Goal: Transaction & Acquisition: Download file/media

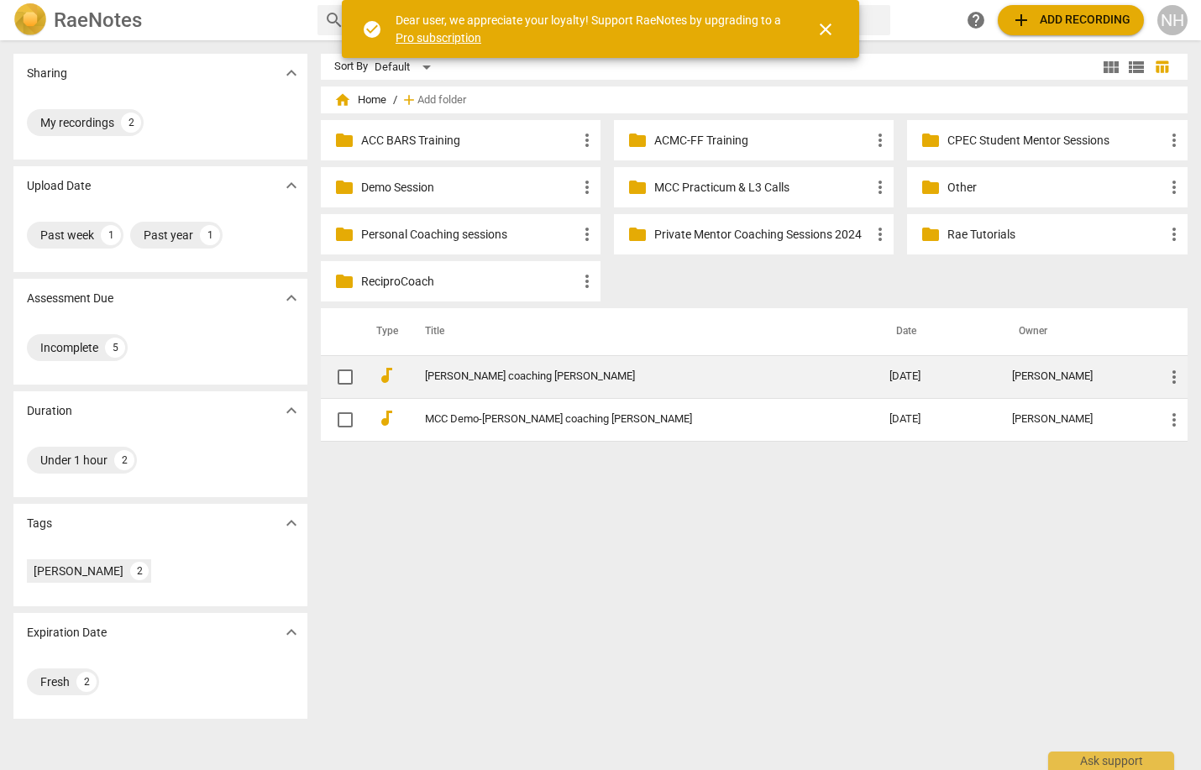
click at [472, 373] on link "[PERSON_NAME] coaching [PERSON_NAME]" at bounding box center [627, 376] width 404 height 13
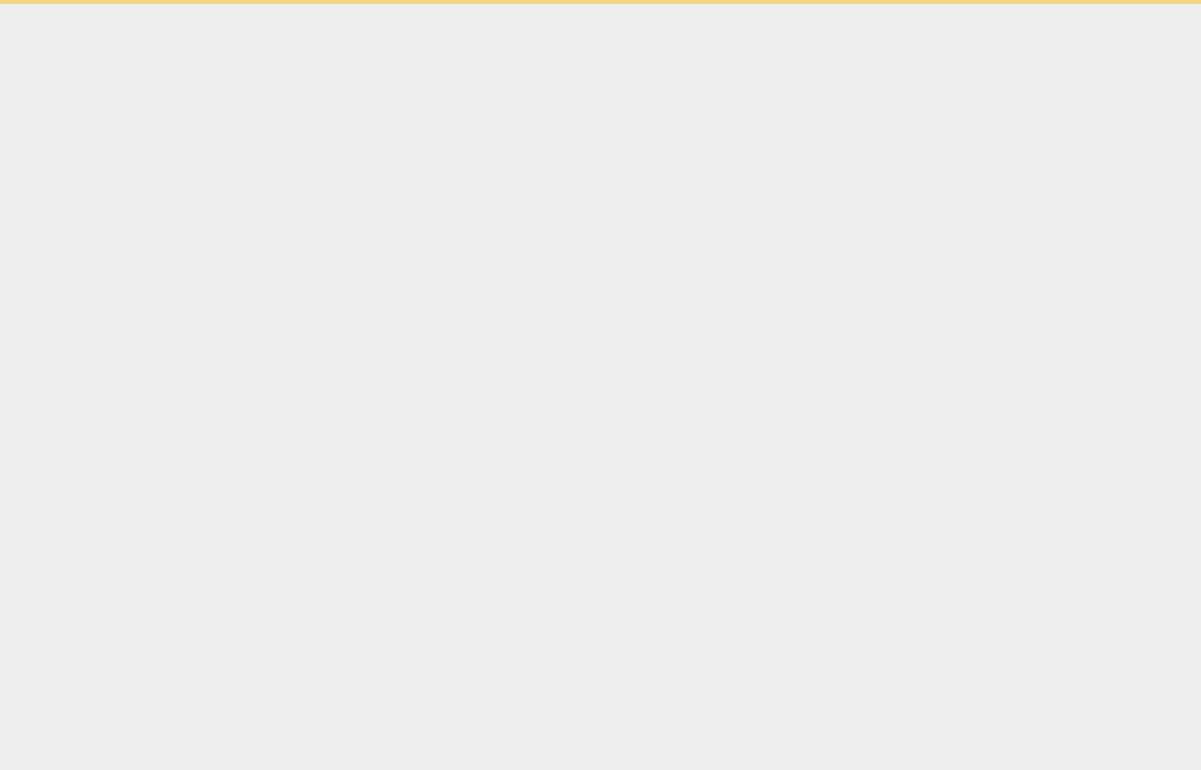
click at [472, 4] on html "check_circle Dear user, we appreciate your loyalty! Support RaeNotes by upgradi…" at bounding box center [600, 2] width 1201 height 4
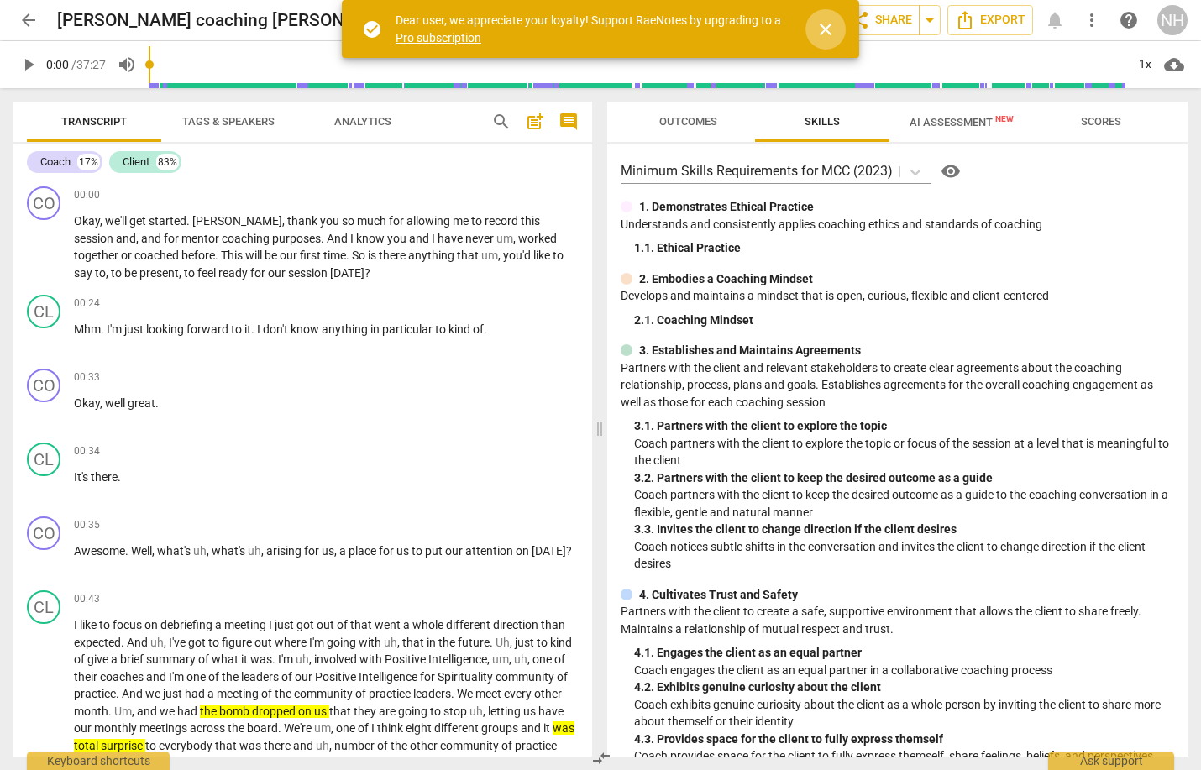
click at [826, 32] on span "close" at bounding box center [826, 29] width 20 height 20
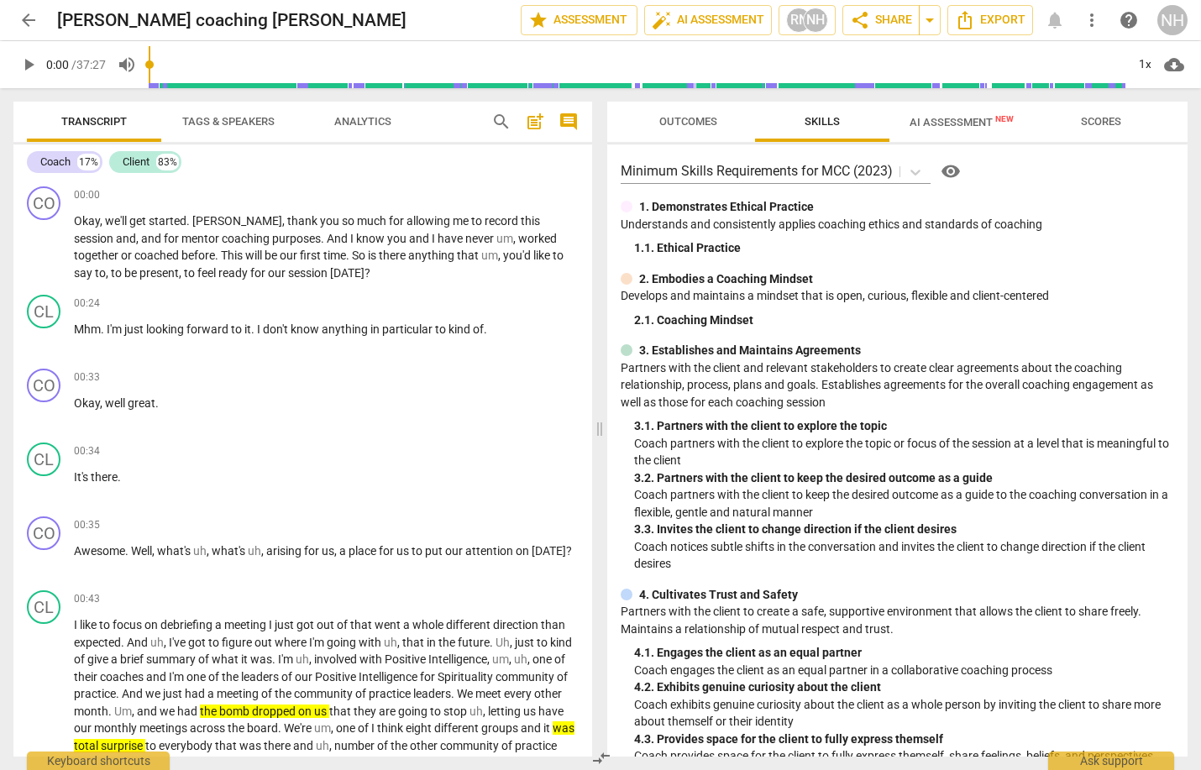
click at [22, 66] on span "play_arrow" at bounding box center [28, 65] width 20 height 20
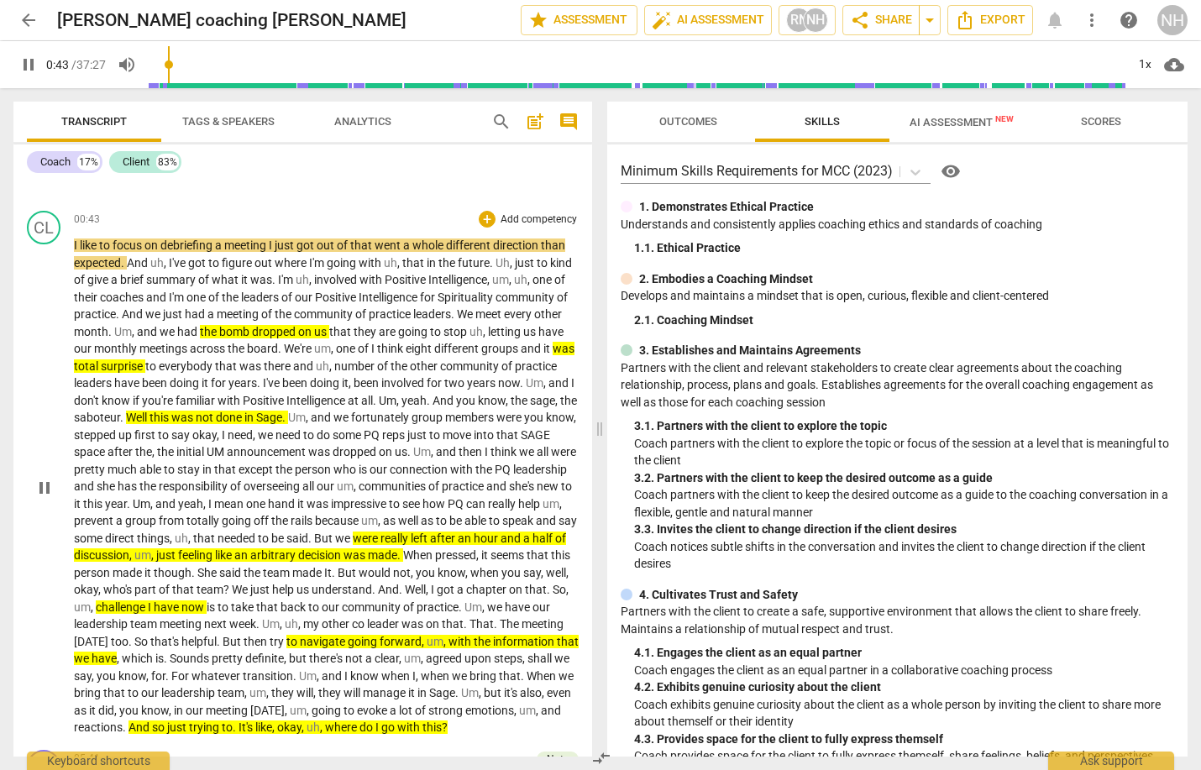
scroll to position [390, 0]
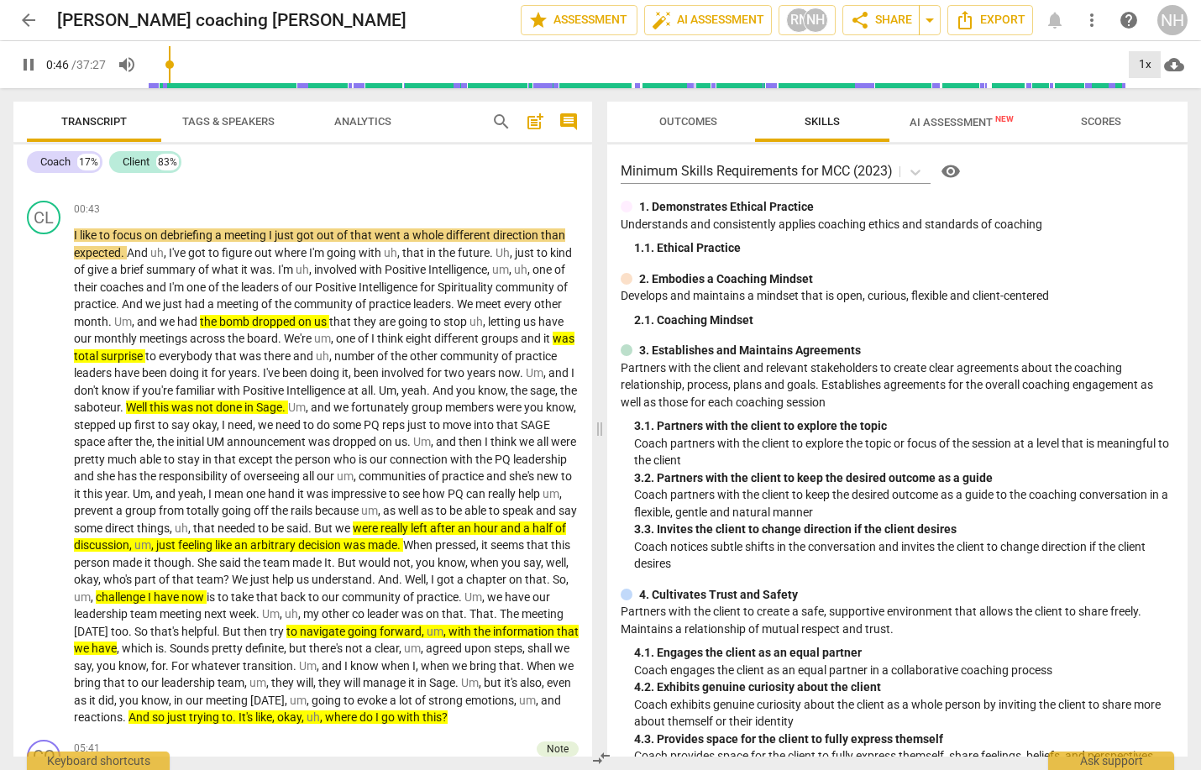
click at [1146, 62] on div "1x" at bounding box center [1145, 64] width 32 height 27
click at [1158, 130] on li "1.25x" at bounding box center [1157, 131] width 56 height 32
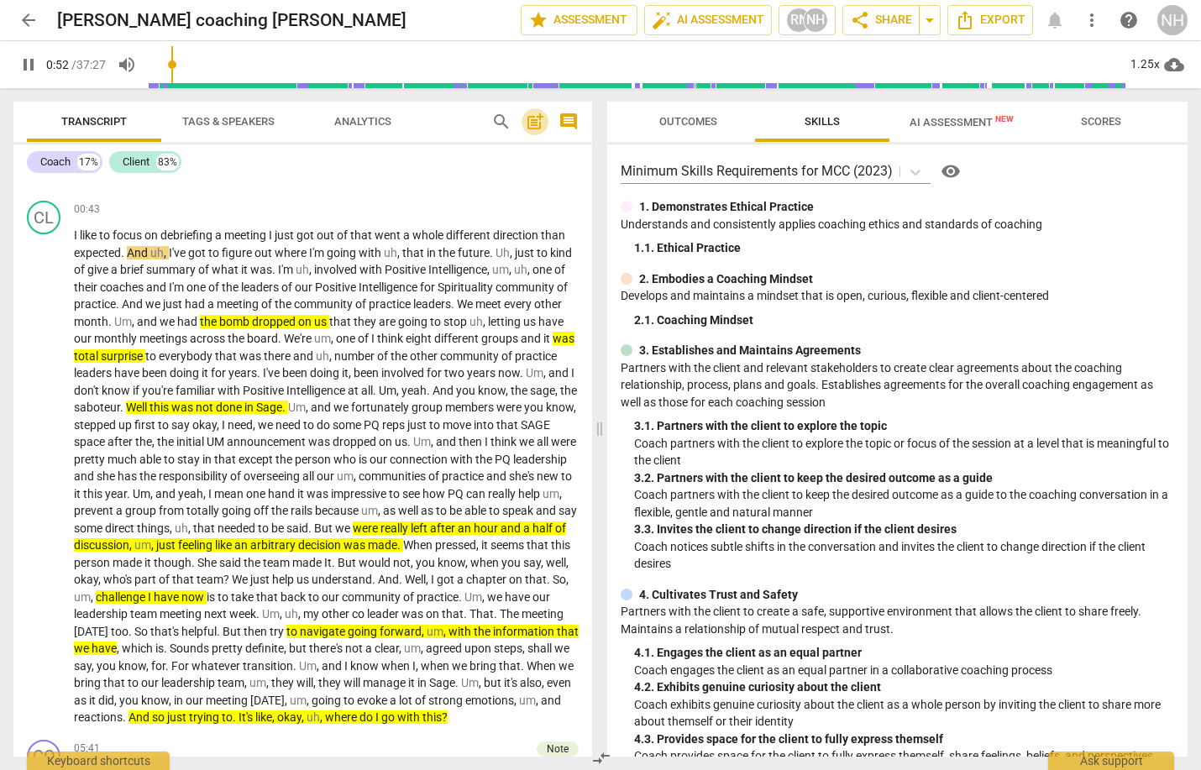
click at [535, 121] on span "post_add" at bounding box center [535, 122] width 20 height 20
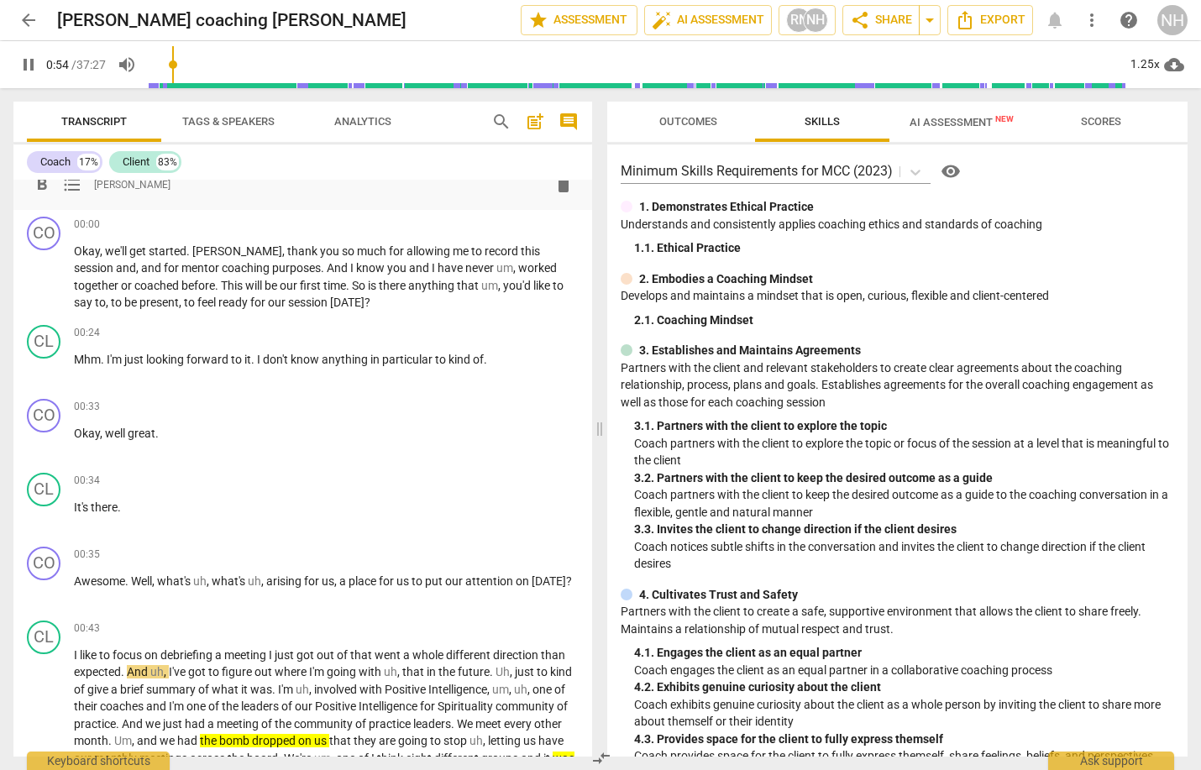
click at [535, 120] on span "post_add" at bounding box center [535, 122] width 20 height 20
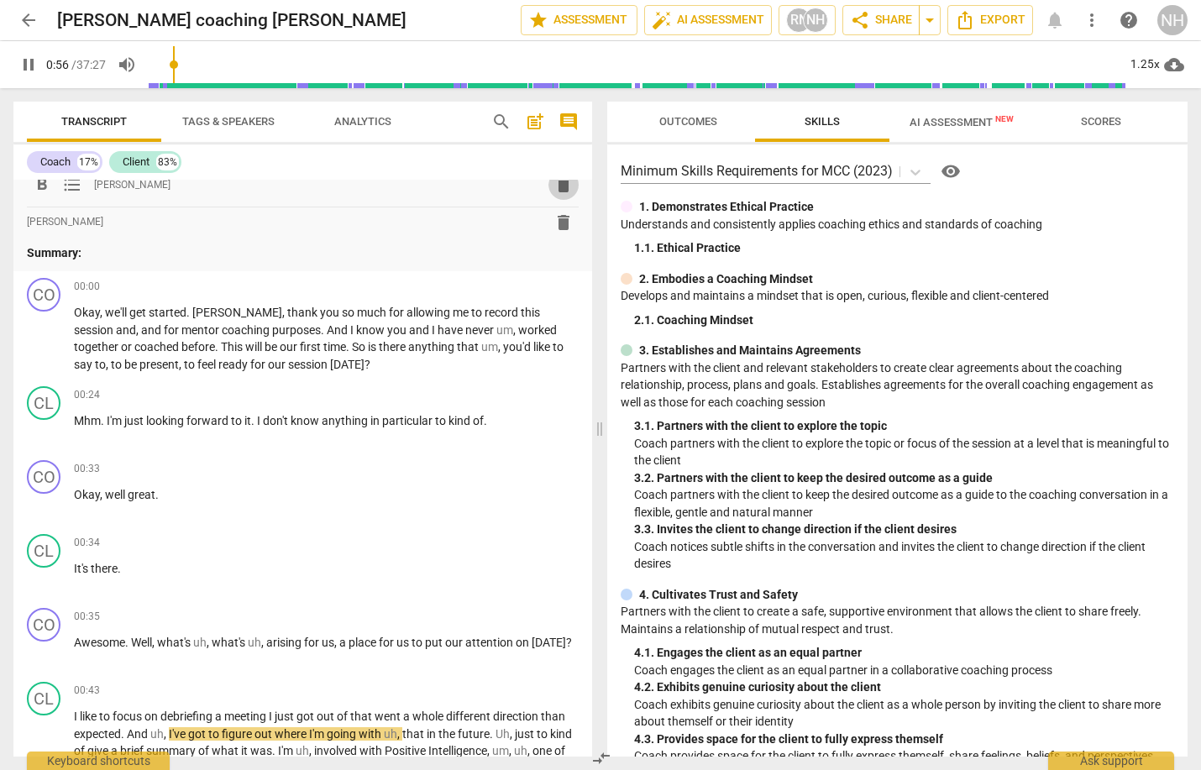
click at [555, 187] on span "delete" at bounding box center [564, 185] width 20 height 20
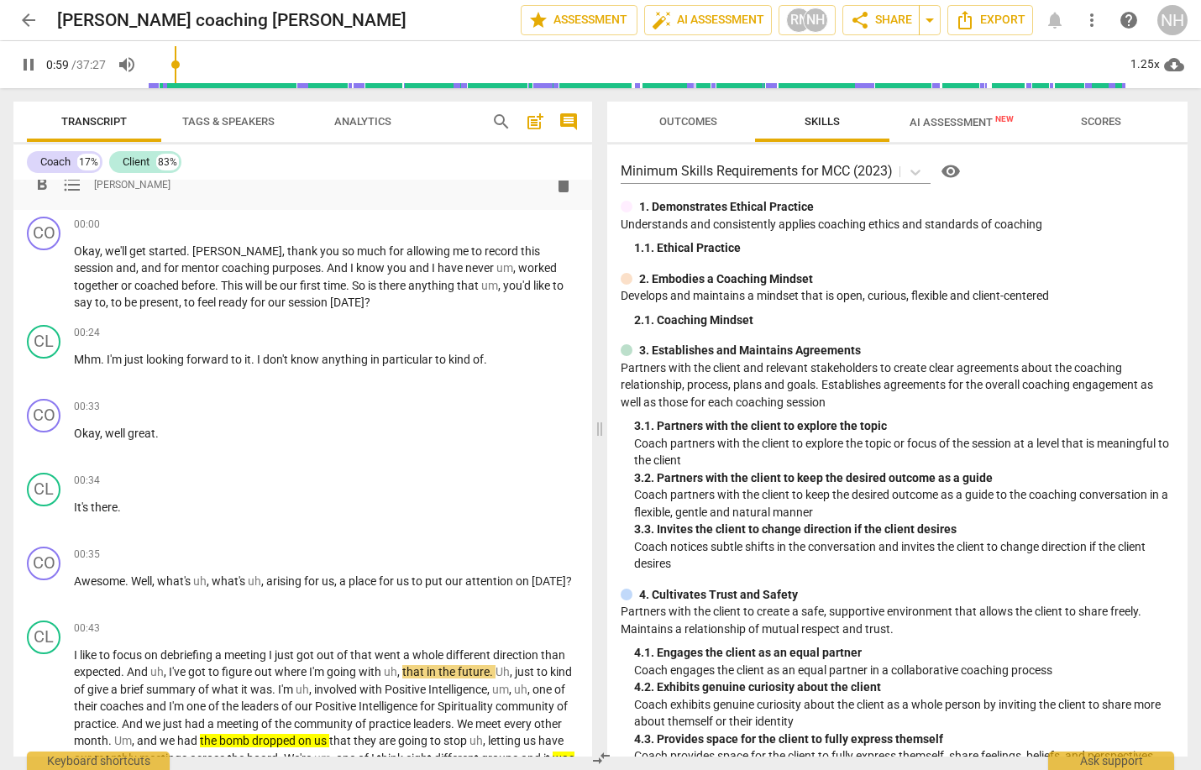
click at [557, 186] on span "delete" at bounding box center [564, 185] width 20 height 20
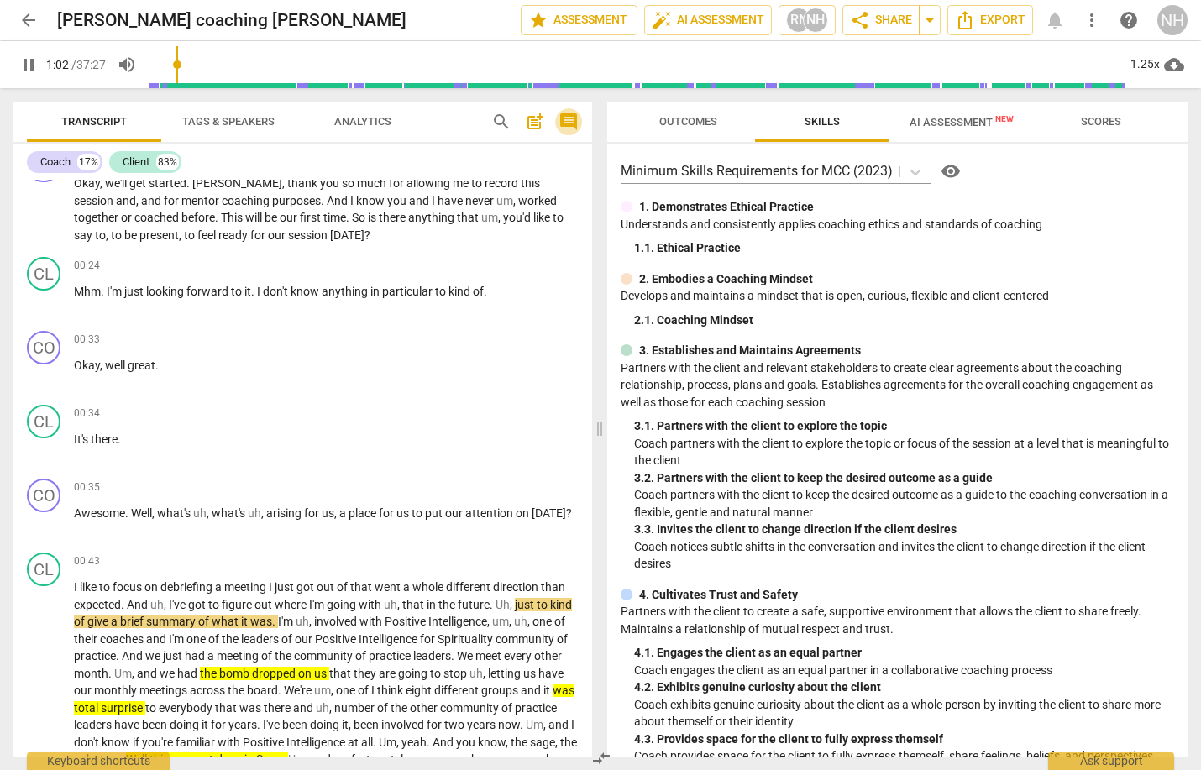
click at [564, 116] on span "comment" at bounding box center [569, 122] width 20 height 20
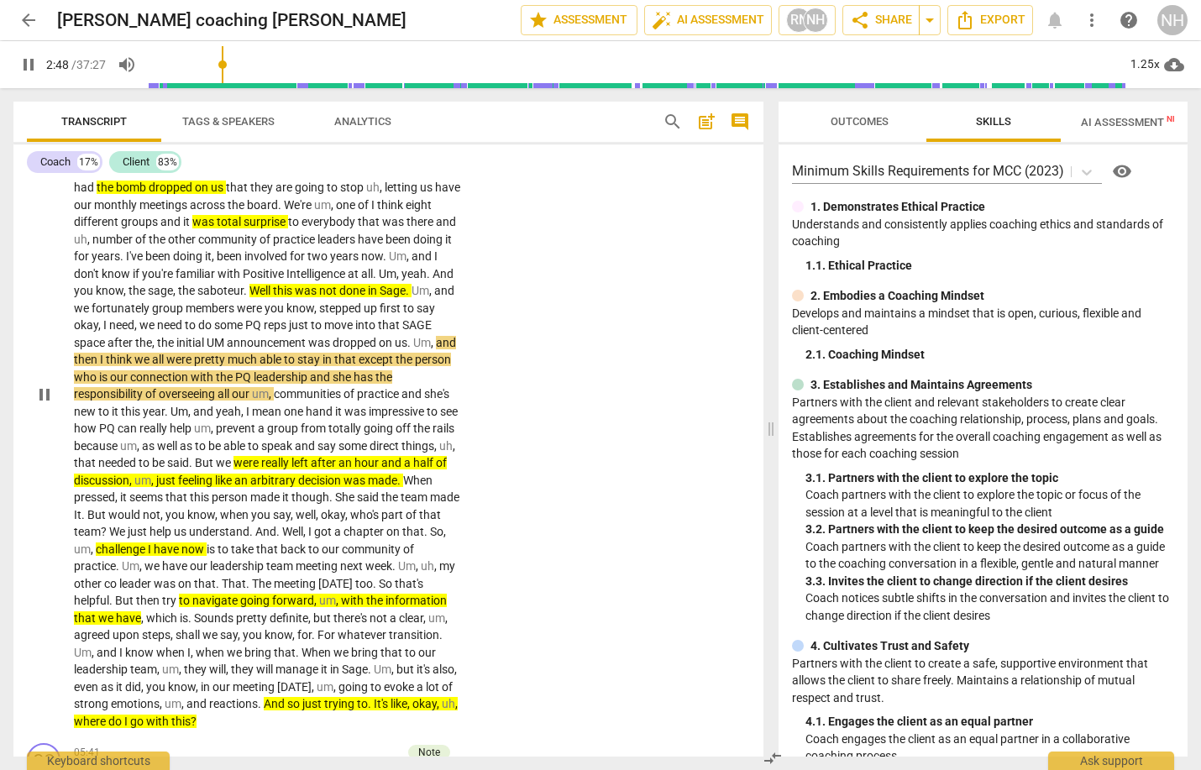
scroll to position [590, 0]
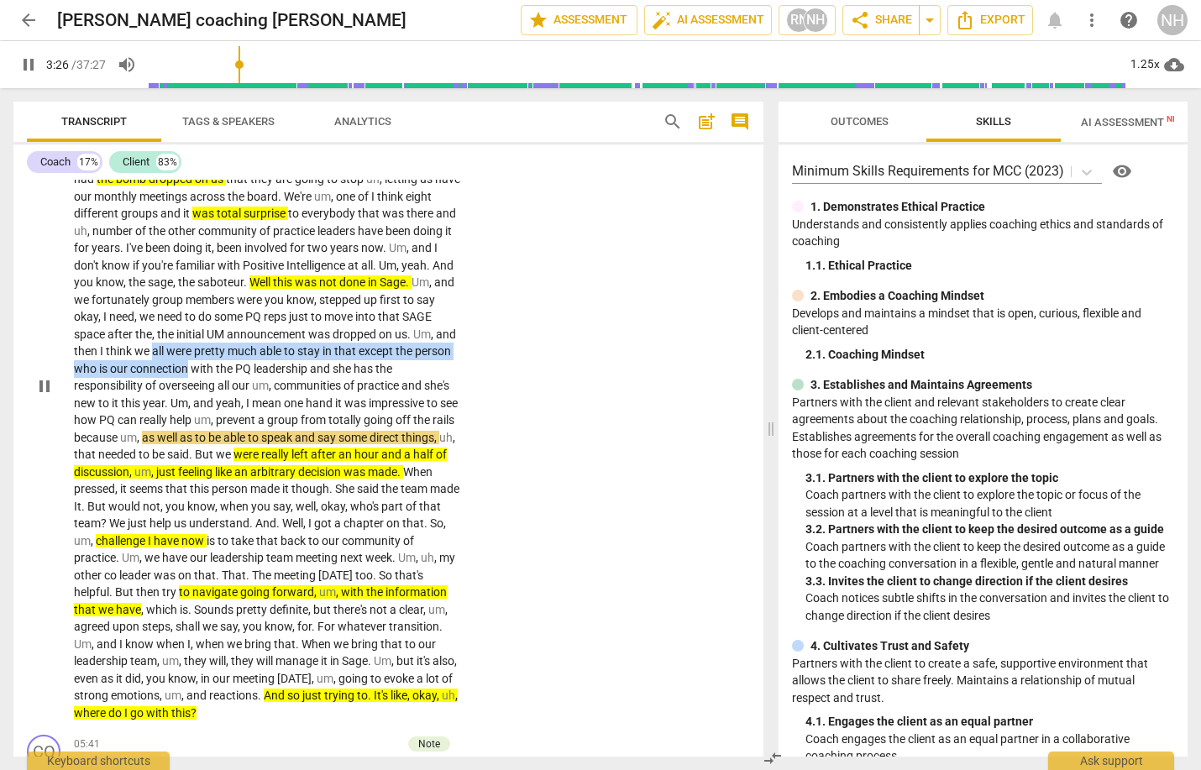
drag, startPoint x: 281, startPoint y: 338, endPoint x: 320, endPoint y: 359, distance: 44.7
click at [320, 359] on p "I like to focus on debriefing a meeting I just got out of that went a whole dif…" at bounding box center [268, 386] width 388 height 672
click at [360, 329] on icon "button" at bounding box center [362, 335] width 17 height 20
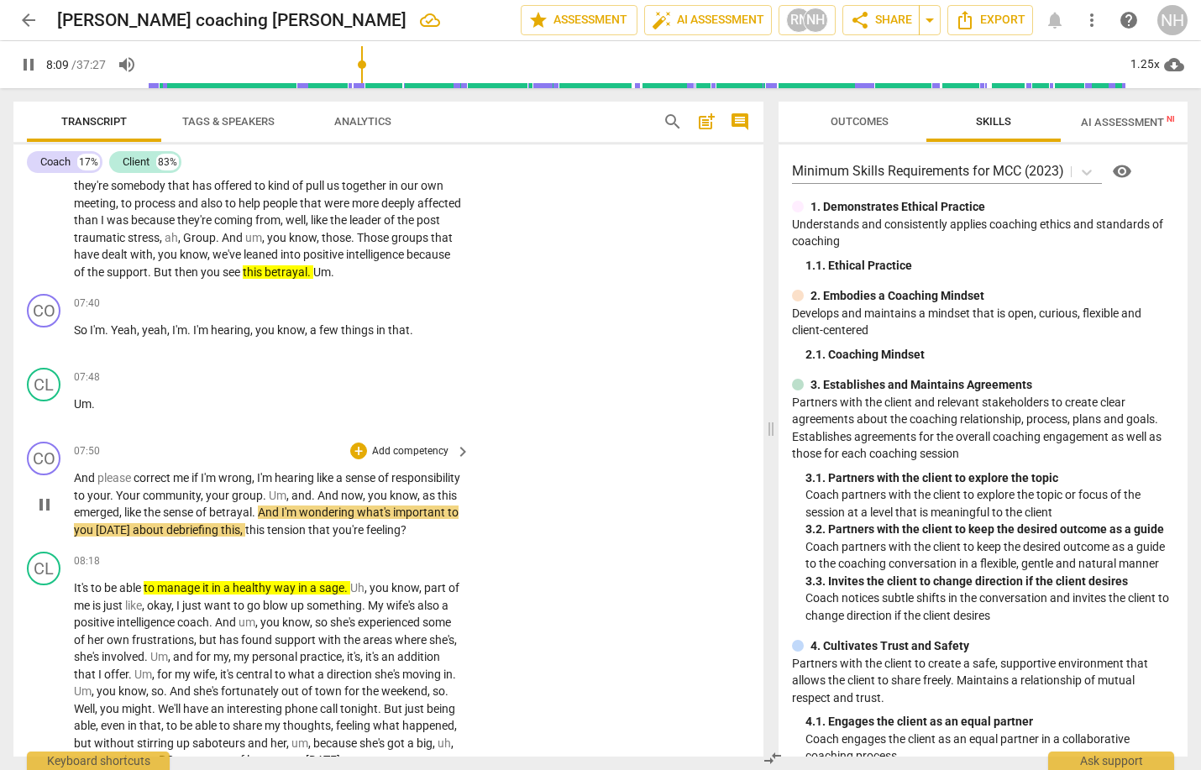
scroll to position [1372, 0]
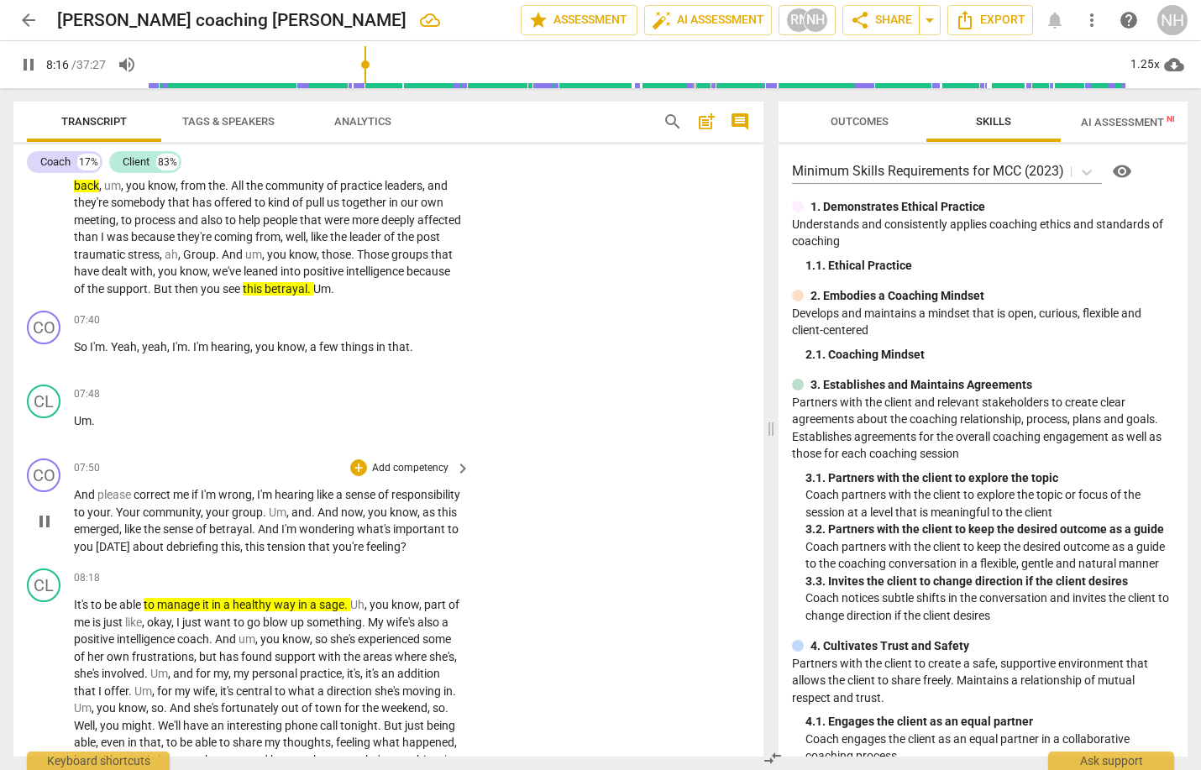
click at [45, 516] on span "pause" at bounding box center [44, 522] width 20 height 20
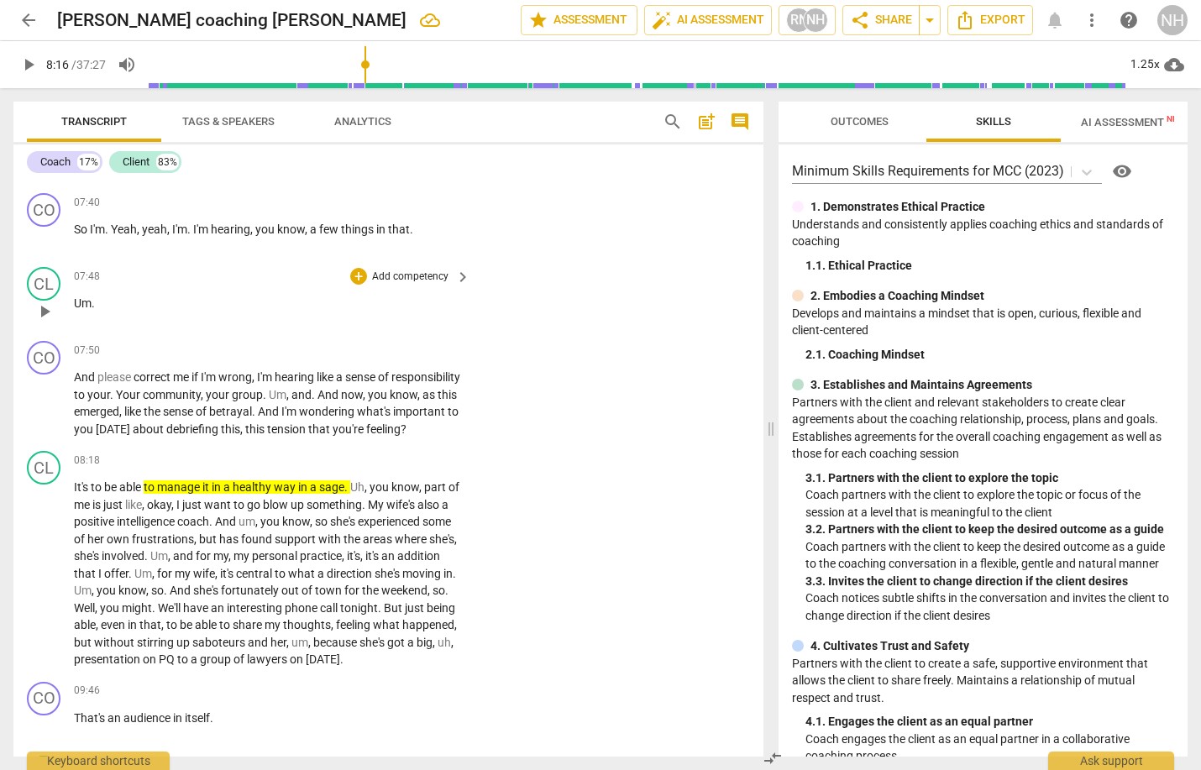
scroll to position [1519, 0]
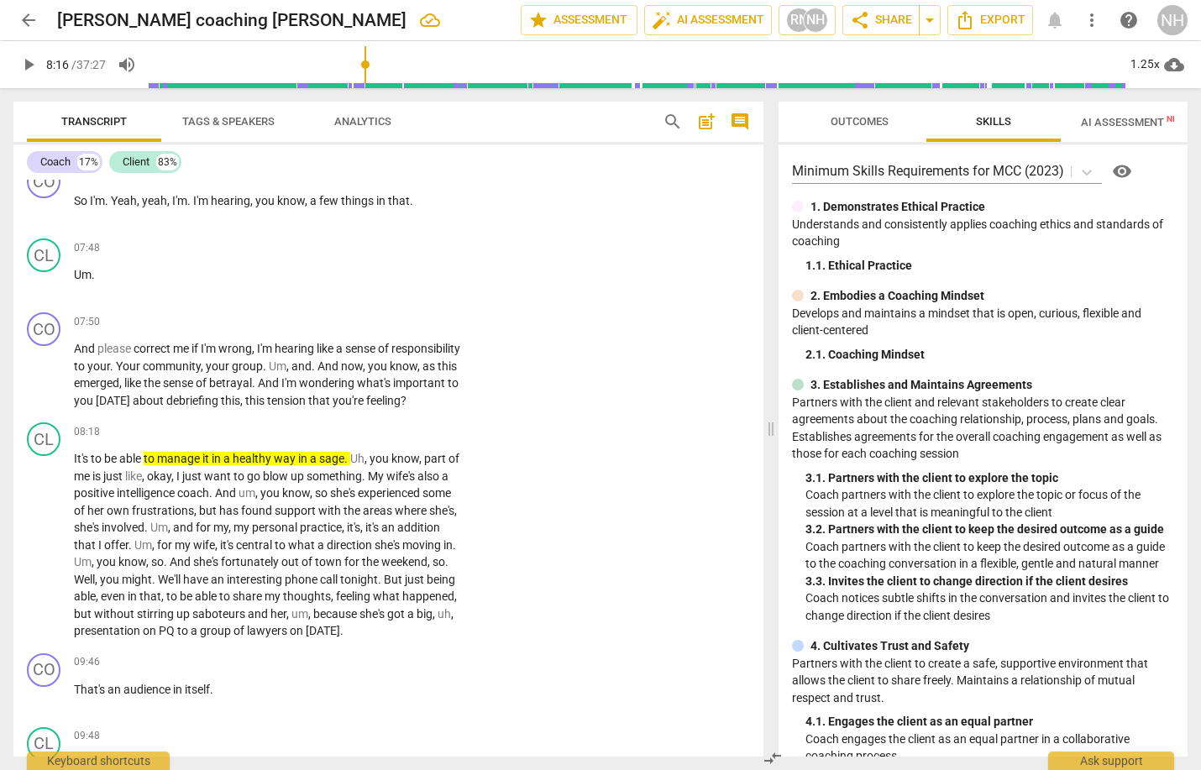
click at [25, 66] on span "play_arrow" at bounding box center [28, 65] width 20 height 20
click at [45, 555] on span "pause" at bounding box center [44, 545] width 20 height 20
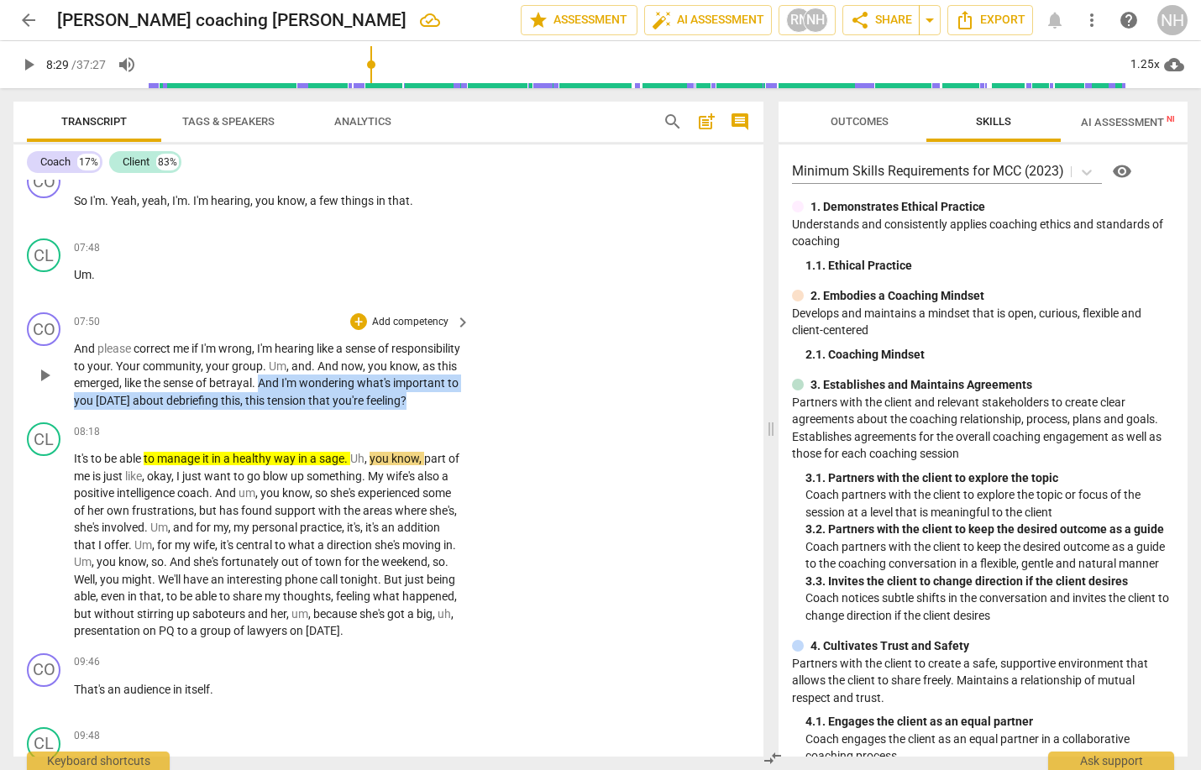
drag, startPoint x: 353, startPoint y: 369, endPoint x: 411, endPoint y: 398, distance: 65.0
click at [411, 398] on p "And please correct me if I'm wrong , I'm hearing like a sense of responsibility…" at bounding box center [268, 374] width 388 height 69
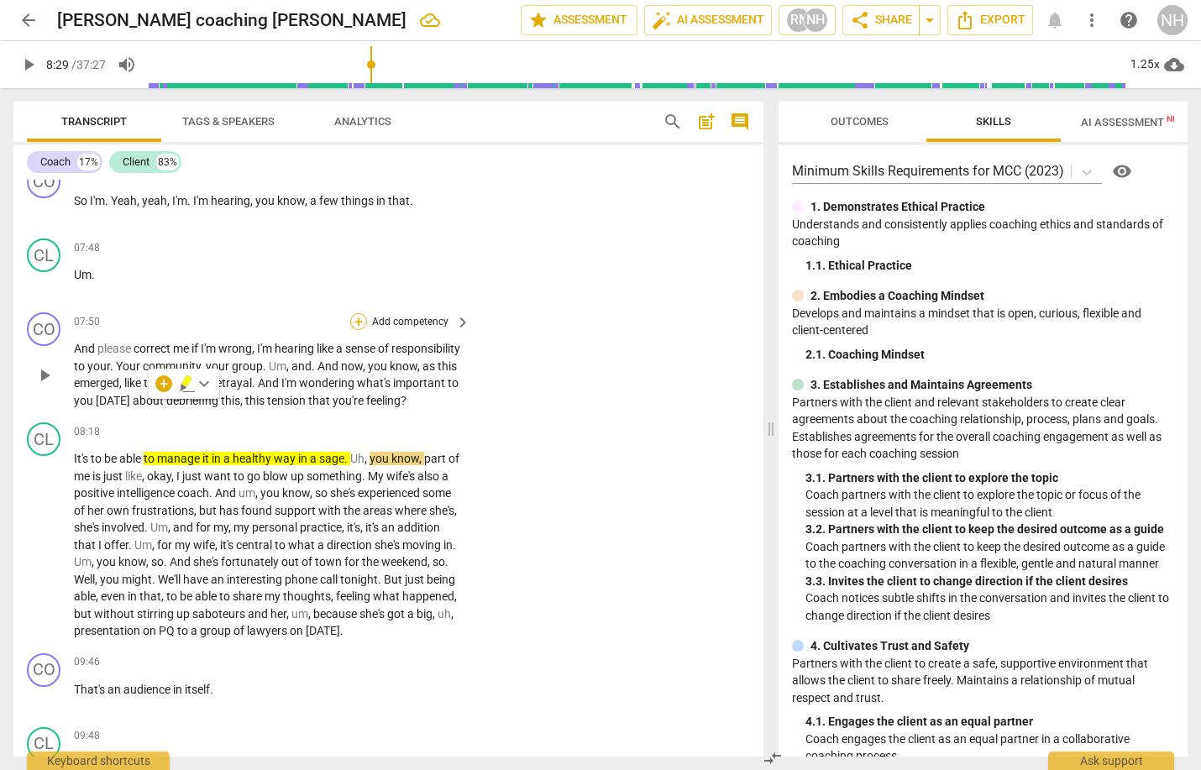
click at [361, 313] on div "+" at bounding box center [358, 321] width 17 height 17
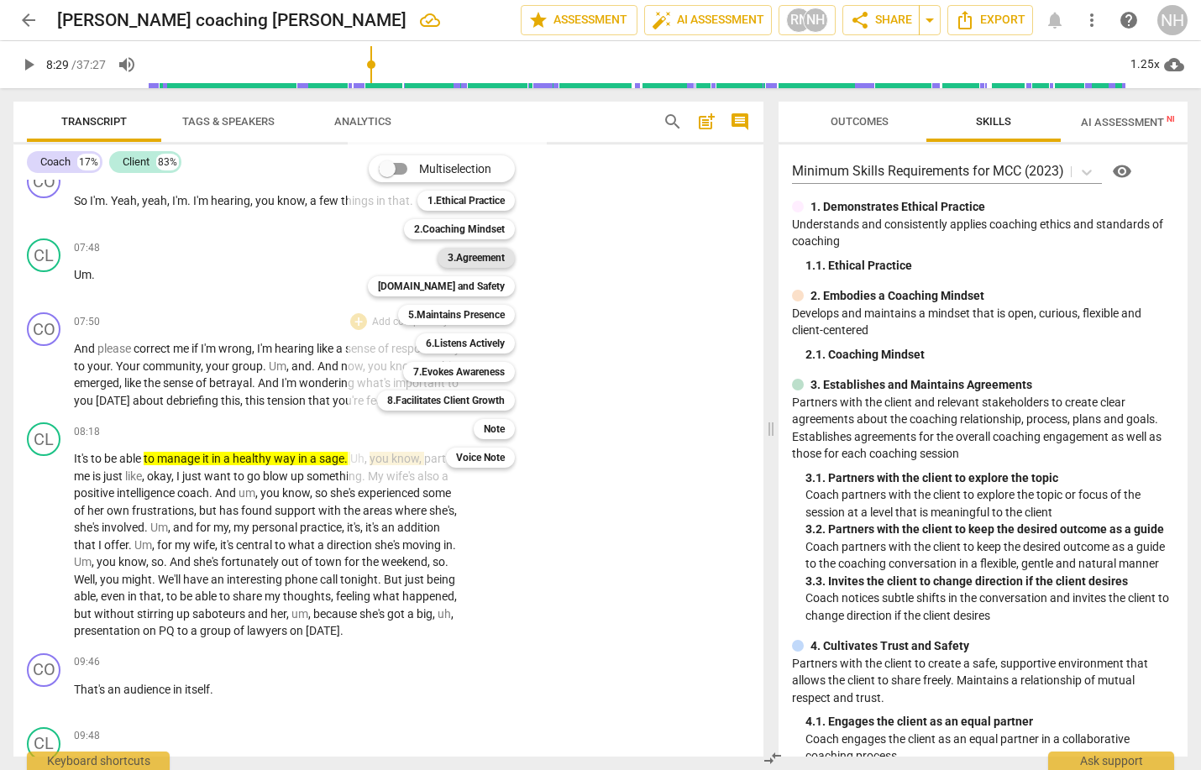
click at [490, 265] on b "3.Agreement" at bounding box center [476, 258] width 57 height 20
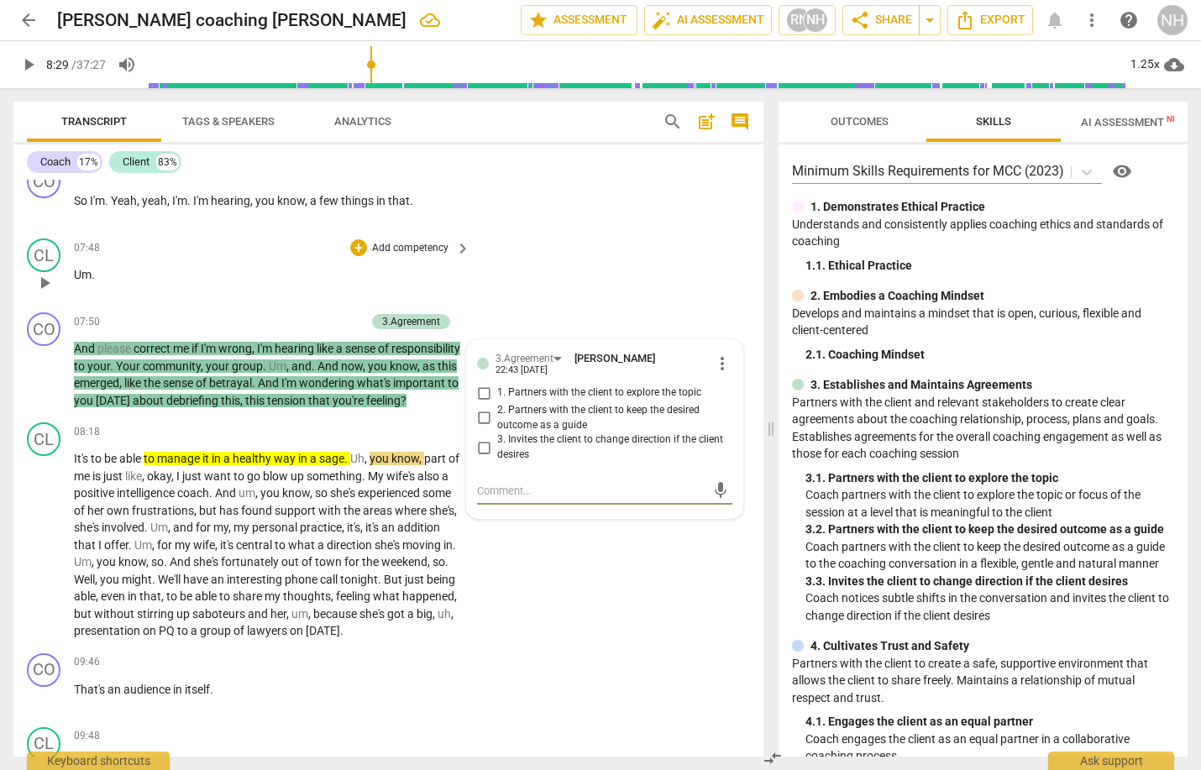
click at [561, 282] on div "CL play_arrow pause 07:48 + Add competency keyboard_arrow_right Um ." at bounding box center [388, 269] width 750 height 74
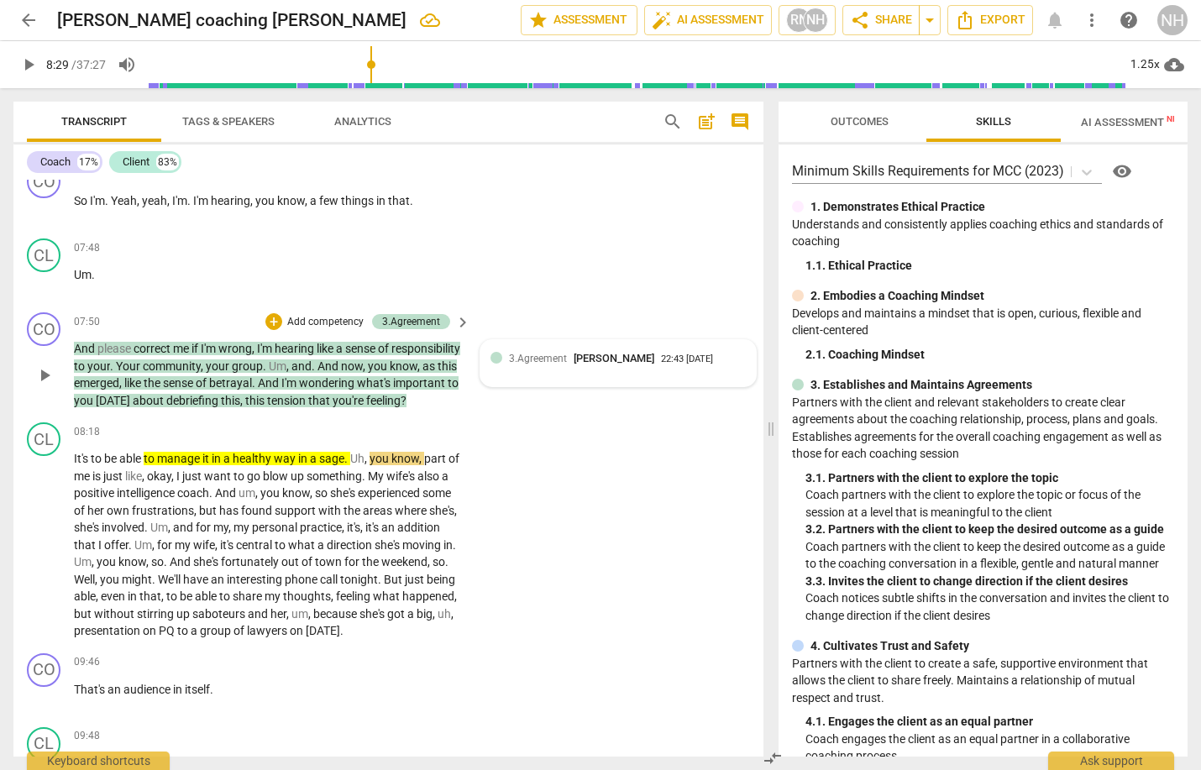
click at [724, 359] on div "3.Agreement [PERSON_NAME] 22:43 [DATE]" at bounding box center [618, 363] width 255 height 26
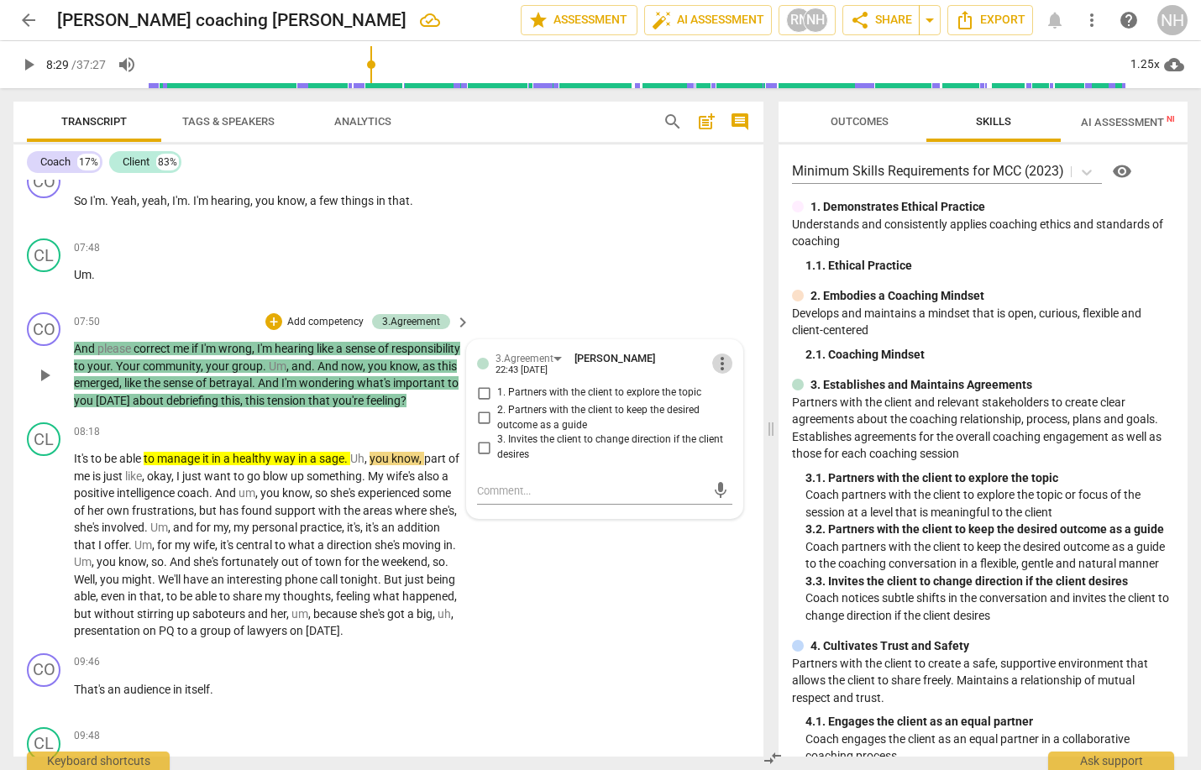
click at [722, 359] on span "more_vert" at bounding box center [722, 364] width 20 height 20
click at [721, 386] on li "Delete" at bounding box center [735, 385] width 58 height 32
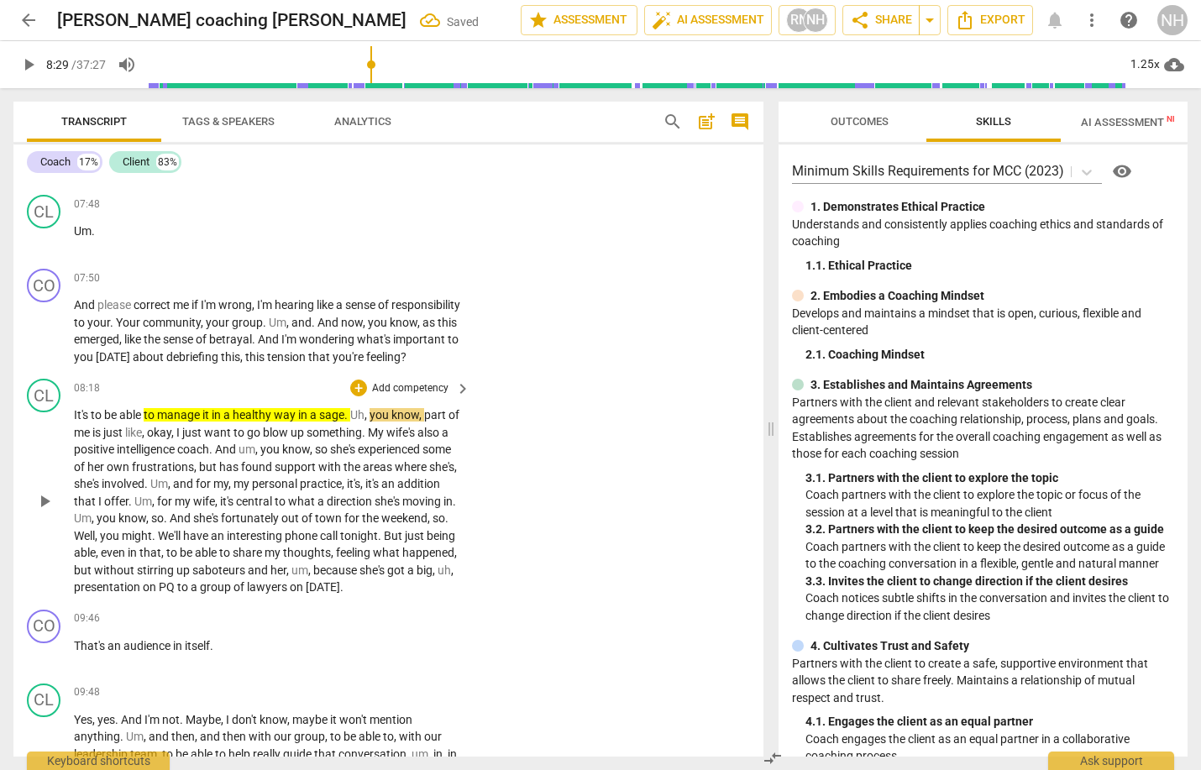
scroll to position [1561, 0]
click at [34, 66] on span "play_arrow" at bounding box center [28, 65] width 20 height 20
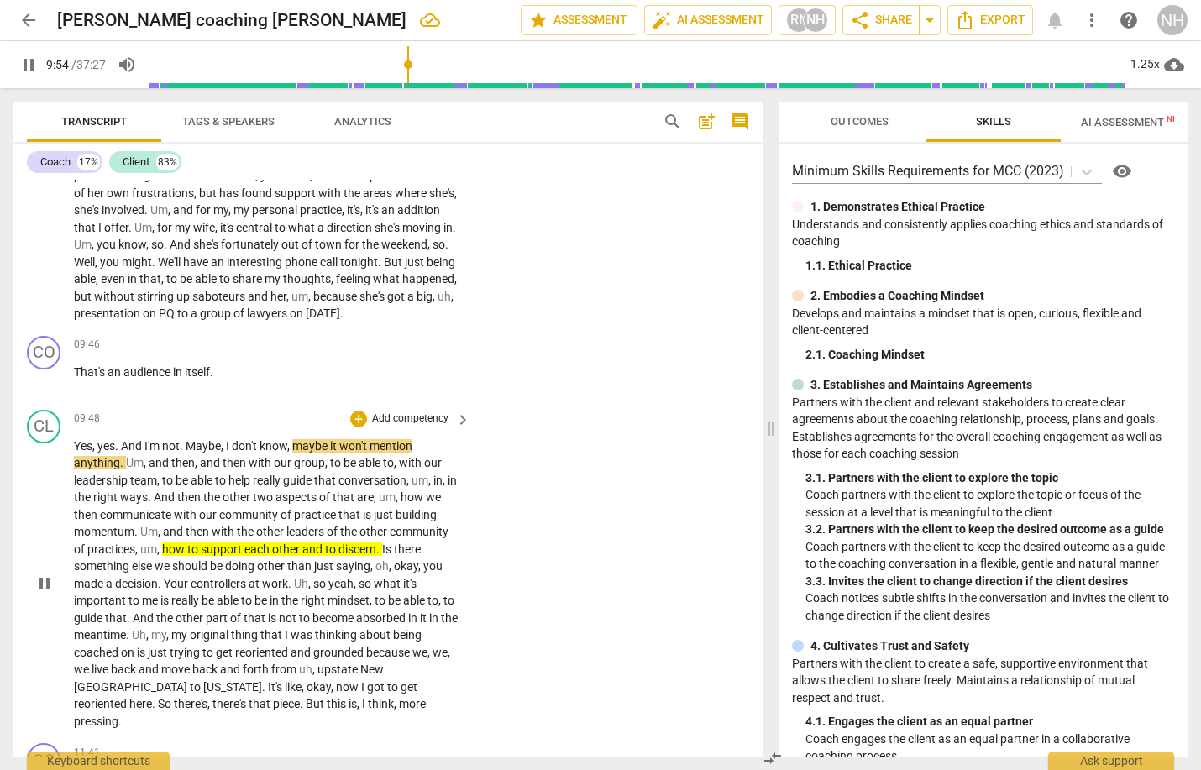
scroll to position [1838, 0]
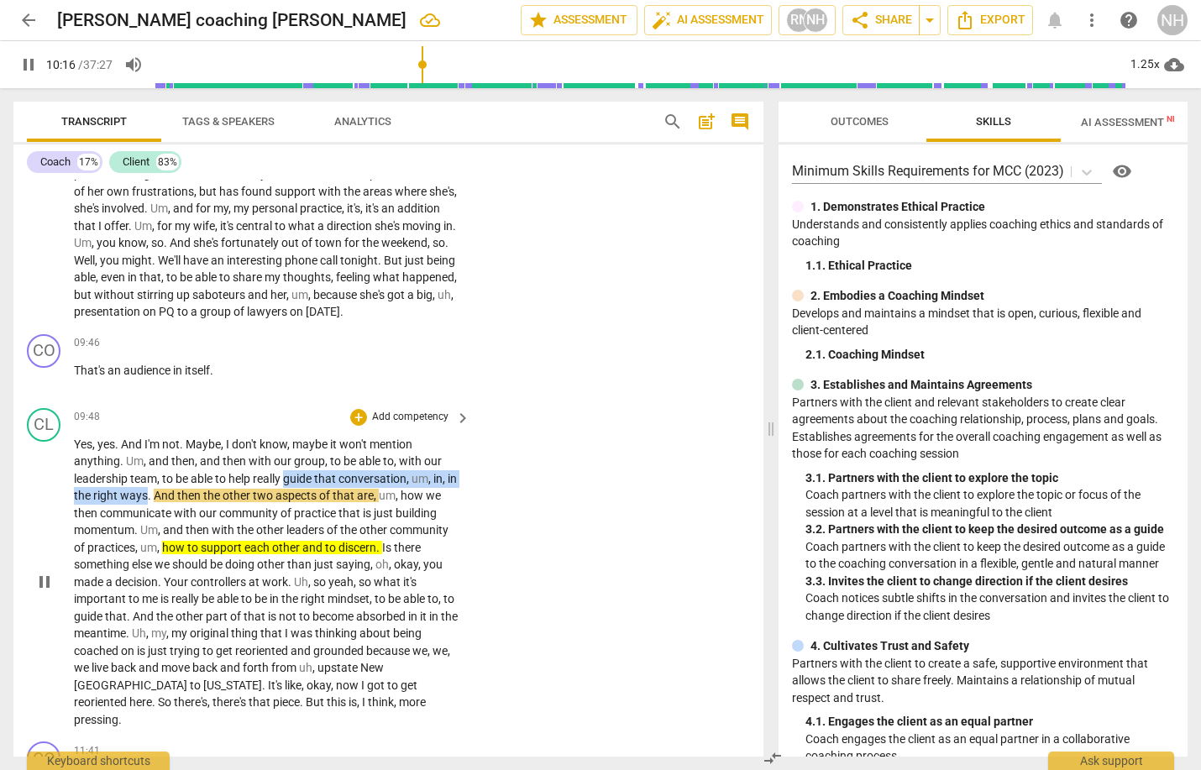
drag, startPoint x: 286, startPoint y: 496, endPoint x: 159, endPoint y: 512, distance: 128.7
click at [159, 512] on p "Yes , yes . And I'm not . Maybe , I don't know , maybe it won't mention anythin…" at bounding box center [268, 582] width 388 height 293
click at [193, 492] on icon "button" at bounding box center [194, 494] width 6 height 7
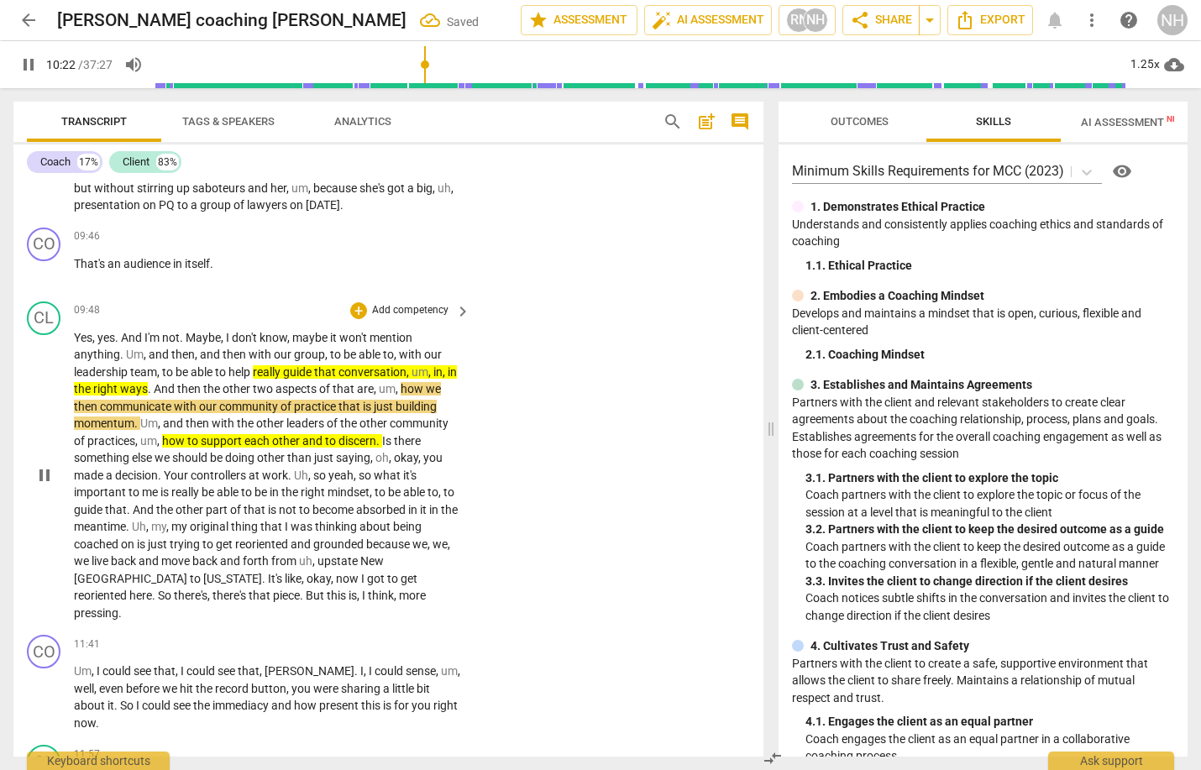
scroll to position [1946, 0]
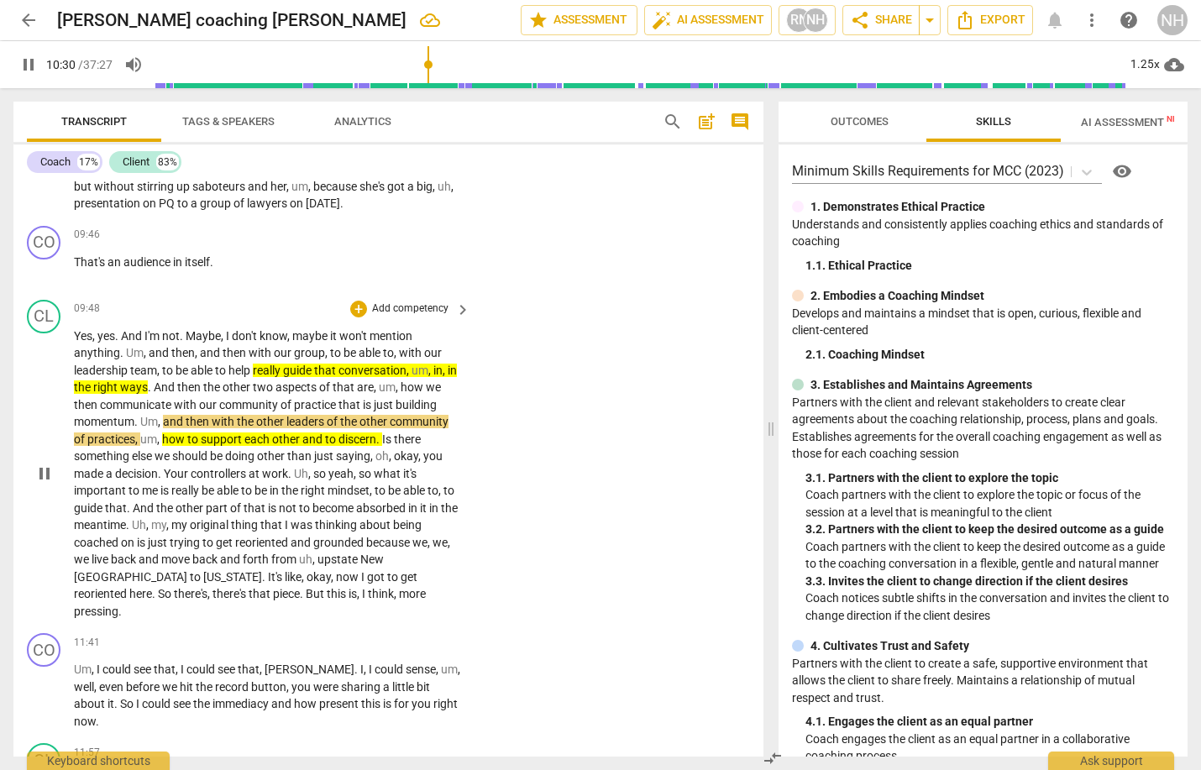
click at [417, 394] on span "how" at bounding box center [413, 386] width 25 height 13
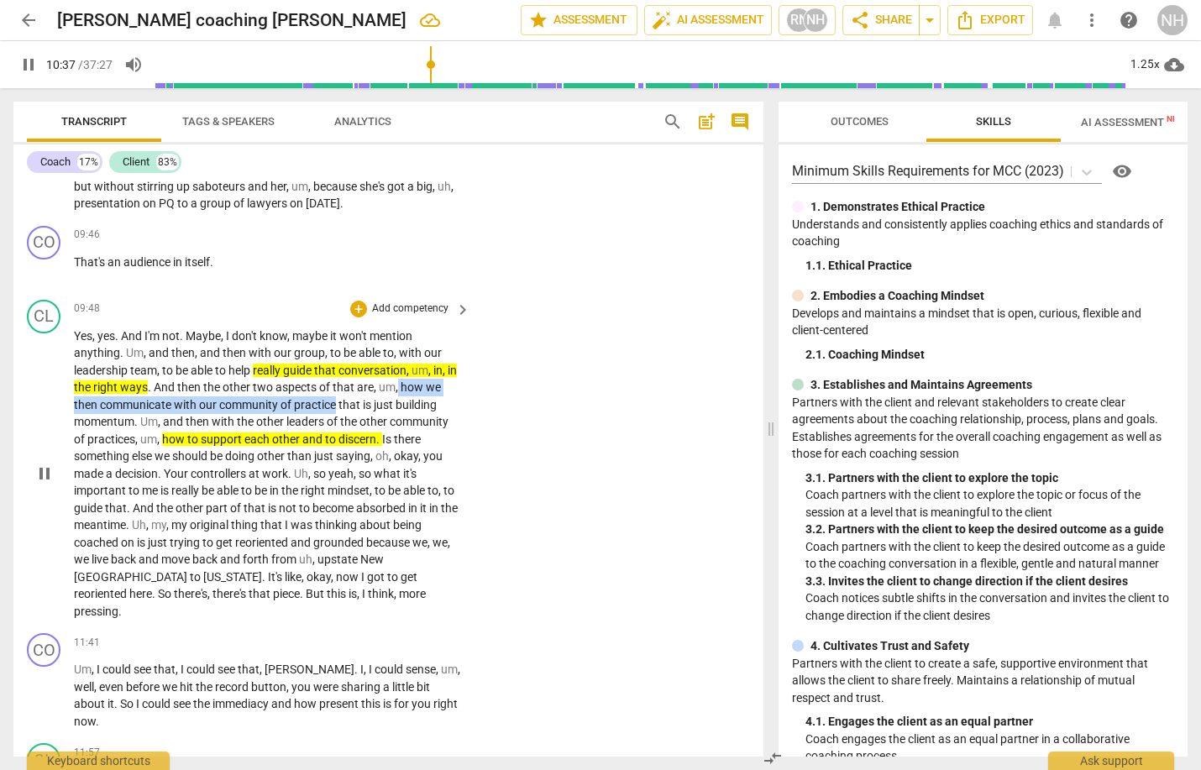
drag, startPoint x: 408, startPoint y: 398, endPoint x: 335, endPoint y: 422, distance: 76.8
click at [335, 422] on p "Yes , yes . And I'm not . Maybe , I don't know , maybe it won't mention anythin…" at bounding box center [268, 474] width 388 height 293
click at [380, 401] on icon "button" at bounding box center [378, 398] width 17 height 20
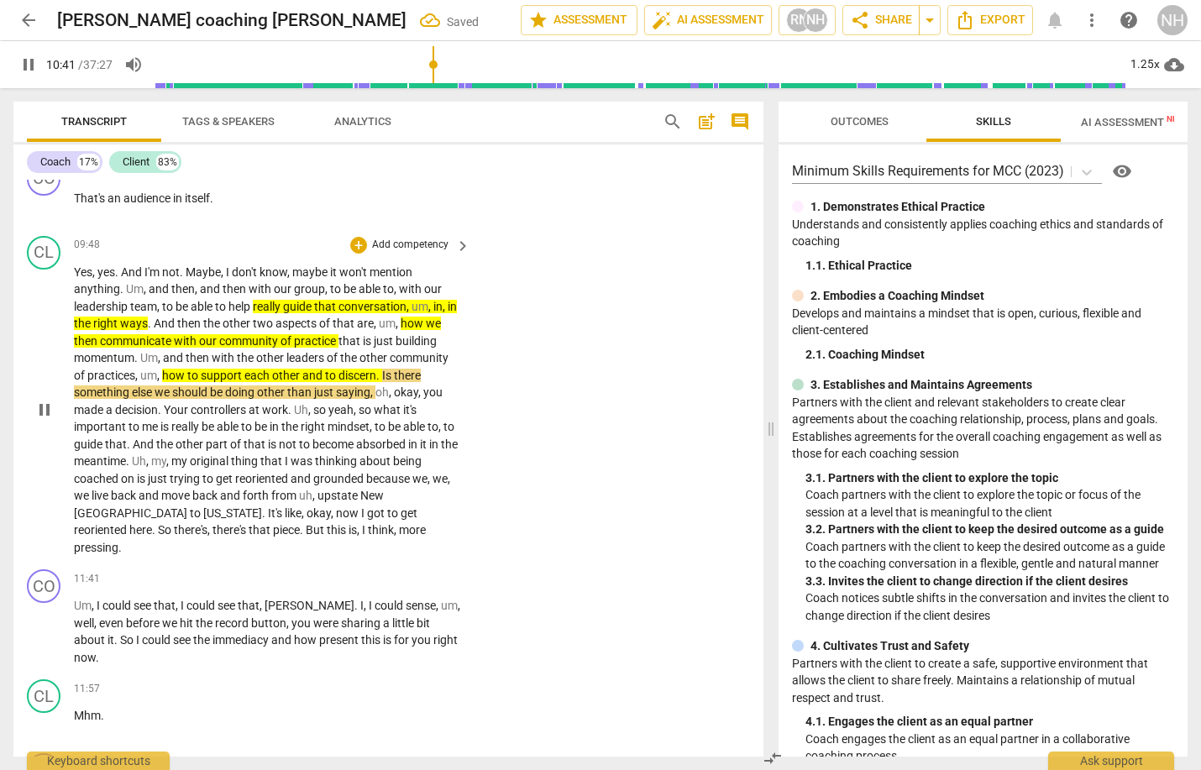
scroll to position [2015, 0]
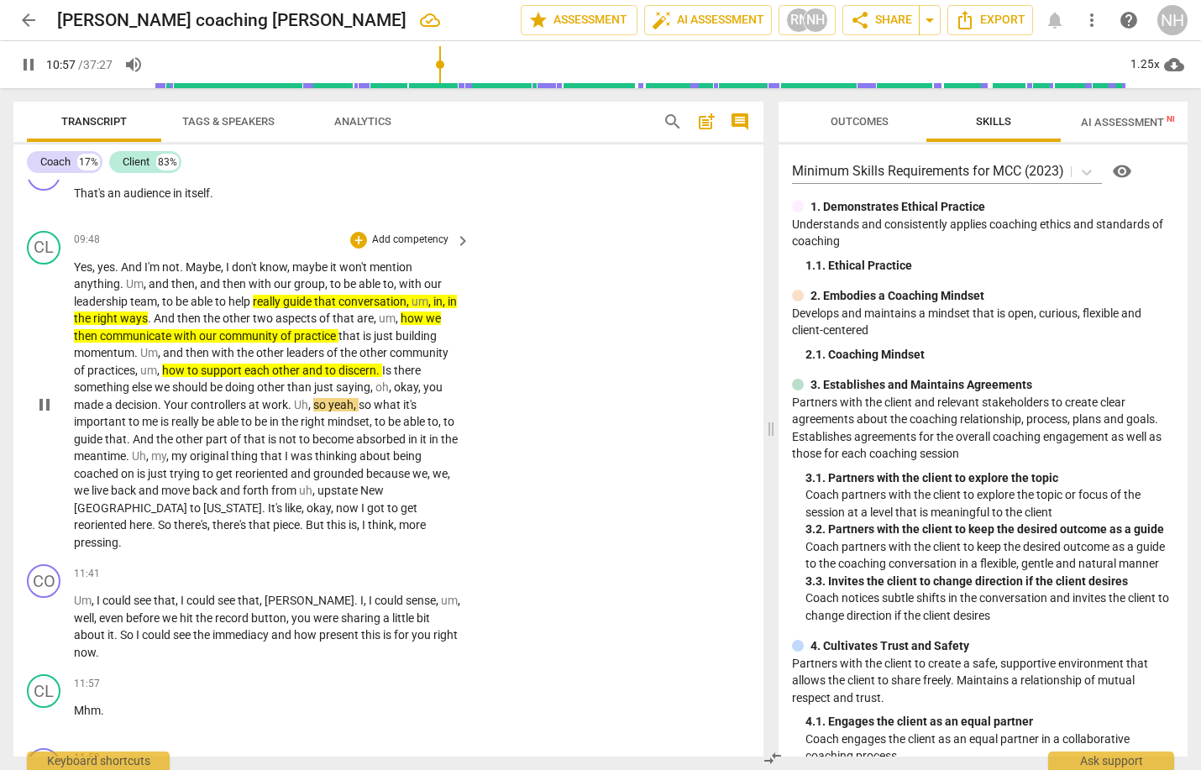
click at [243, 412] on span "controllers" at bounding box center [220, 404] width 58 height 13
type input "661"
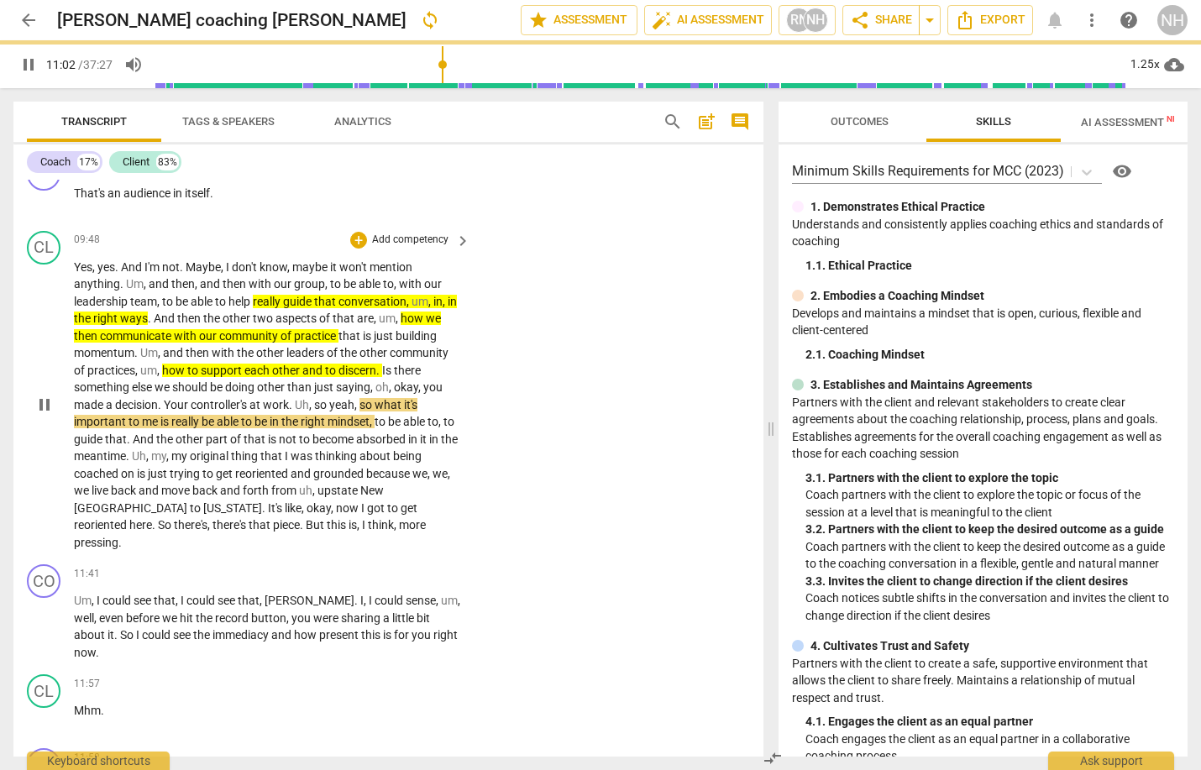
click at [346, 446] on span "become" at bounding box center [334, 439] width 44 height 13
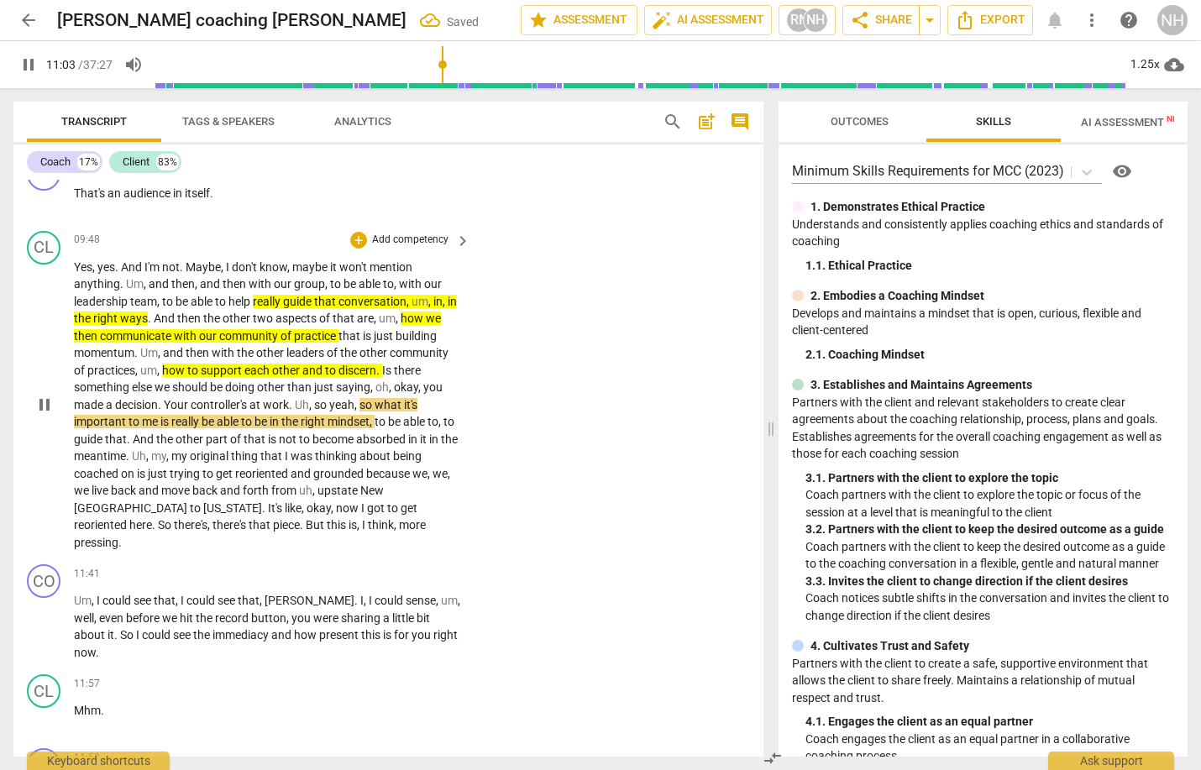
click at [392, 446] on span "absorbed" at bounding box center [382, 439] width 52 height 13
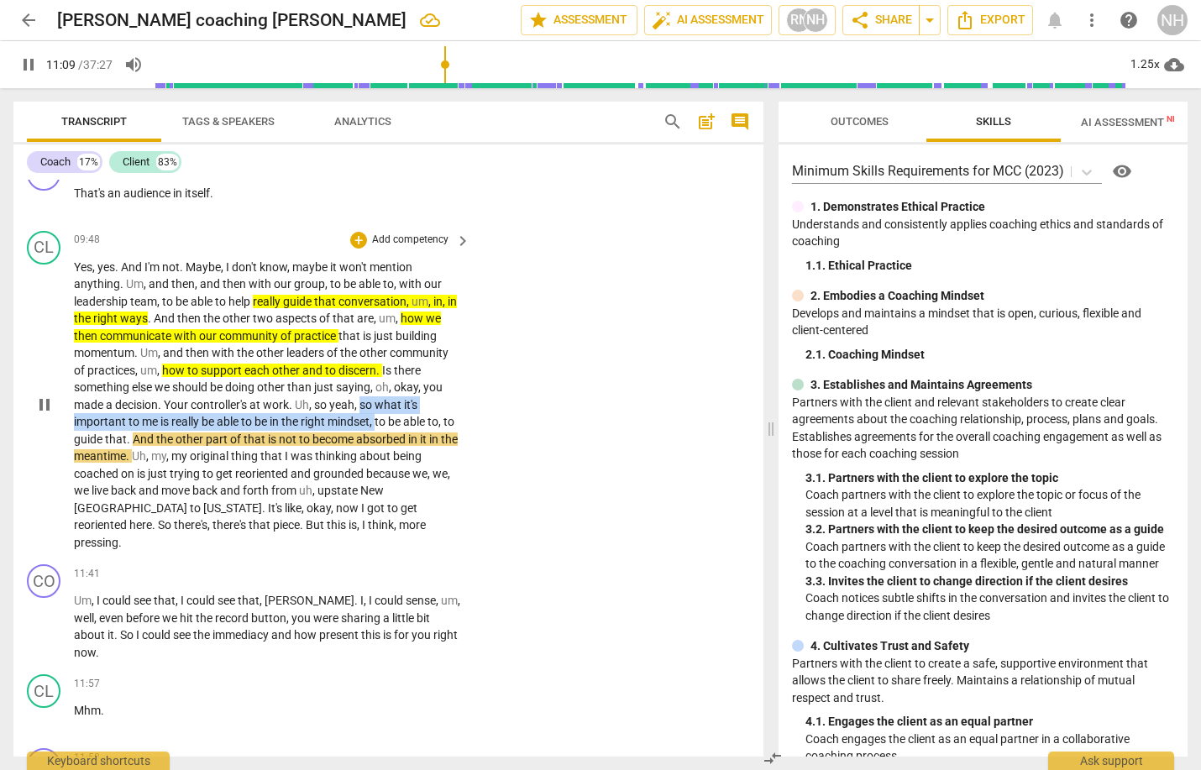
drag, startPoint x: 364, startPoint y: 414, endPoint x: 381, endPoint y: 433, distance: 26.2
click at [381, 433] on p "Yes , yes . And I'm not . Maybe , I don't know , maybe it won't mention anythin…" at bounding box center [268, 405] width 388 height 293
click at [394, 423] on div "+ keyboard_arrow_down" at bounding box center [415, 413] width 71 height 30
click at [375, 428] on span "," at bounding box center [372, 421] width 5 height 13
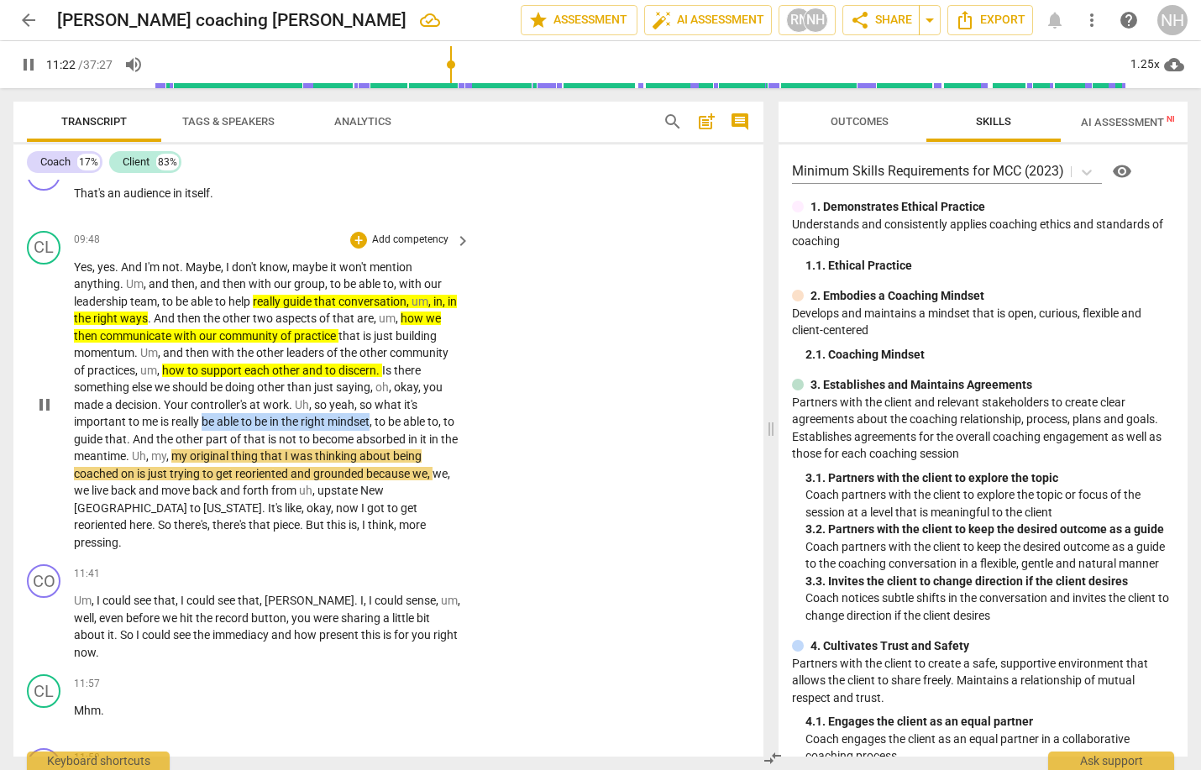
drag, startPoint x: 206, startPoint y: 432, endPoint x: 375, endPoint y: 434, distance: 168.8
click at [375, 434] on p "Yes , yes . And I'm not . Maybe , I don't know , maybe it won't mention anythin…" at bounding box center [268, 405] width 388 height 293
click at [411, 412] on icon "button" at bounding box center [412, 411] width 10 height 12
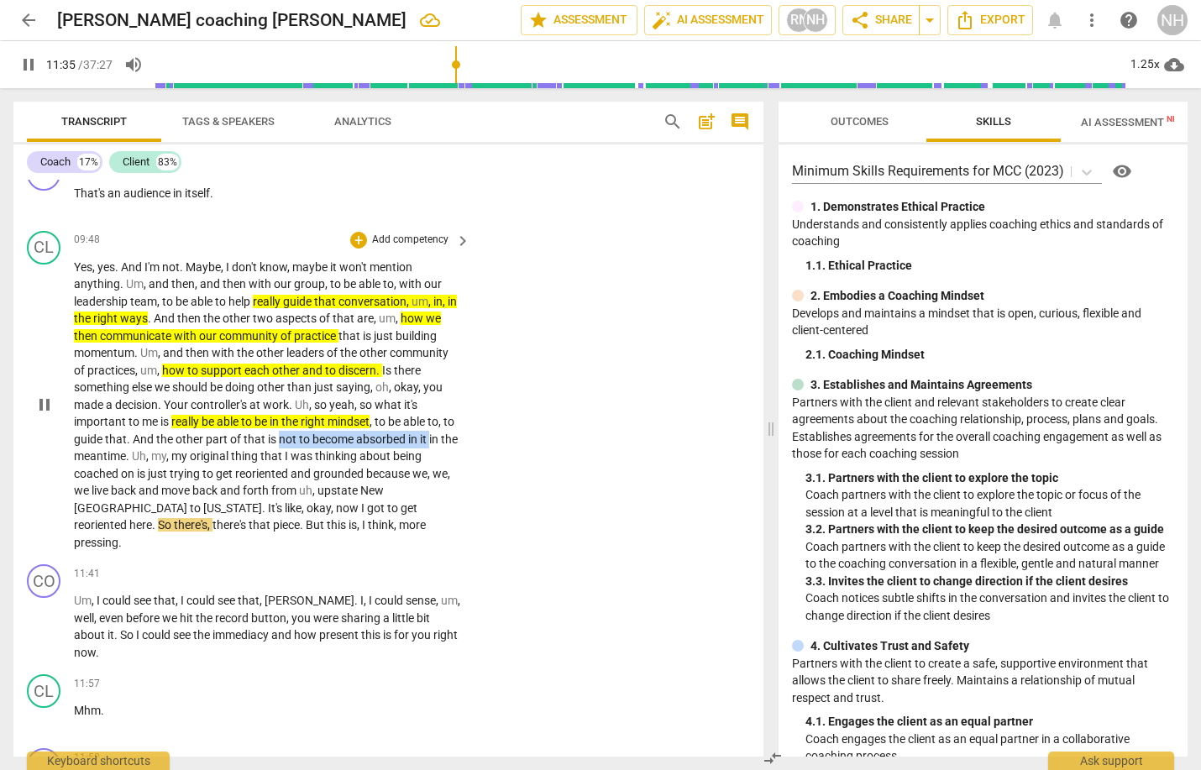
drag, startPoint x: 291, startPoint y: 450, endPoint x: 445, endPoint y: 454, distance: 154.6
click at [445, 454] on p "Yes , yes . And I'm not . Maybe , I don't know , maybe it won't mention anythin…" at bounding box center [268, 405] width 388 height 293
click at [481, 429] on icon "button" at bounding box center [482, 428] width 10 height 12
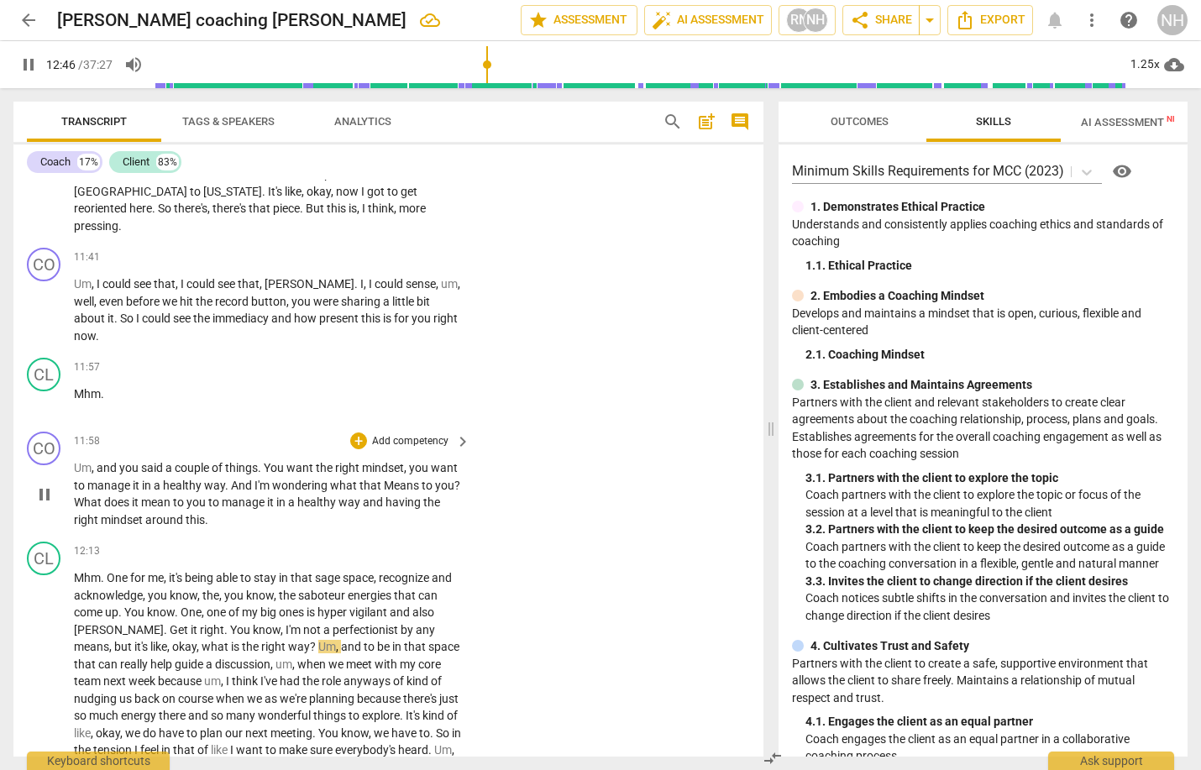
scroll to position [0, 0]
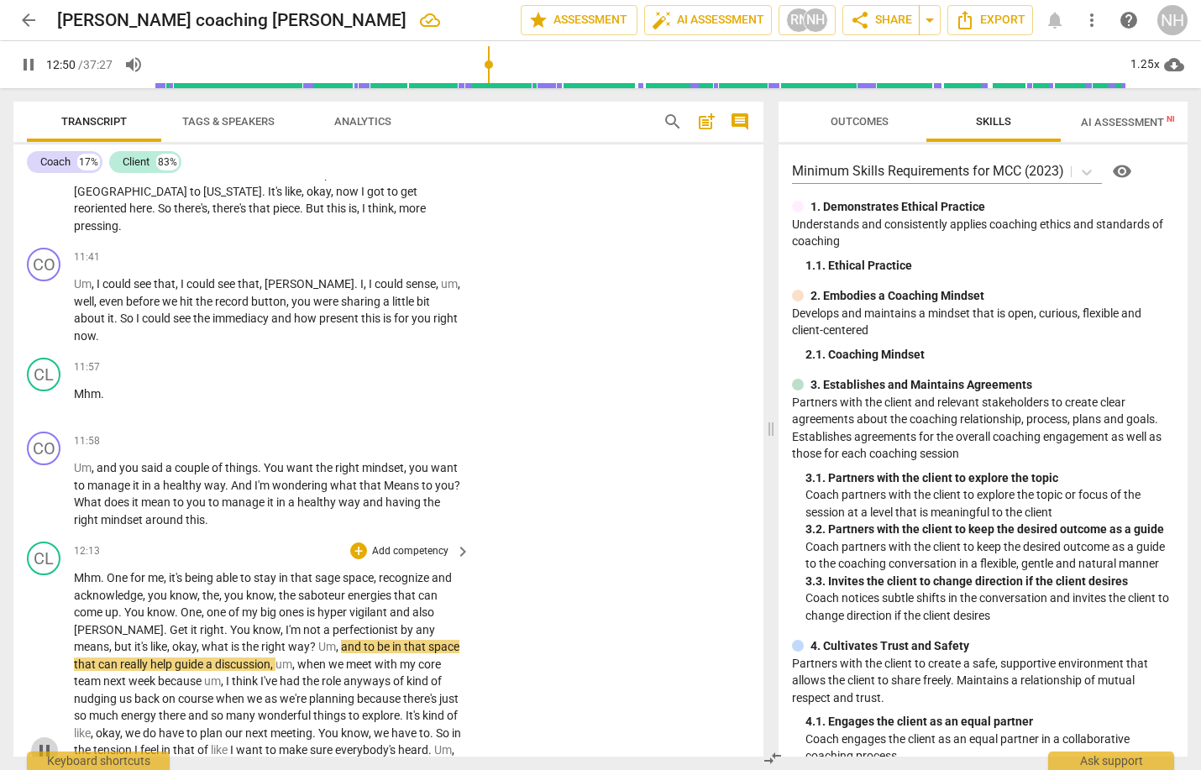
click at [45, 741] on span "pause" at bounding box center [44, 751] width 20 height 20
type input "771"
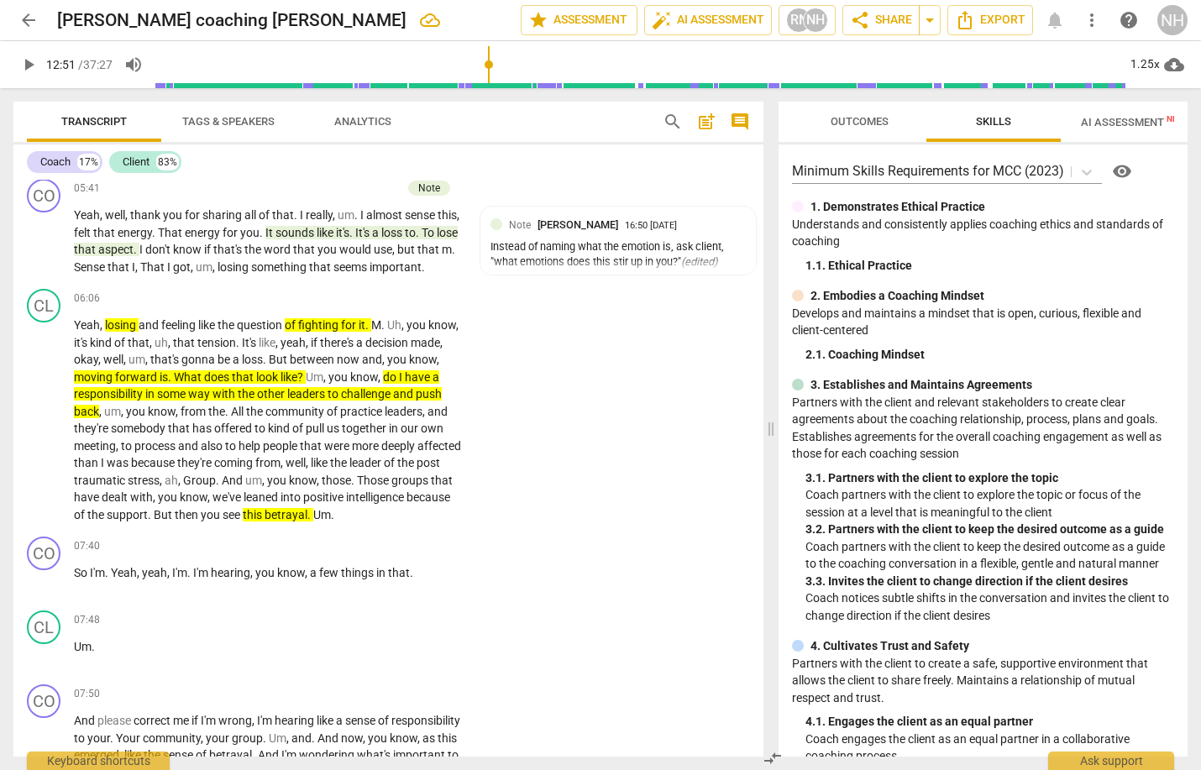
scroll to position [1149, 0]
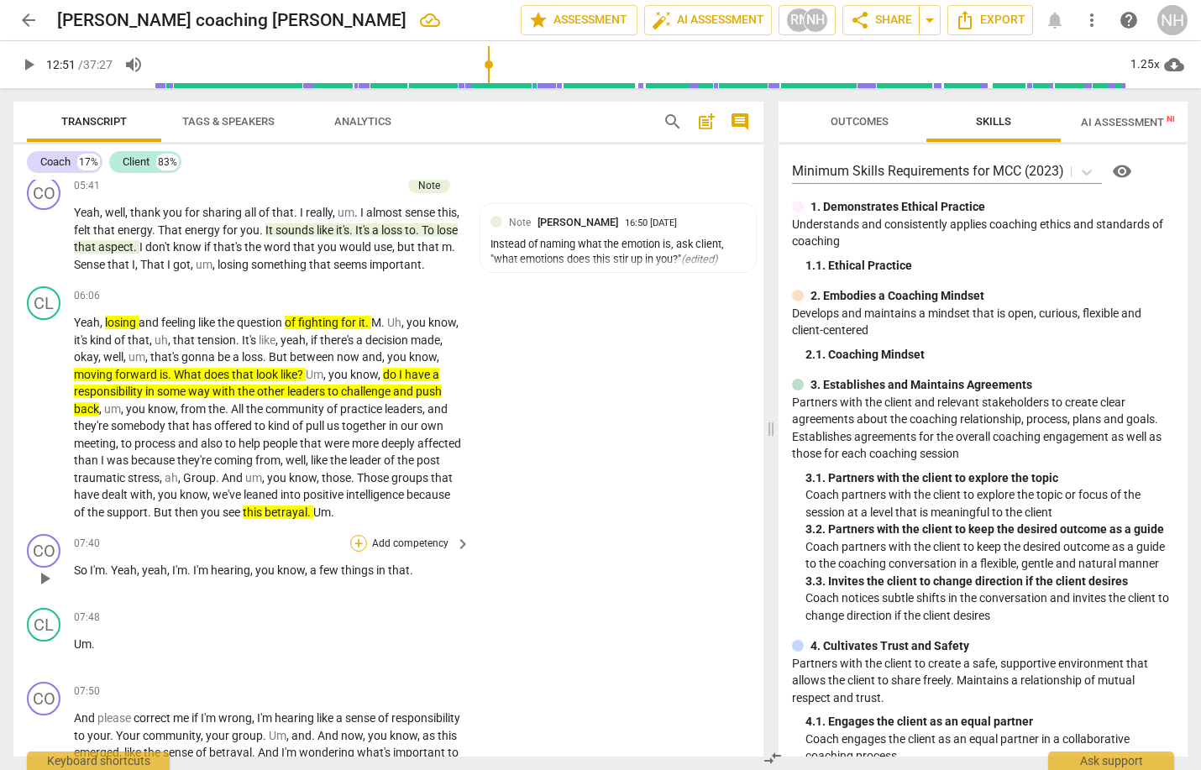
click at [354, 535] on div "+" at bounding box center [358, 543] width 17 height 17
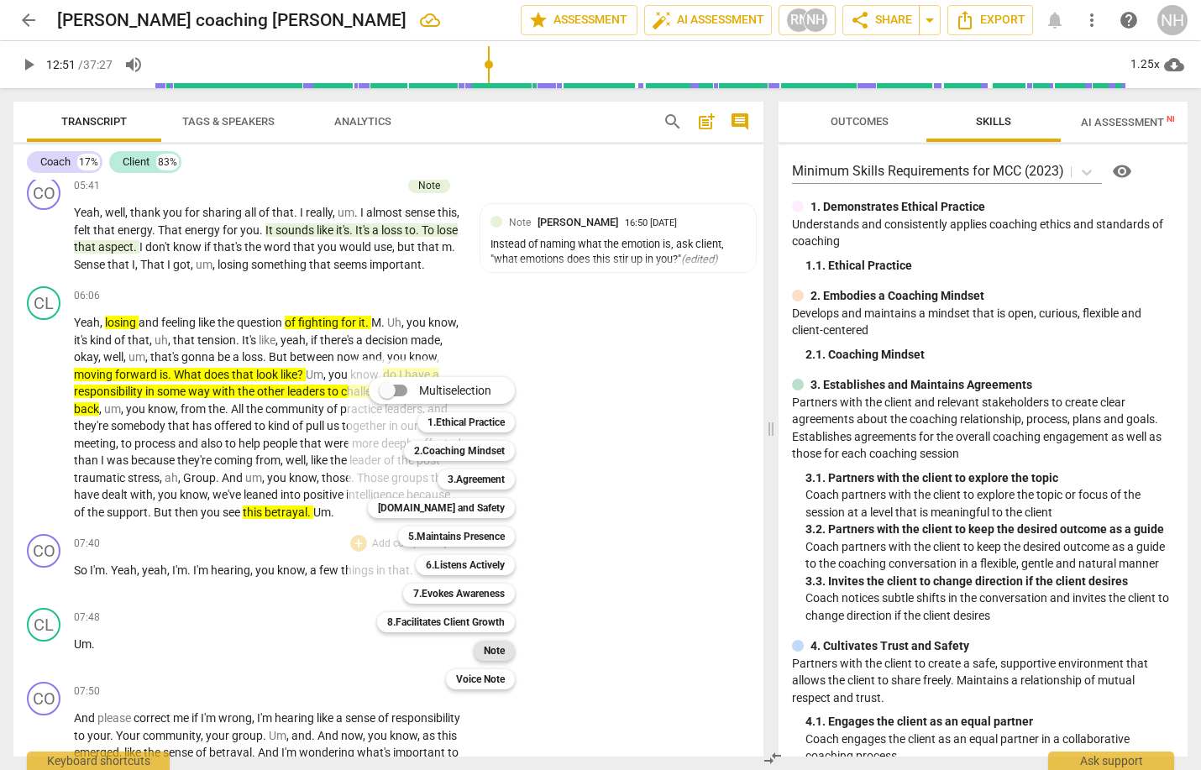
click at [496, 649] on b "Note" at bounding box center [494, 651] width 21 height 20
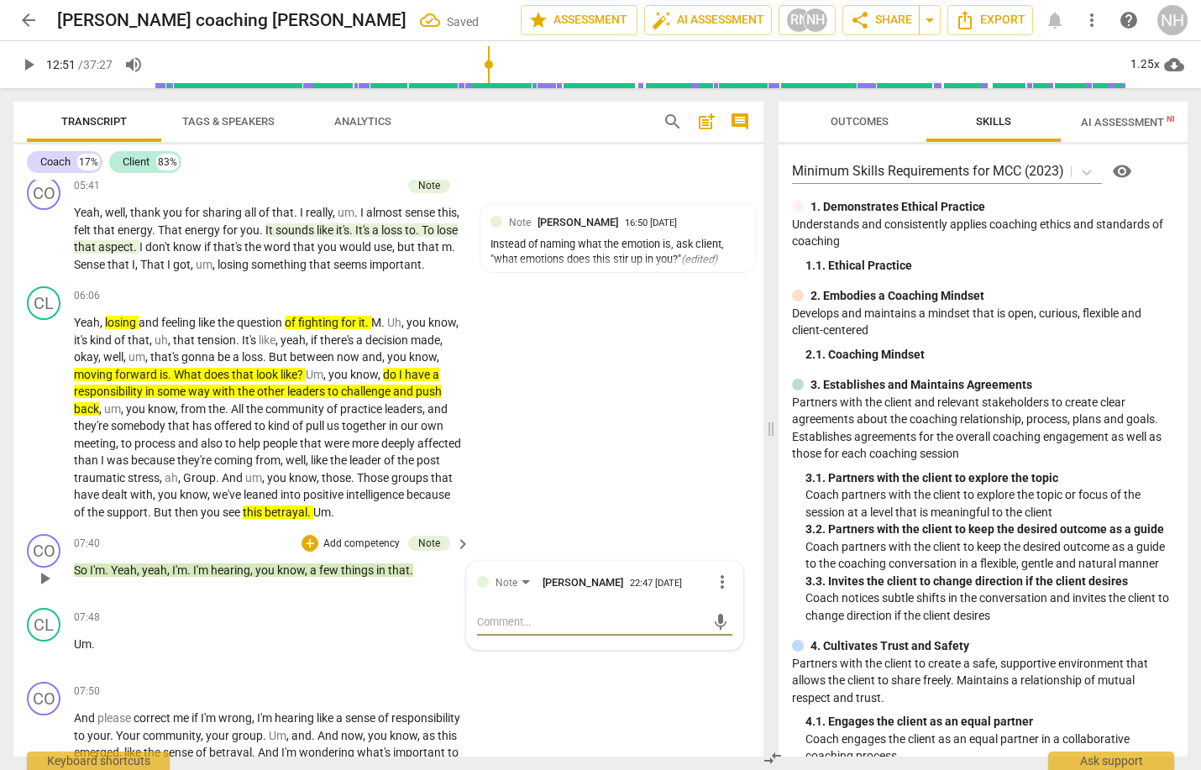
type textarea "H"
type textarea "He"
type textarea "Her"
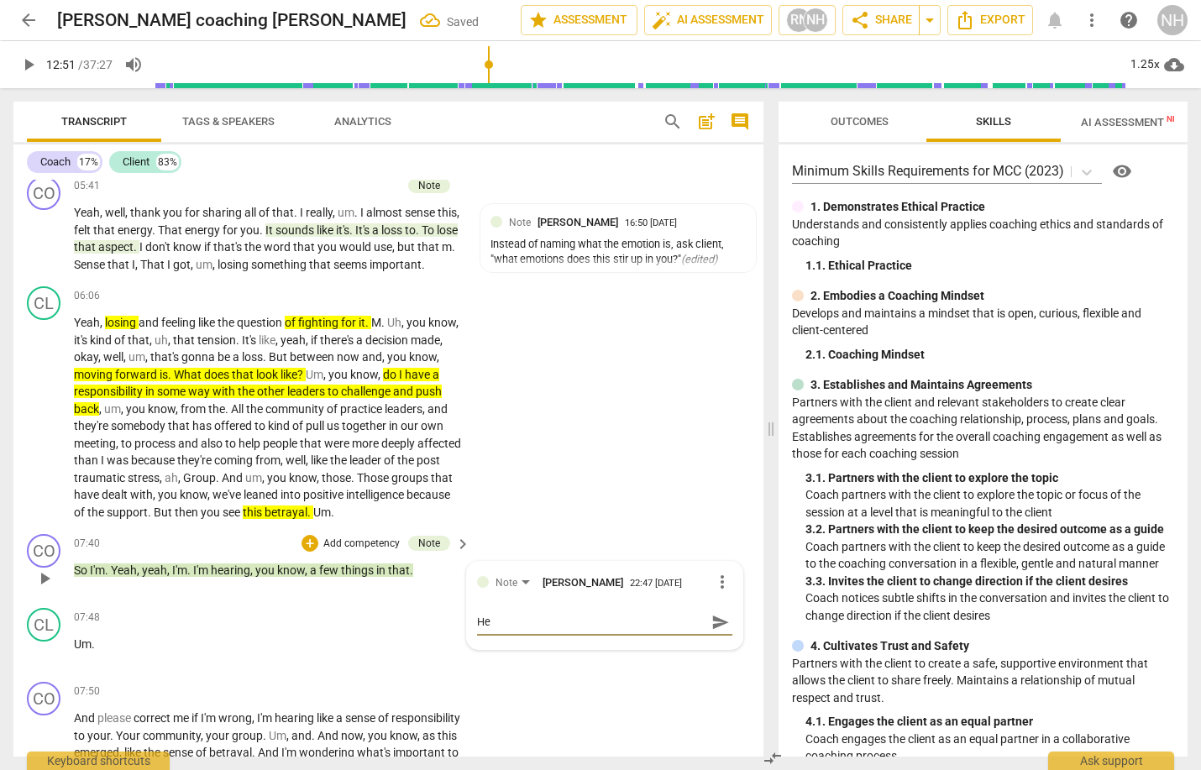
type textarea "Her"
type textarea "Here"
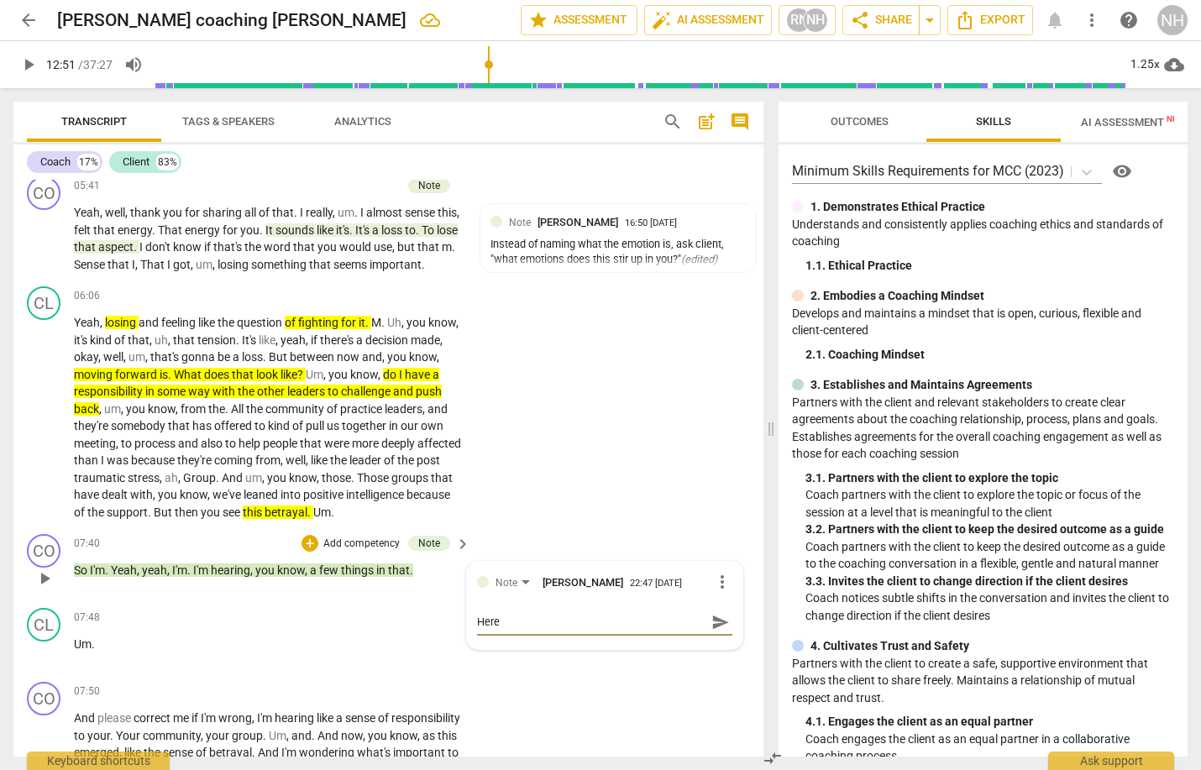
type textarea "Here c"
type textarea "Here co"
type textarea "Here coa"
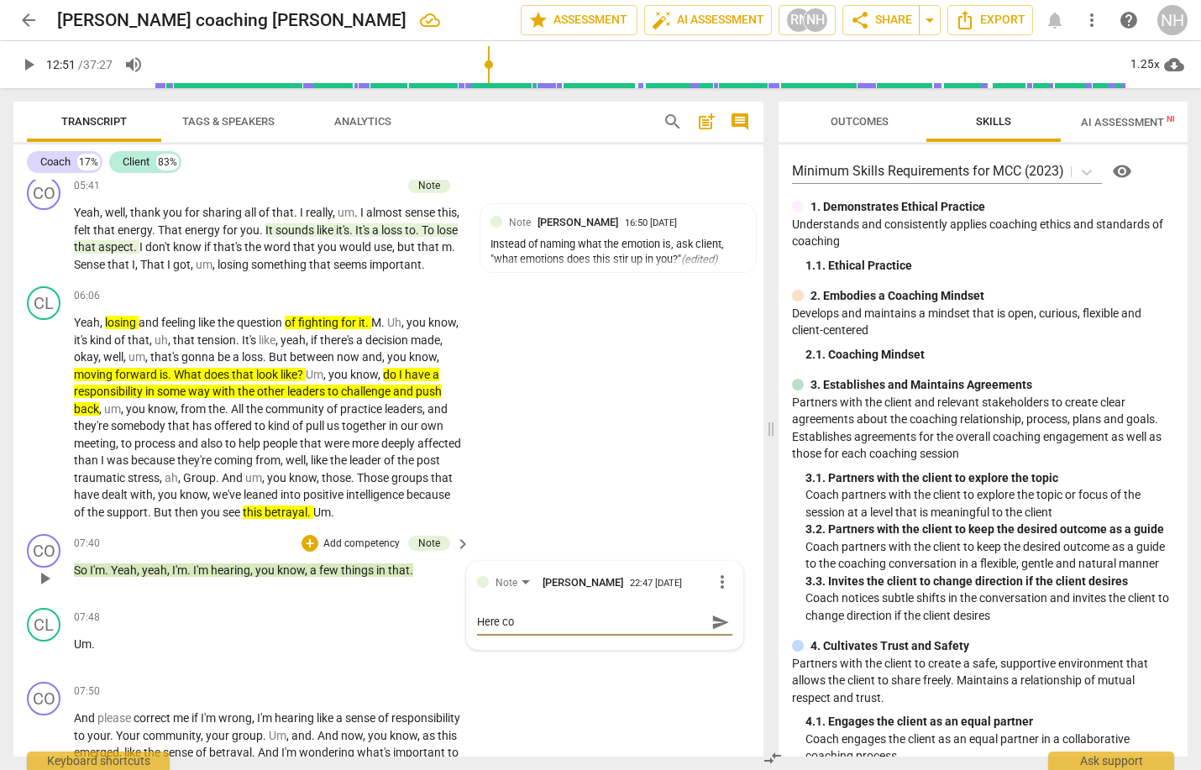
type textarea "Here coa"
type textarea "Here coac"
type textarea "Here coach"
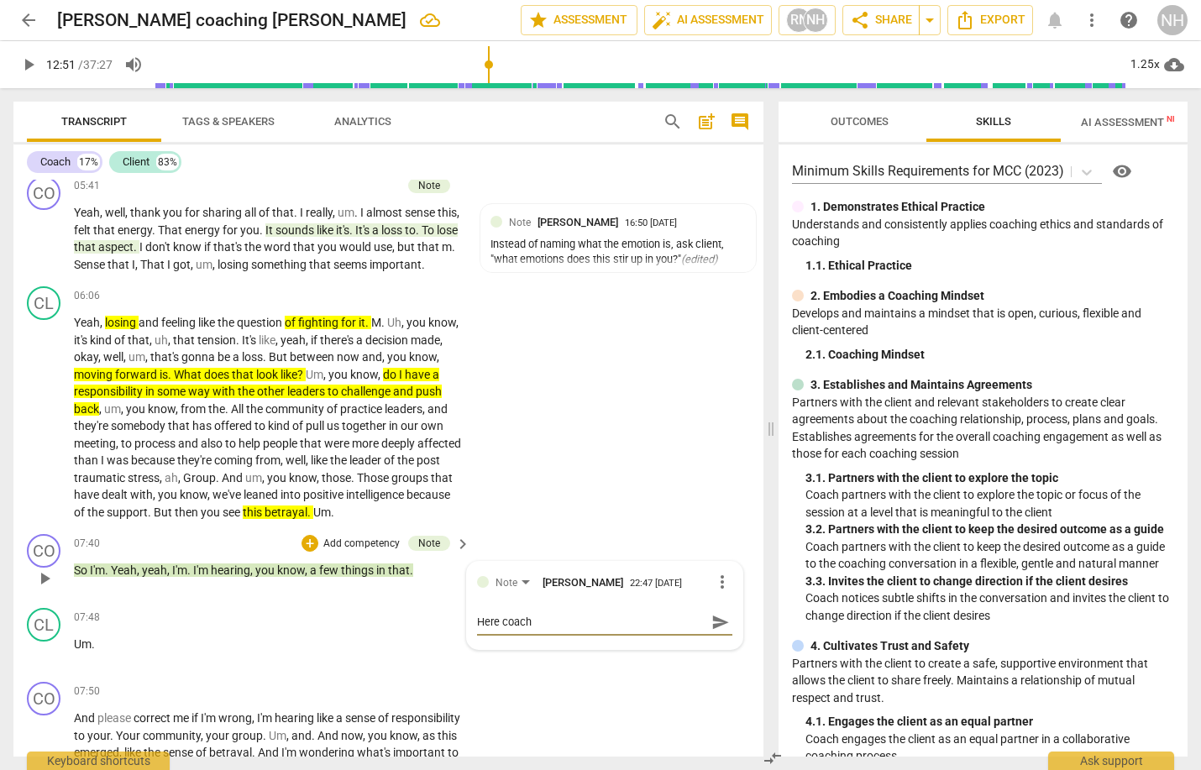
type textarea "Here coach"
type textarea "Here coach c"
type textarea "Here coach co"
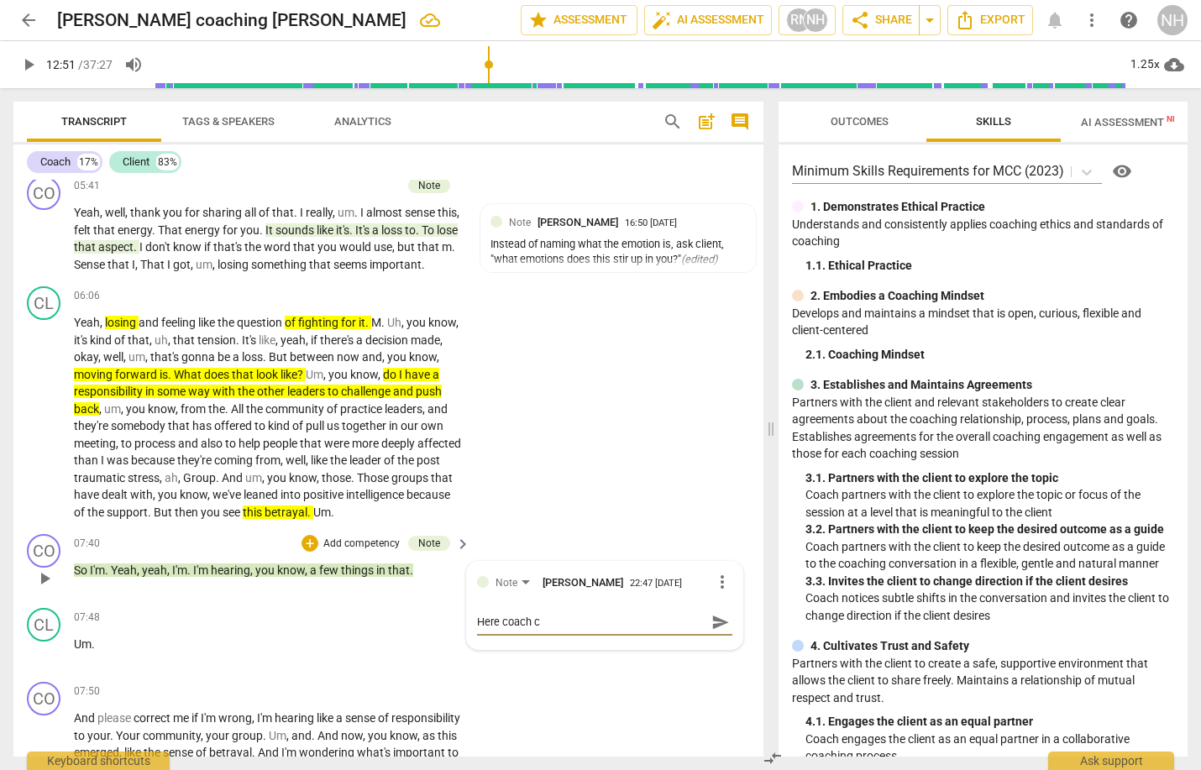
type textarea "Here coach co"
type textarea "Here coach cou"
type textarea "Here coach coul"
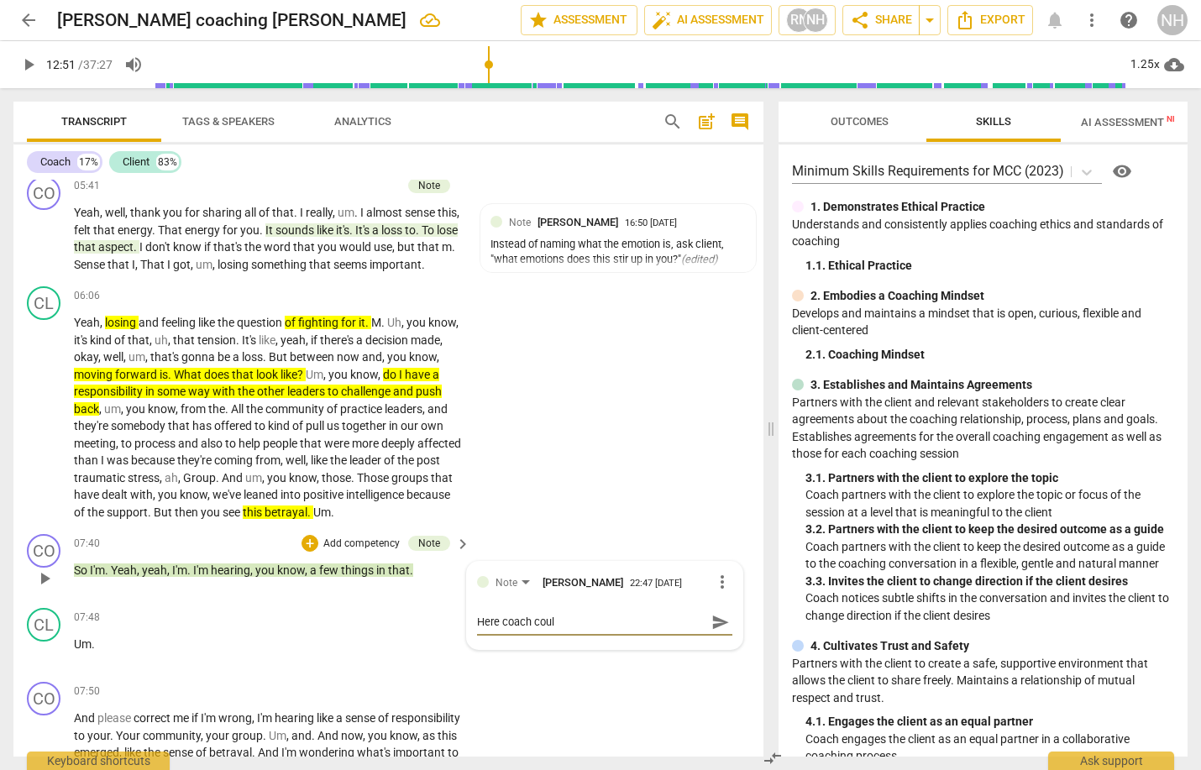
type textarea "Here coach [PERSON_NAME]"
type textarea "Here coach [PERSON_NAME] a"
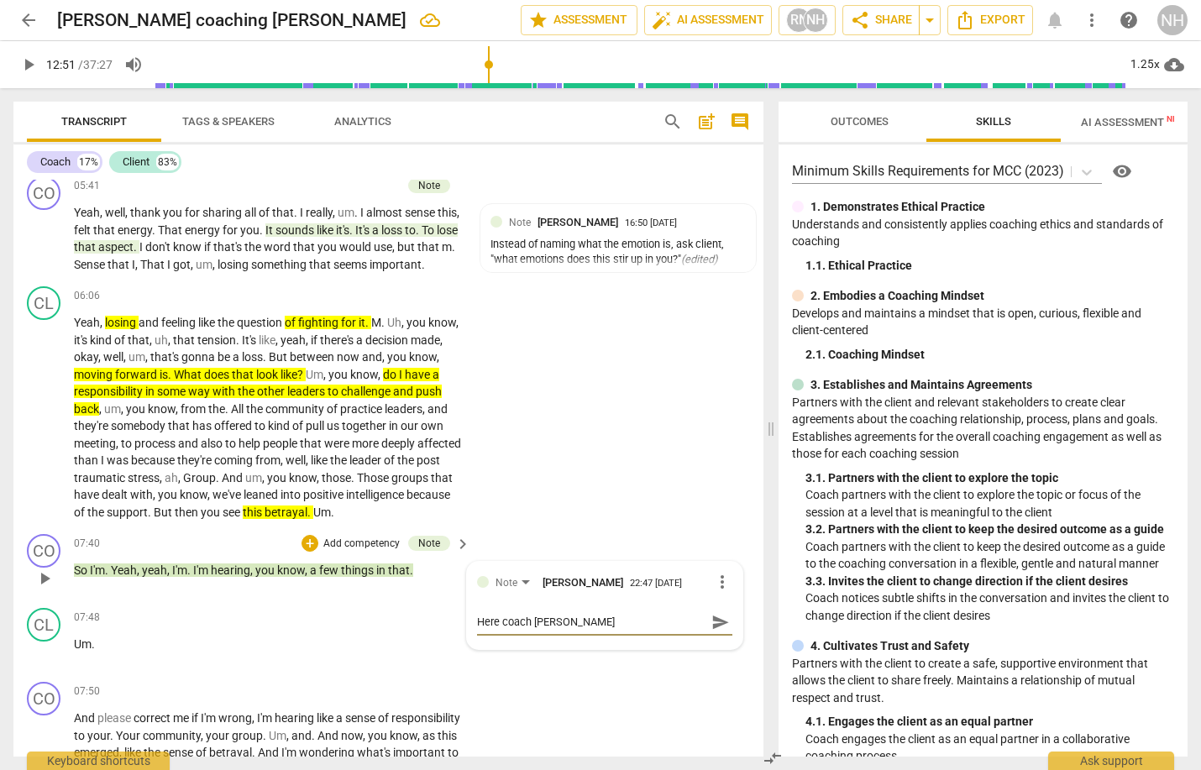
type textarea "Here coach [PERSON_NAME] a"
type textarea "Here coach [PERSON_NAME] as"
type textarea "Here coach [PERSON_NAME] ask"
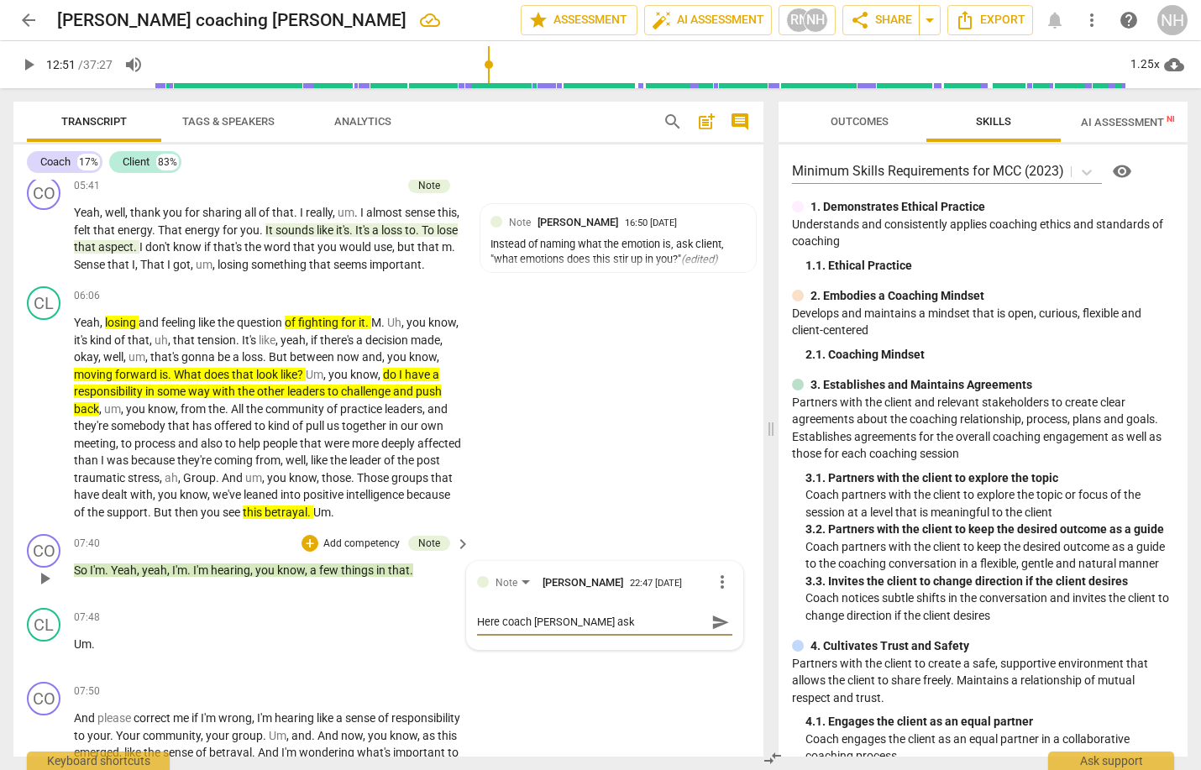
type textarea "Here coach [PERSON_NAME] ask"
type textarea "Here coach [PERSON_NAME] ask a"
type textarea "Here coach [PERSON_NAME] ask ab"
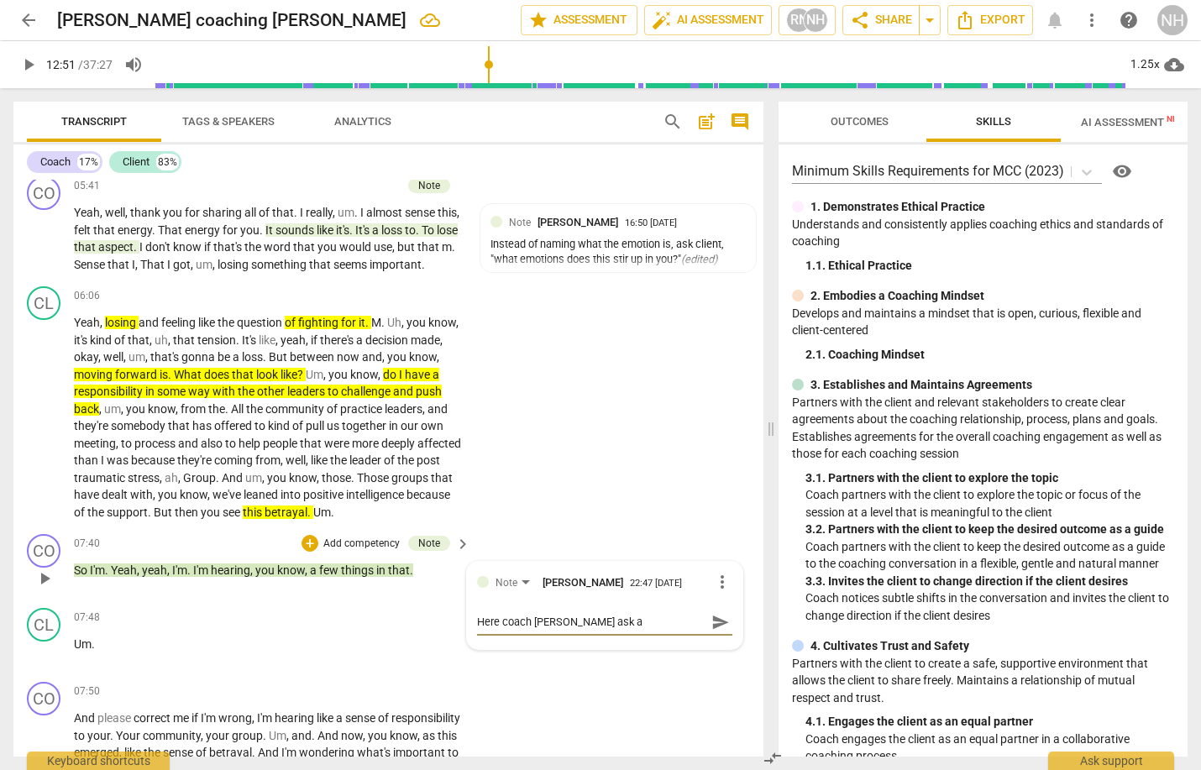
type textarea "Here coach [PERSON_NAME] ask ab"
type textarea "Here coach [PERSON_NAME] ask [PERSON_NAME]"
type textarea "Here coach [PERSON_NAME] ask abou"
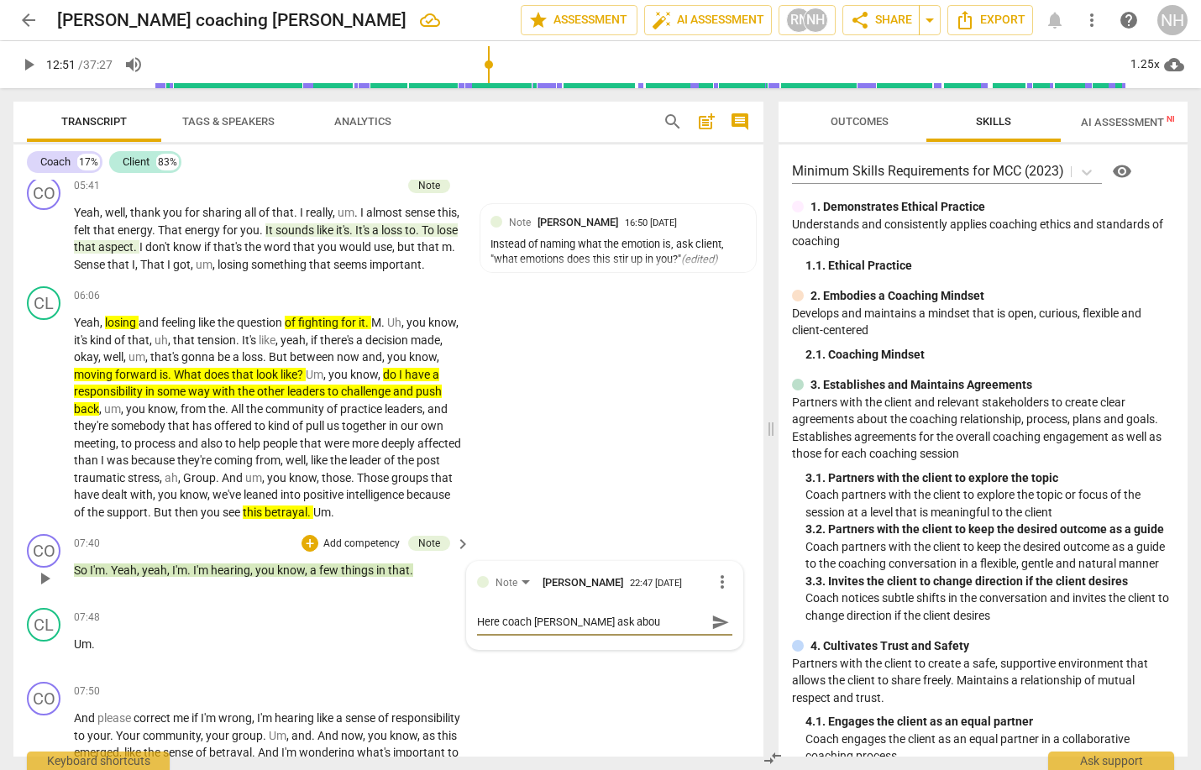
type textarea "Here coach [PERSON_NAME] ask about"
type textarea "Here coach [PERSON_NAME] ask about b"
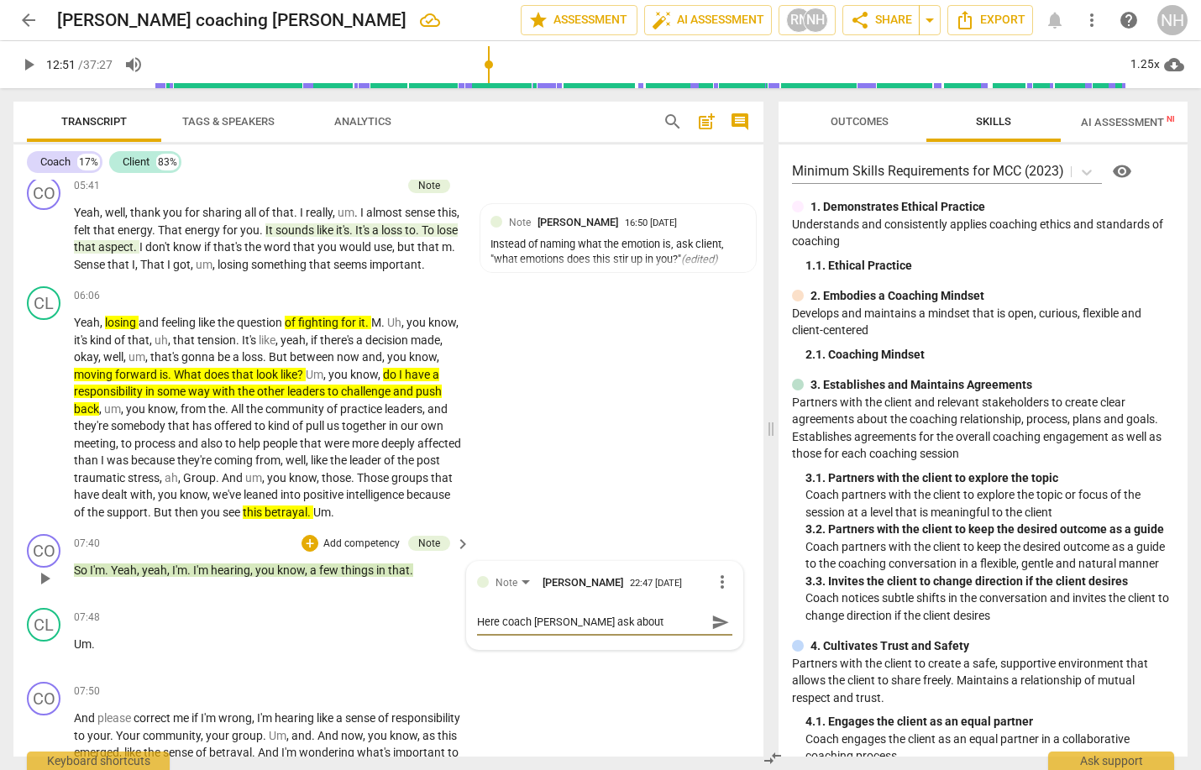
type textarea "Here coach [PERSON_NAME] ask about b"
type textarea "Here coach [PERSON_NAME] ask about be"
type textarea "Here coach [PERSON_NAME] ask about bet"
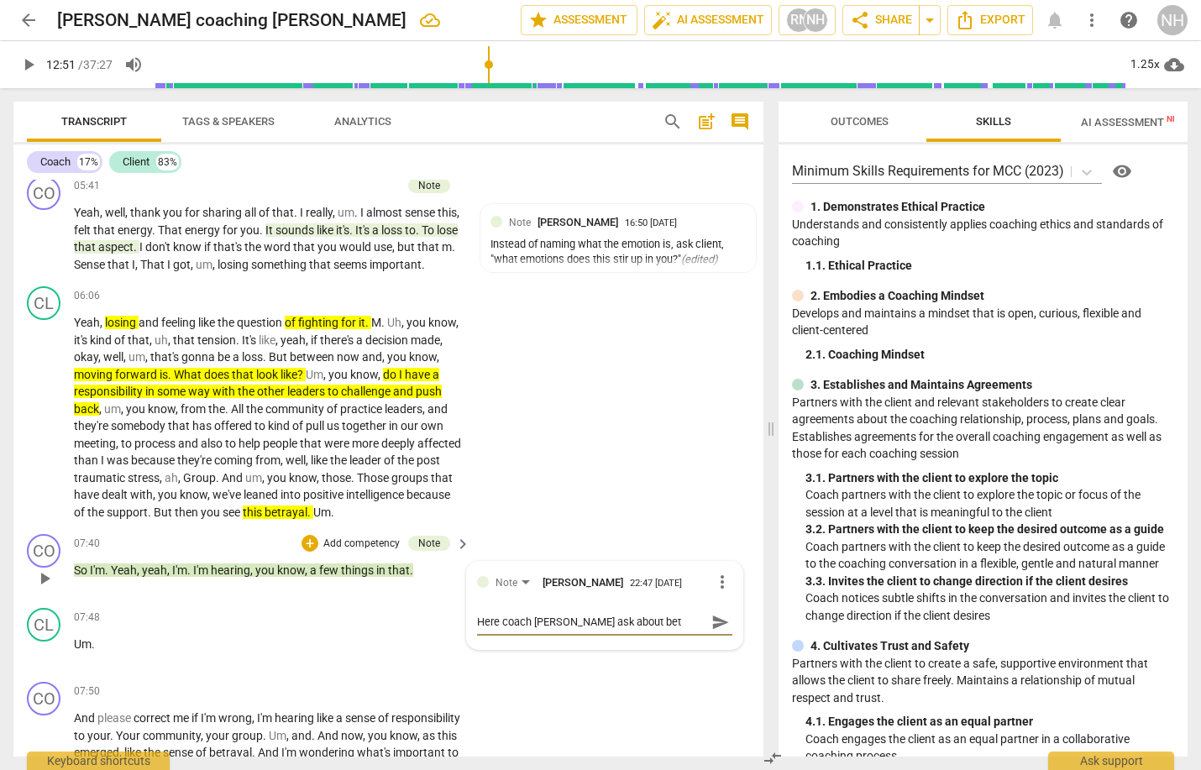
type textarea "Here coach [PERSON_NAME] ask about betr"
type textarea "Here coach [PERSON_NAME] ask about [PERSON_NAME]"
type textarea "Here coach [PERSON_NAME] ask about betray"
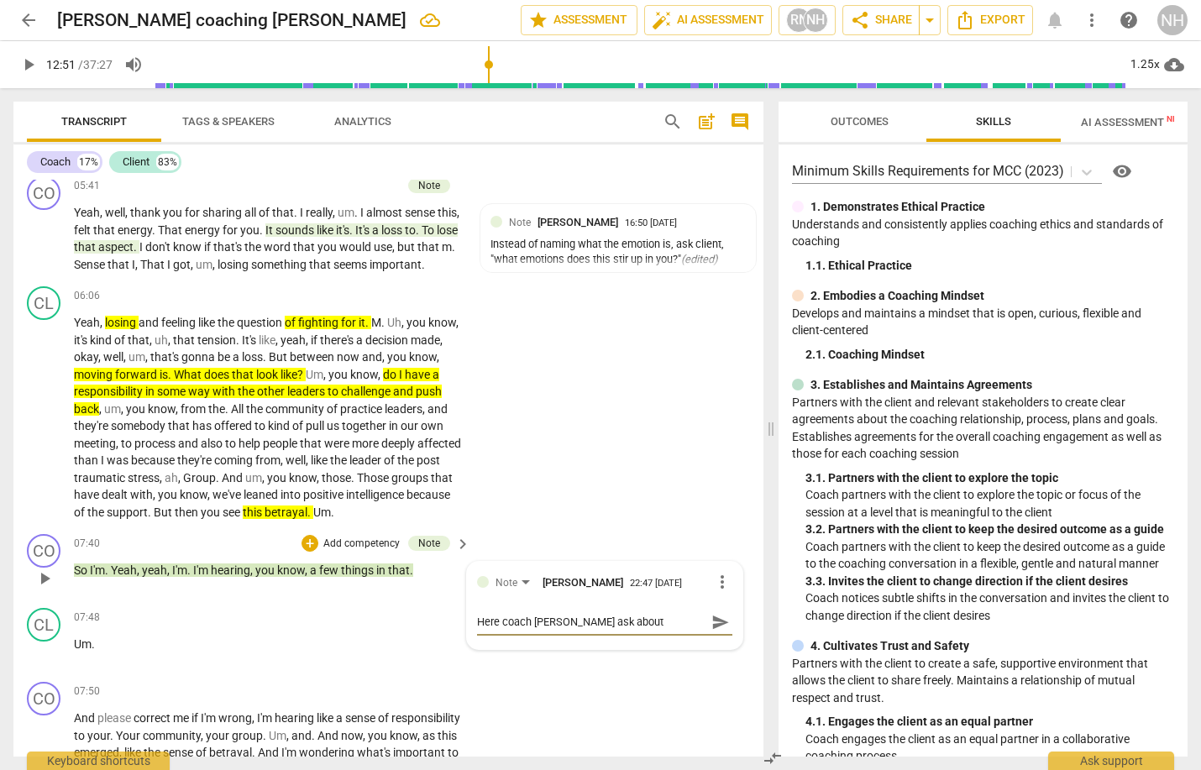
type textarea "Here coach [PERSON_NAME] ask about betray"
type textarea "Here coach [PERSON_NAME] ask about betraya"
type textarea "Here coach [PERSON_NAME] ask about betrayal"
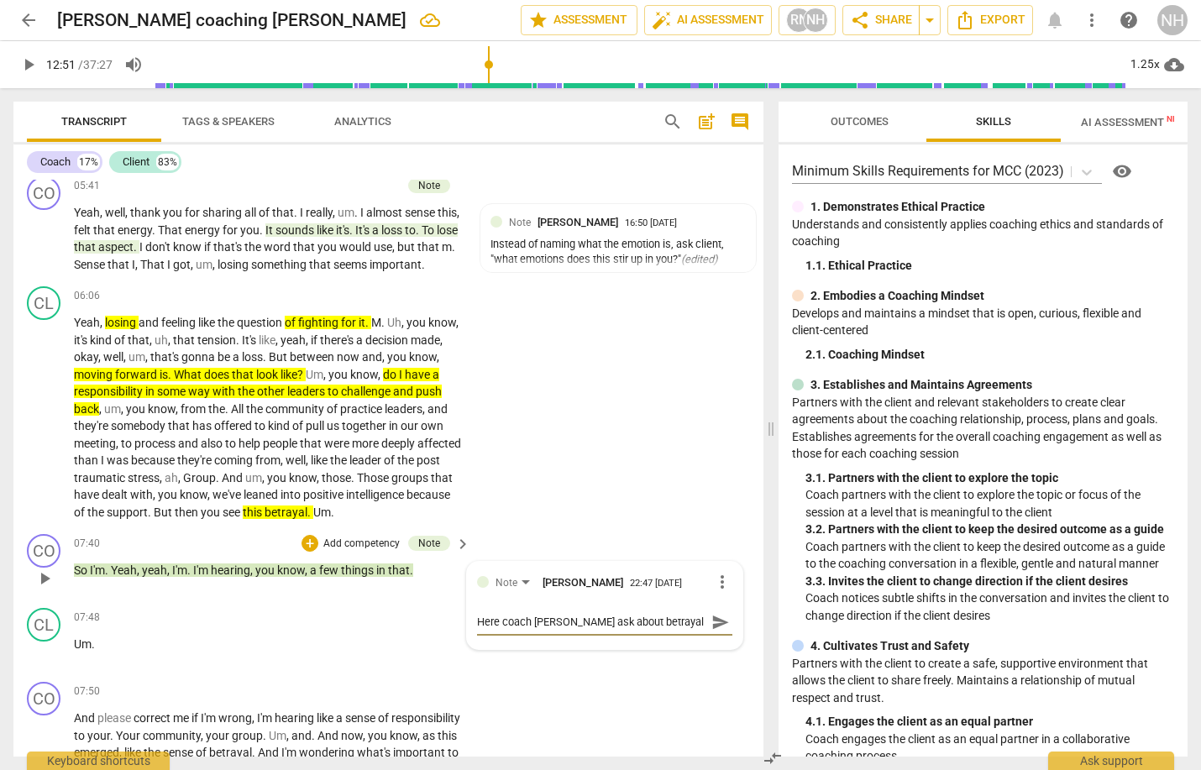
type textarea "Here coach [PERSON_NAME] ask about betrayal."
type textarea "Here coach [PERSON_NAME] ask about betrayal. T"
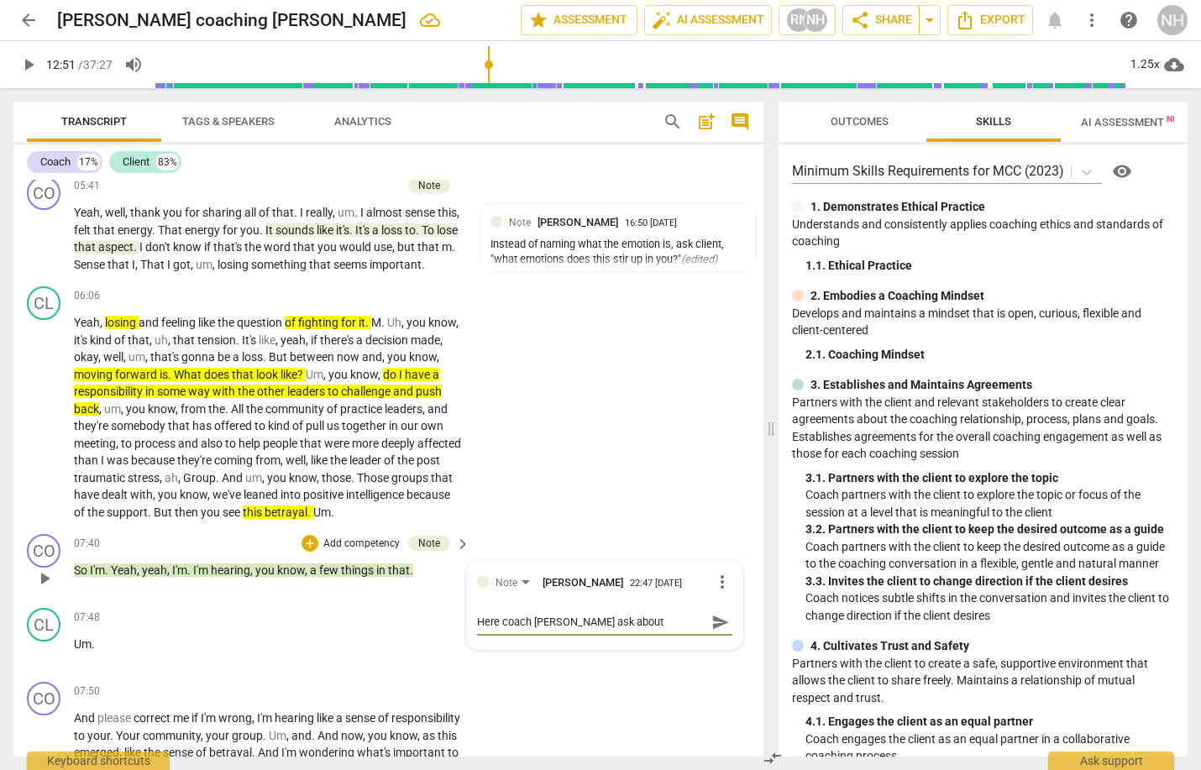
type textarea "Here coach [PERSON_NAME] ask about betrayal. T"
type textarea "Here coach [PERSON_NAME] ask about betrayal. Th"
type textarea "Here coach [PERSON_NAME] ask about betrayal. Tha"
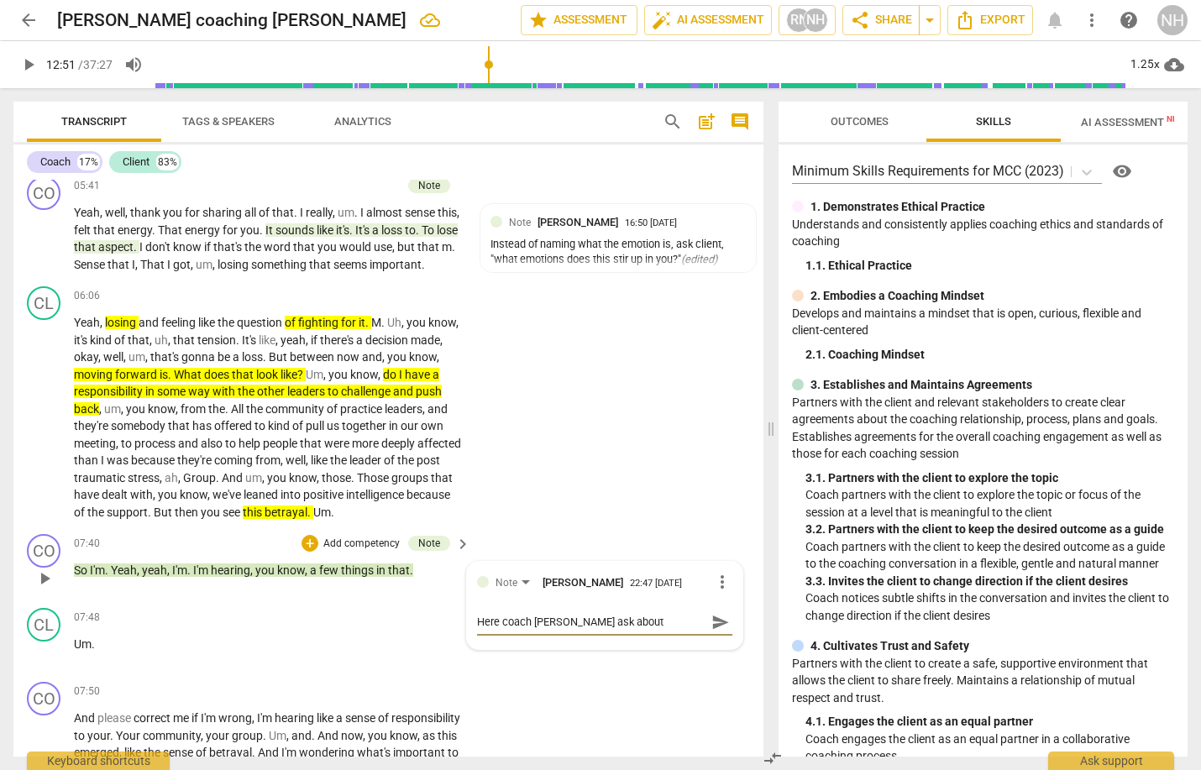
type textarea "Here coach [PERSON_NAME] ask about betrayal. That"
type textarea "Here coach [PERSON_NAME] ask about betrayal. That c"
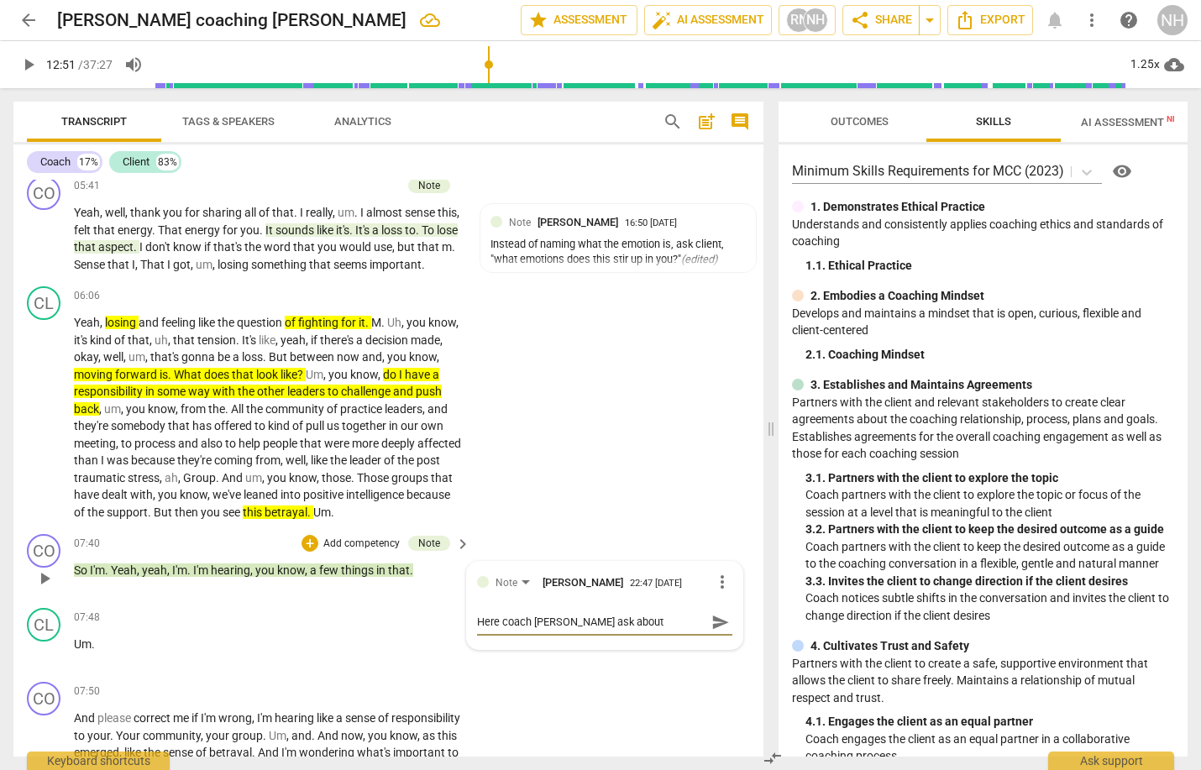
type textarea "Here coach [PERSON_NAME] ask about betrayal. That c"
type textarea "Here coach [PERSON_NAME] ask about betrayal. That co"
type textarea "Here coach [PERSON_NAME] ask about betrayal. That com"
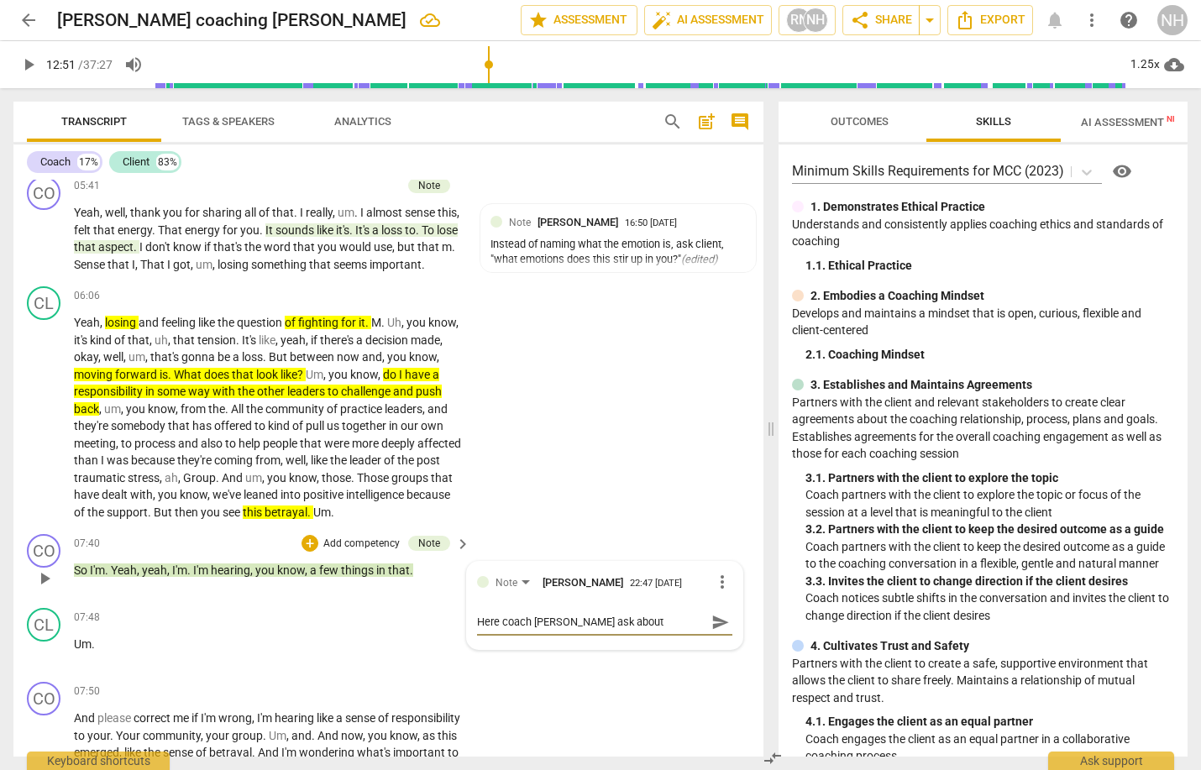
type textarea "Here coach [PERSON_NAME] ask about betrayal. That comm"
type textarea "Here coach [PERSON_NAME] ask about betrayal. That comme"
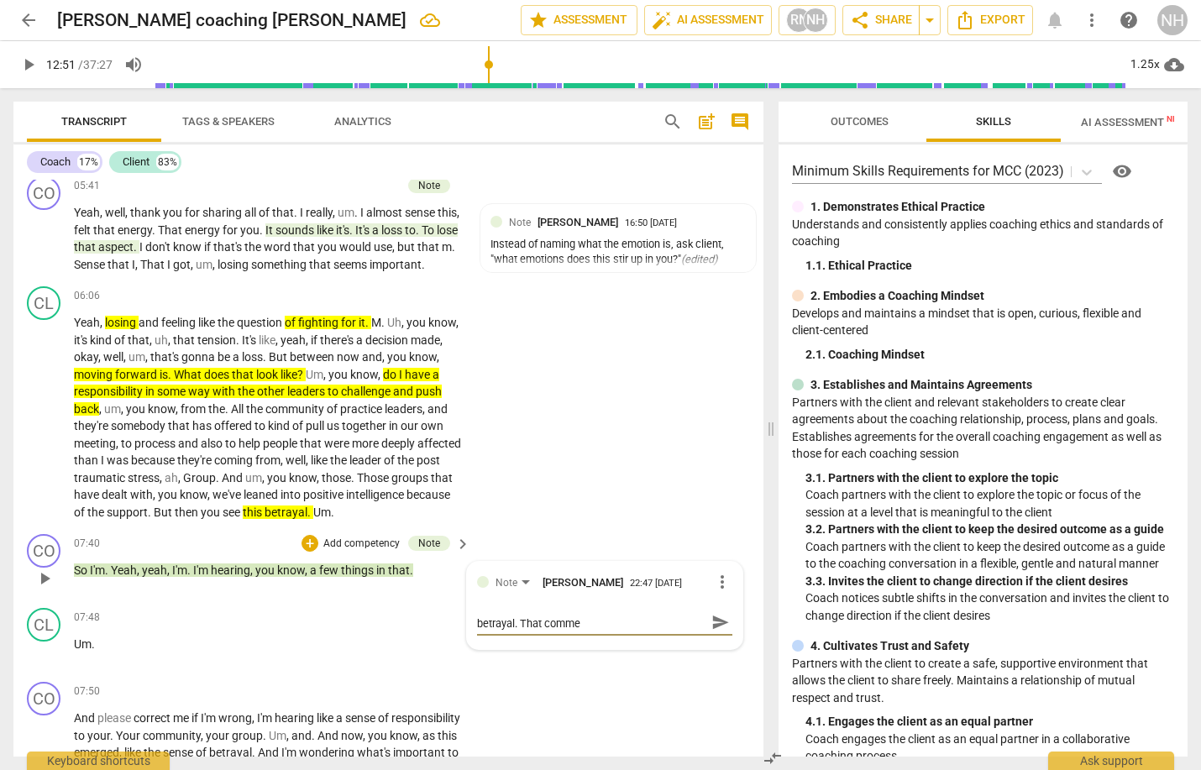
type textarea "Here coach [PERSON_NAME] ask about betrayal. That commen"
type textarea "Here coach [PERSON_NAME] ask about betrayal. That comment"
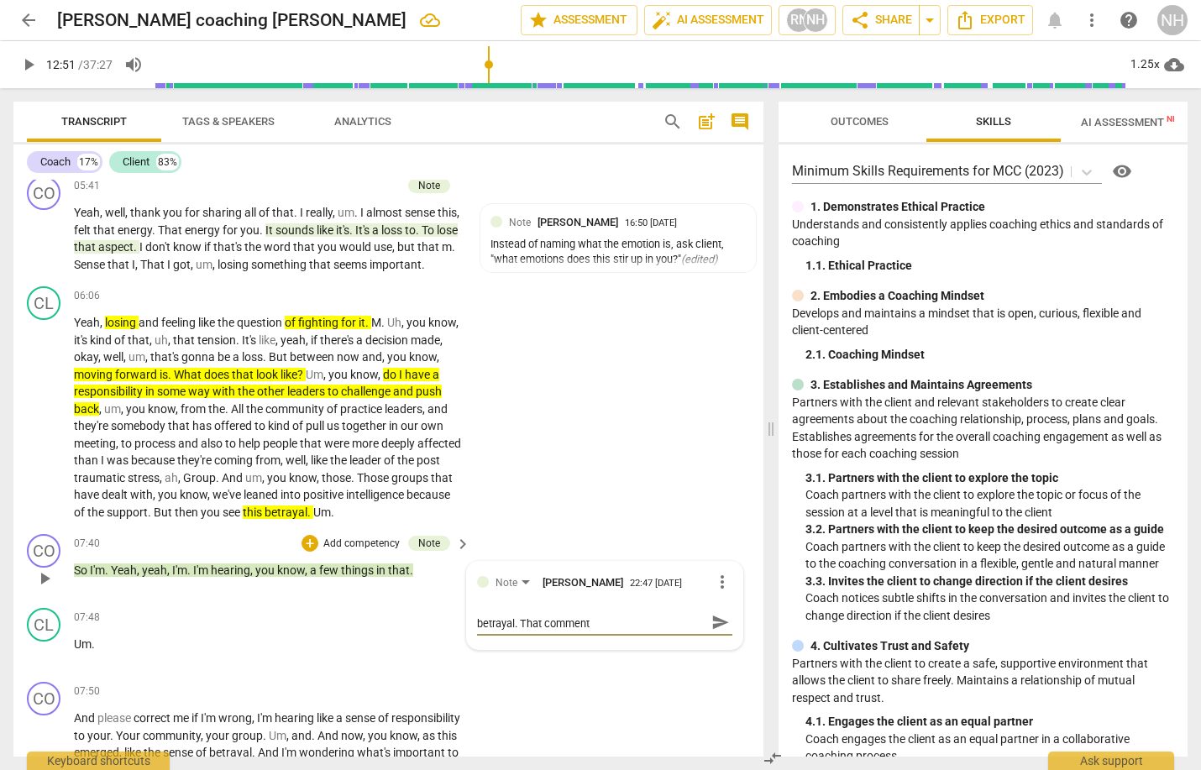
type textarea "Here coach [PERSON_NAME] ask about betrayal. That comment"
type textarea "Here coach [PERSON_NAME] ask about betrayal. That comment s"
type textarea "Here coach [PERSON_NAME] ask about betrayal. That comment se"
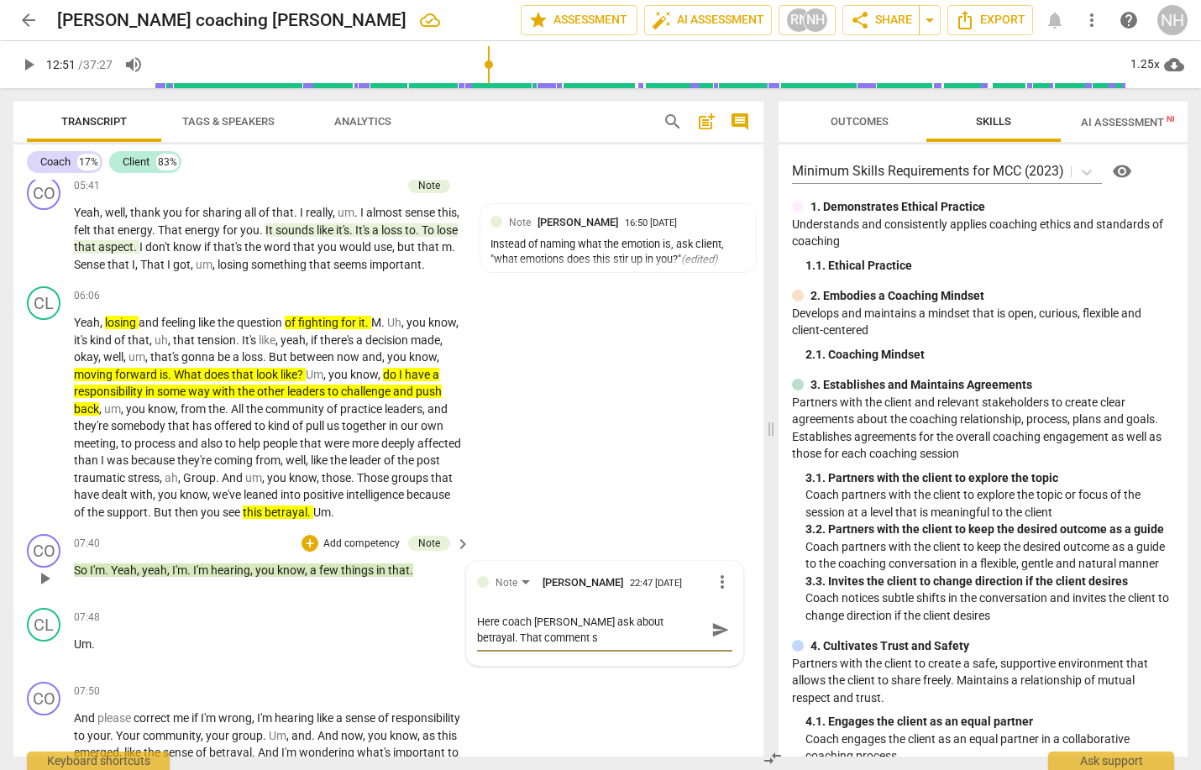
type textarea "Here coach [PERSON_NAME] ask about betrayal. That comment se"
type textarea "Here coach [PERSON_NAME] ask about betrayal. That comment see"
type textarea "Here coach [PERSON_NAME] ask about betrayal. That comment seem"
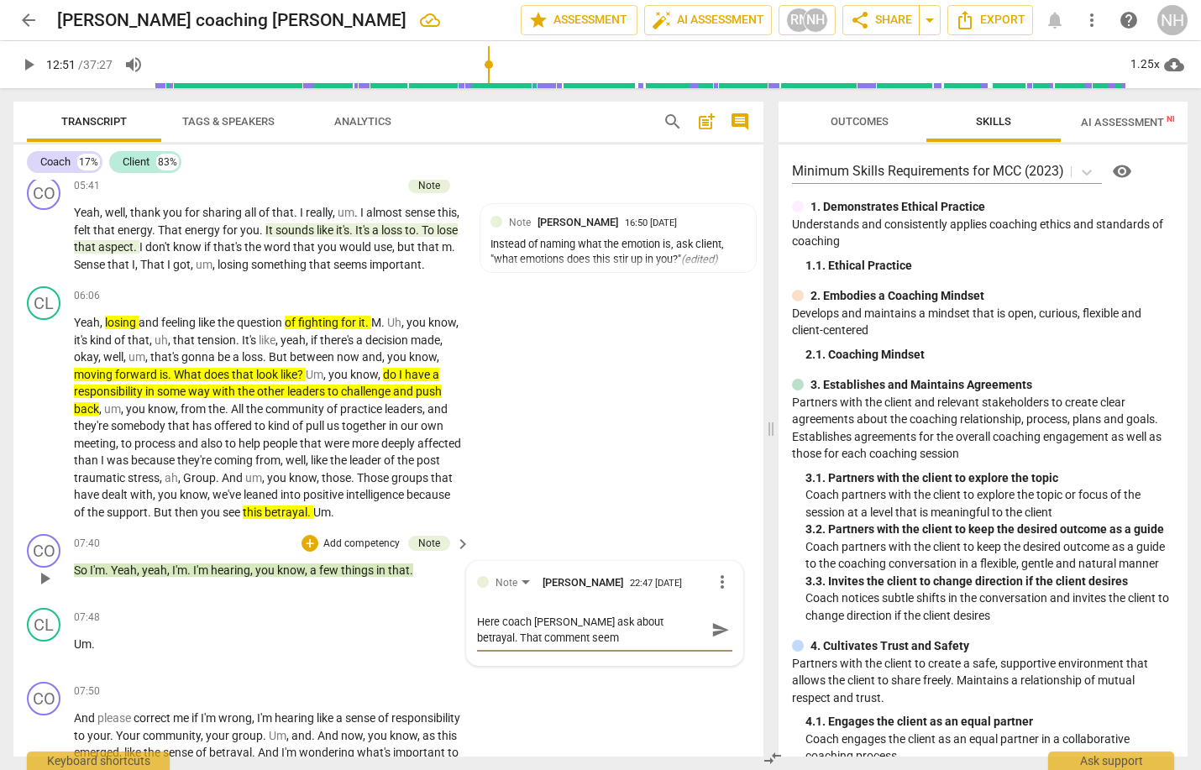
type textarea "Here coach [PERSON_NAME] ask about betrayal. That comment seeme"
type textarea "Here coach [PERSON_NAME] ask about betrayal. That comment seemed"
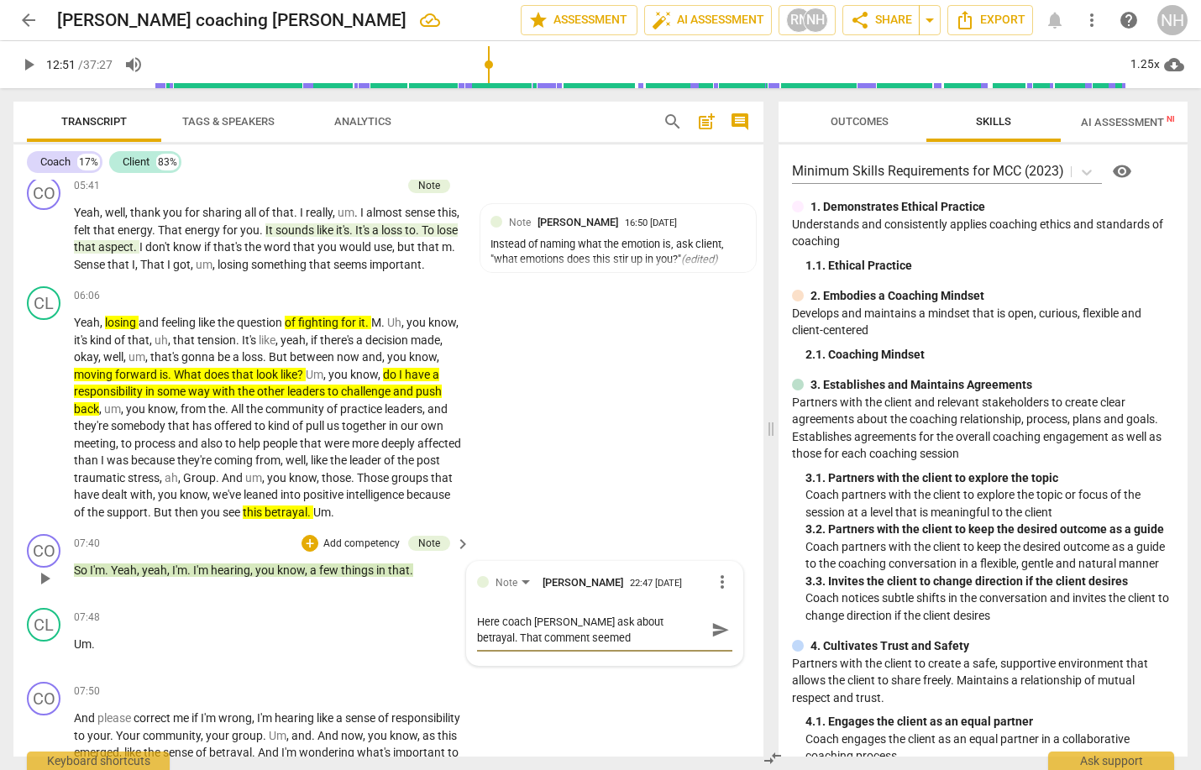
type textarea "Here coach [PERSON_NAME] ask about betrayal. That comment seemed"
type textarea "Here coach [PERSON_NAME] ask about betrayal. That comment seemed l"
type textarea "Here coach [PERSON_NAME] ask about betrayal. That comment seemed ll"
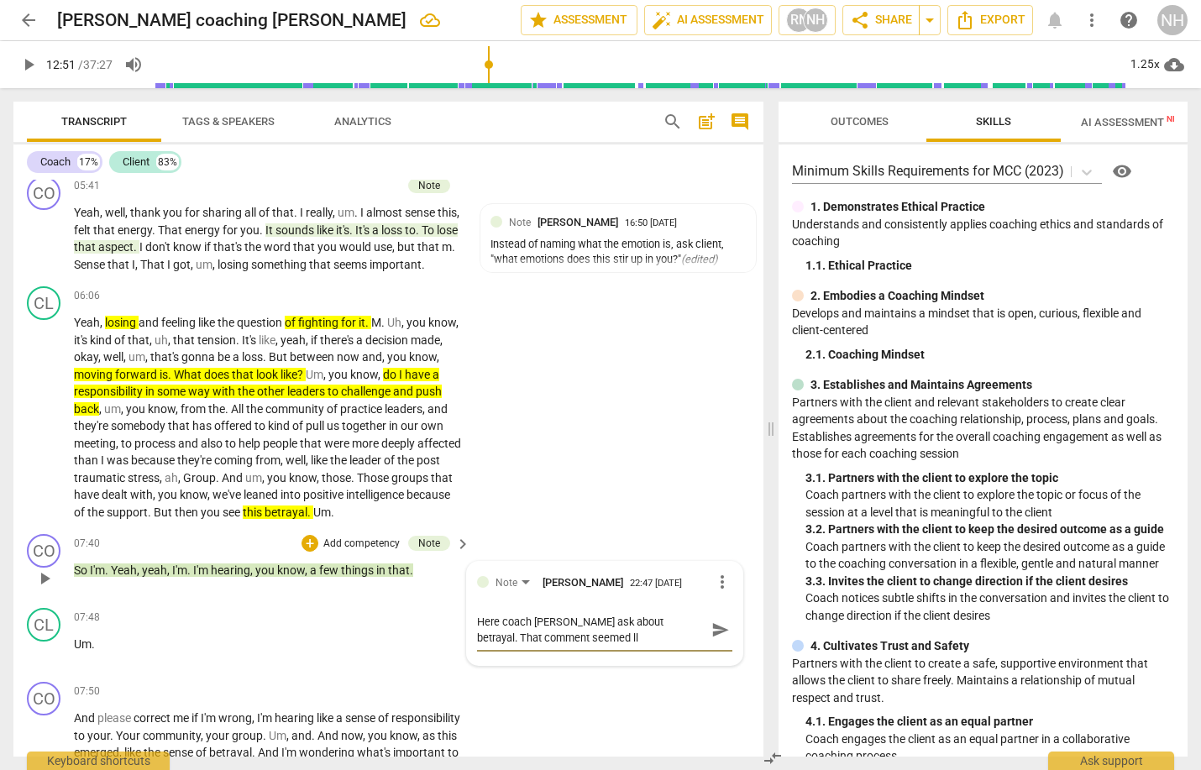
type textarea "Here coach [PERSON_NAME] ask about betrayal. That comment seemed llo"
type textarea "Here coach [PERSON_NAME] ask about betrayal. That comment seemed lloa"
type textarea "Here coach [PERSON_NAME] ask about betrayal. That comment seemed lload"
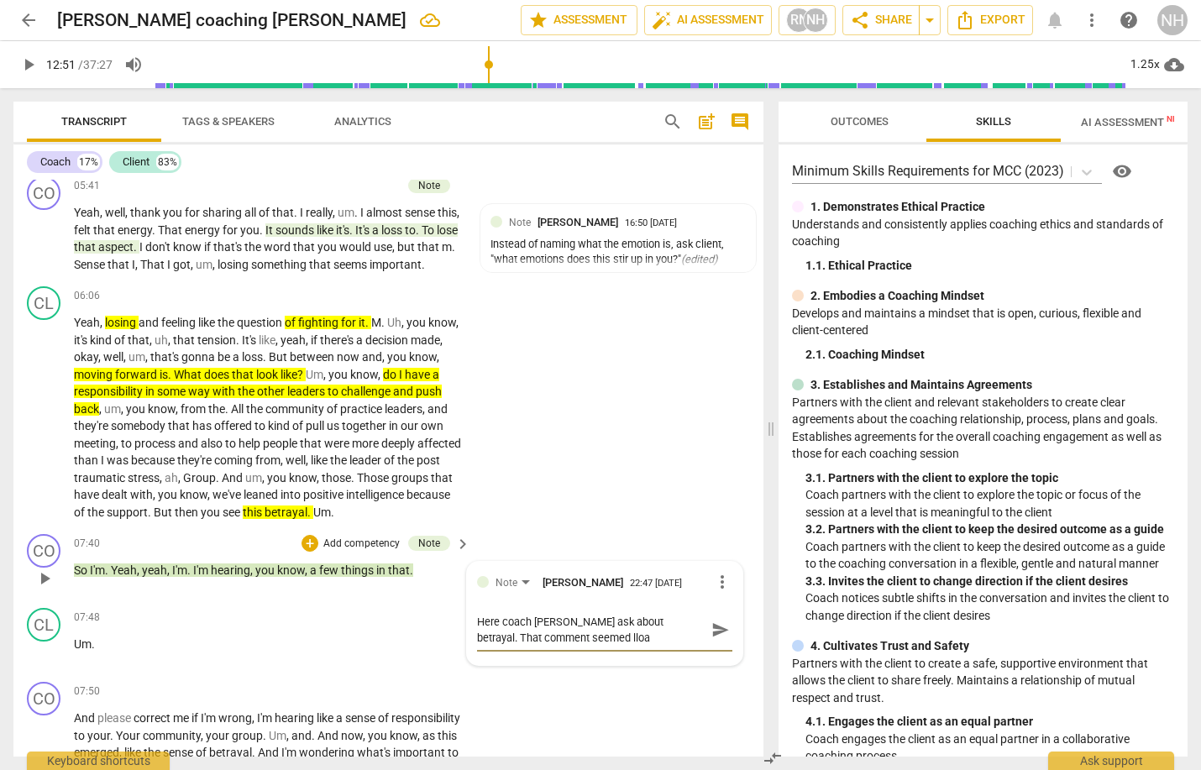
type textarea "Here coach [PERSON_NAME] ask about betrayal. That comment seemed lload"
type textarea "Here coach [PERSON_NAME] ask about betrayal. That comment seemed lloade"
type textarea "Here coach [PERSON_NAME] ask about betrayal. That comment seemed lloaded"
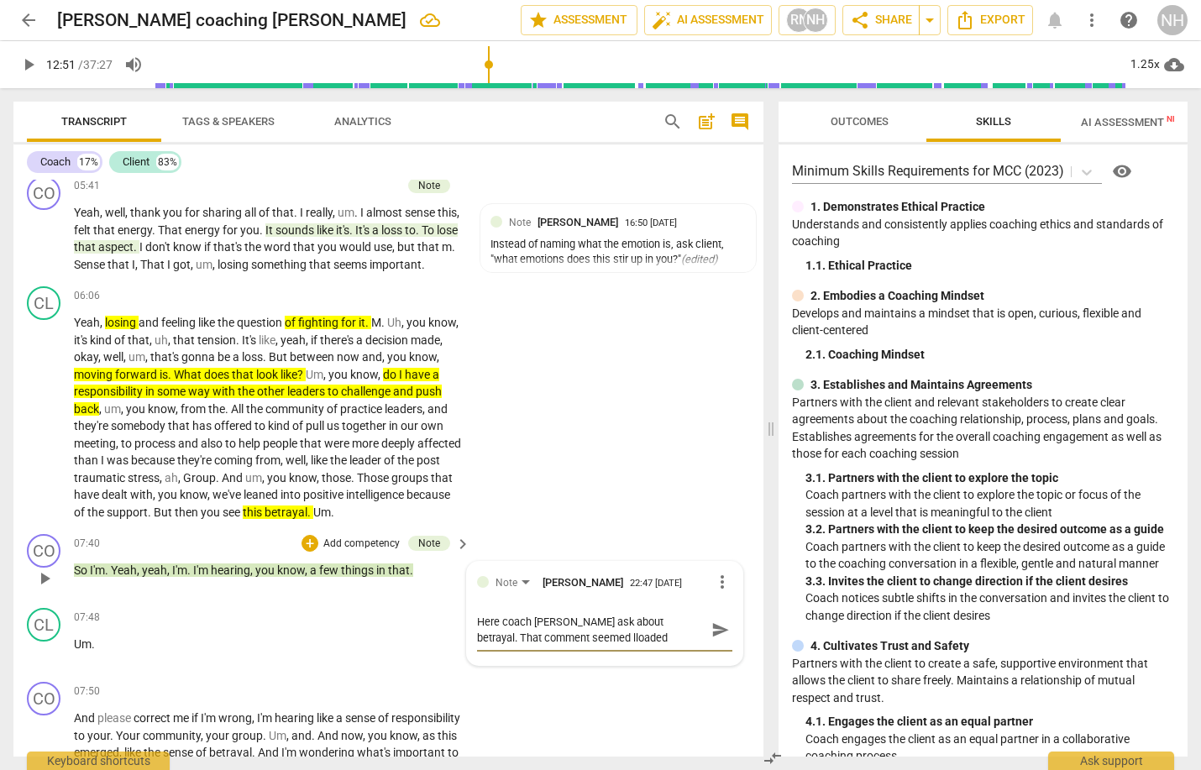
type textarea "Here coach [PERSON_NAME] ask about betrayal. That comment seemed lloade"
type textarea "Here coach [PERSON_NAME] ask about betrayal. That comment seemed lload"
type textarea "Here coach [PERSON_NAME] ask about betrayal. That comment seemed lloa"
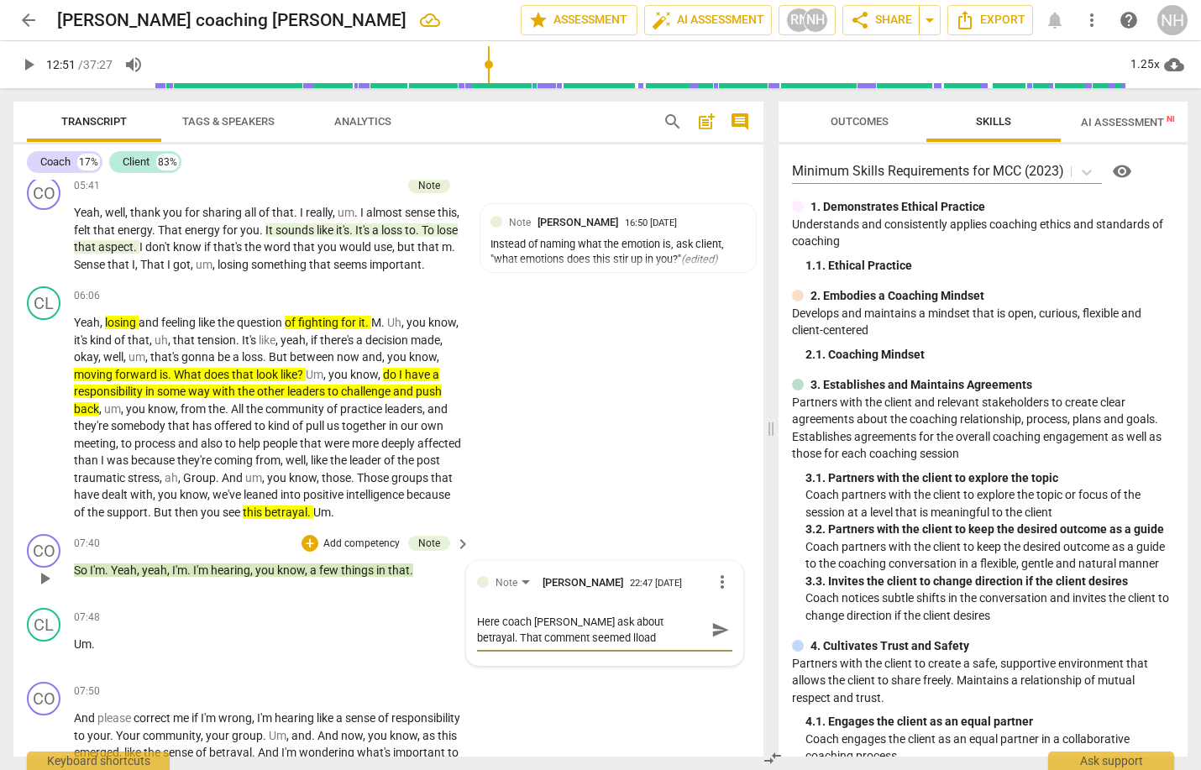
type textarea "Here coach [PERSON_NAME] ask about betrayal. That comment seemed lloa"
type textarea "Here coach [PERSON_NAME] ask about betrayal. That comment seemed llo"
type textarea "Here coach [PERSON_NAME] ask about betrayal. That comment seemed ll"
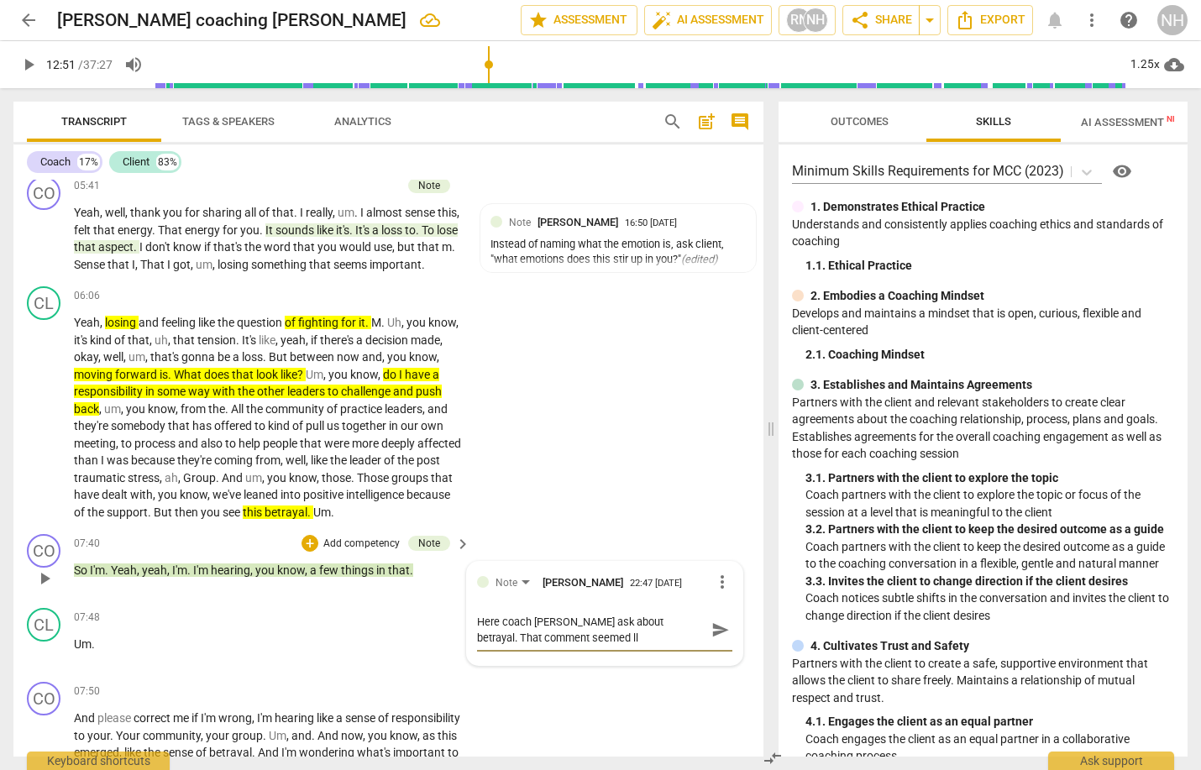
type textarea "Here coach [PERSON_NAME] ask about betrayal. That comment seemed l"
type textarea "Here coach [PERSON_NAME] ask about betrayal. That comment seemed lo"
type textarea "Here coach [PERSON_NAME] ask about betrayal. That comment seemed loa"
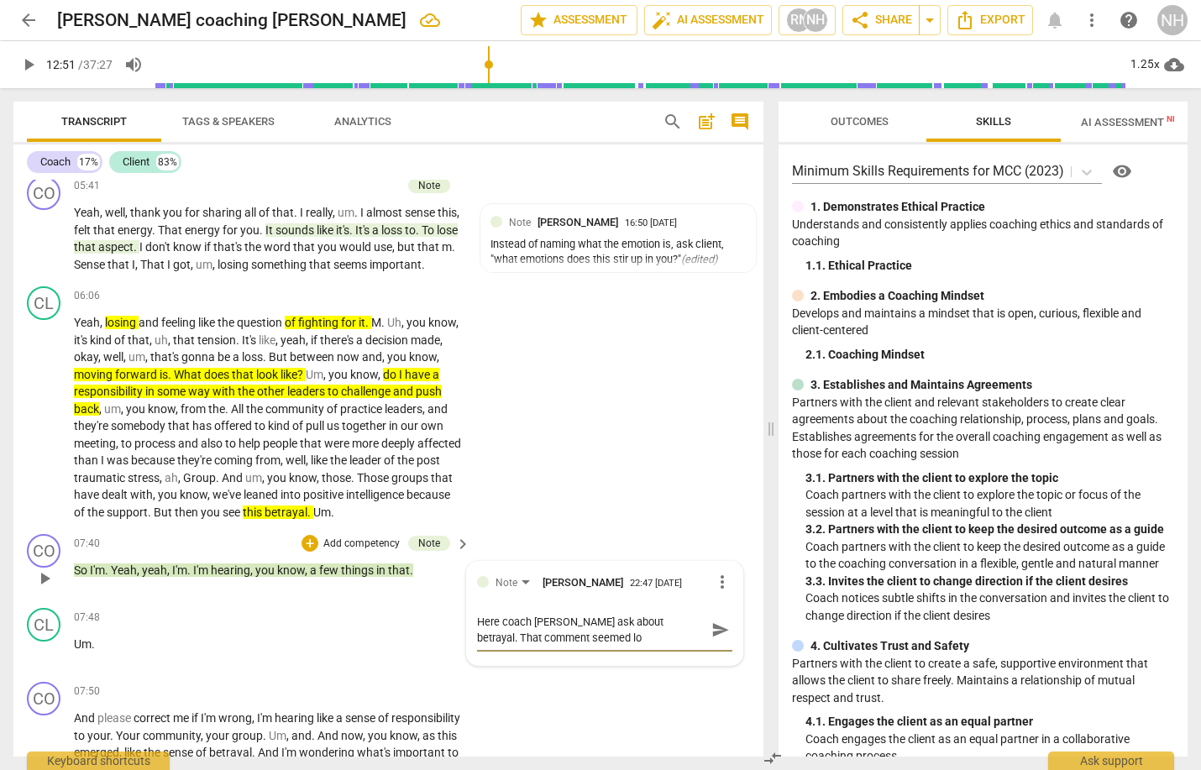
type textarea "Here coach [PERSON_NAME] ask about betrayal. That comment seemed loa"
type textarea "Here coach [PERSON_NAME] ask about betrayal. That comment seemed load"
type textarea "Here coach [PERSON_NAME] ask about betrayal. That comment seemed loade"
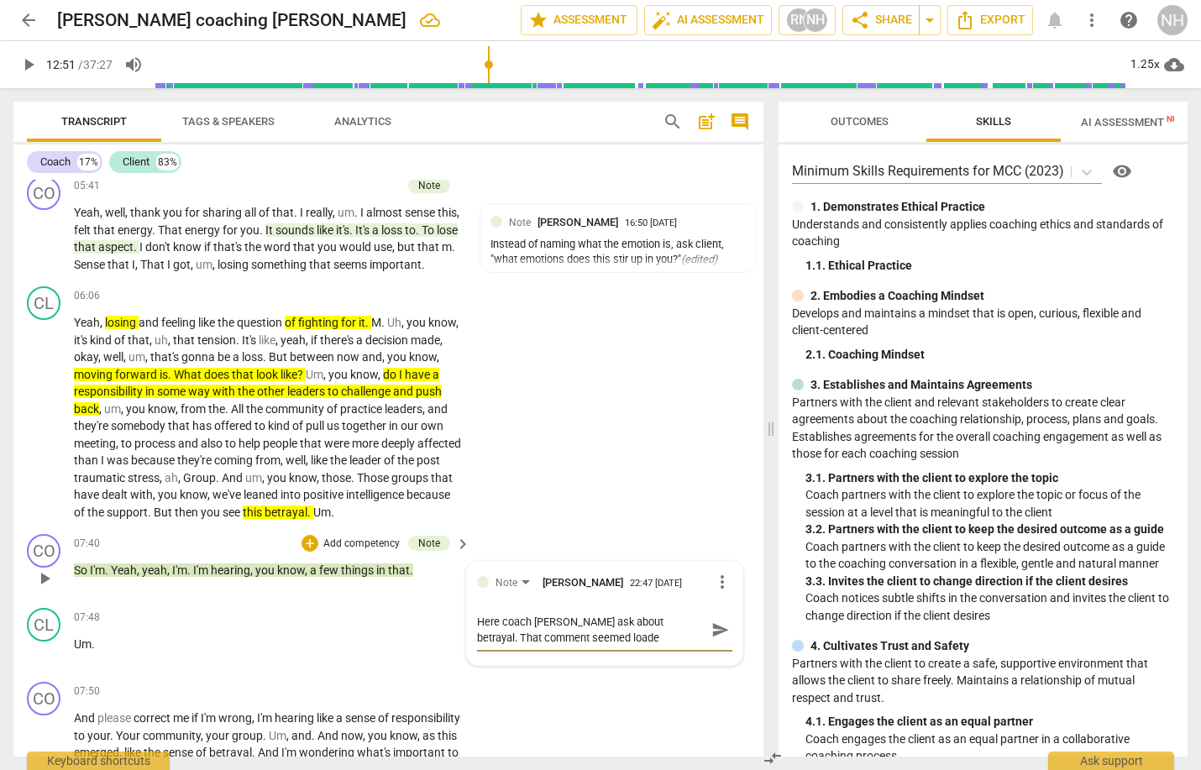
type textarea "Here coach [PERSON_NAME] ask about betrayal. That comment seemed loaded"
type textarea "Here coach [PERSON_NAME] ask about betrayal. That comment seemed loaded w"
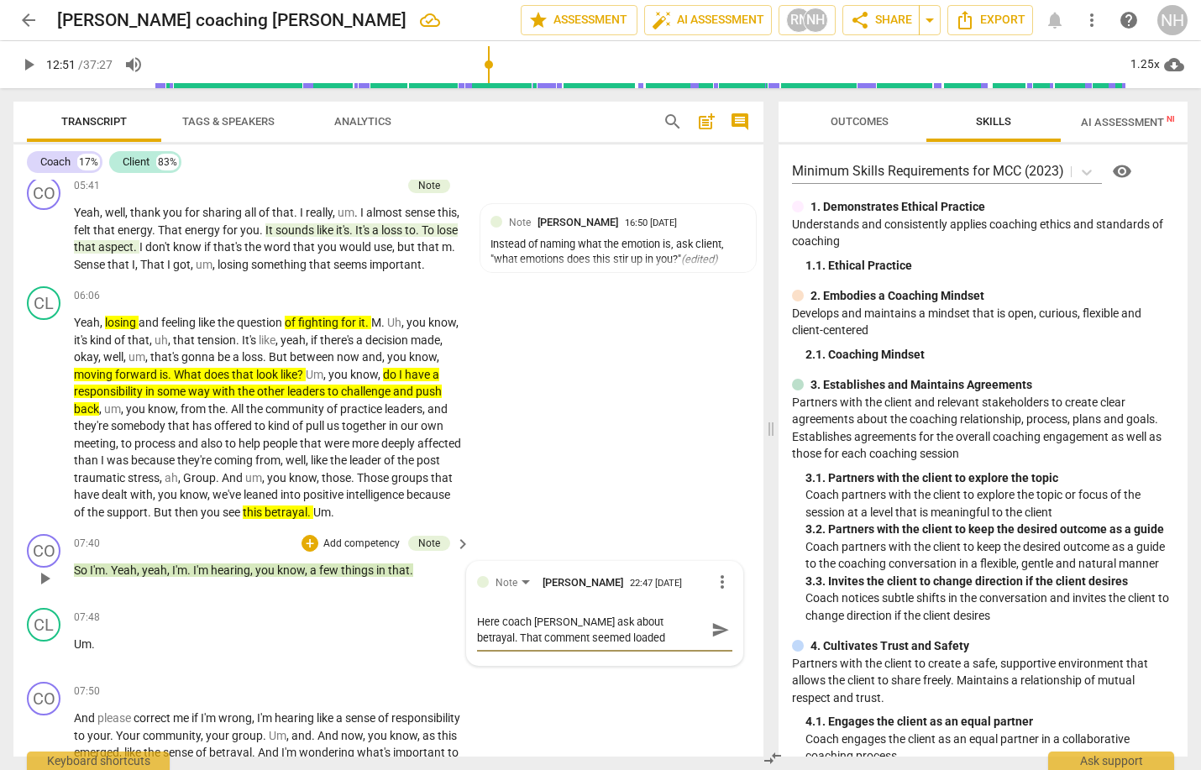
type textarea "Here coach [PERSON_NAME] ask about betrayal. That comment seemed loaded w"
type textarea "Here coach [PERSON_NAME] ask about betrayal. That comment seemed loaded wi"
type textarea "Here coach [PERSON_NAME] ask about betrayal. That comment seemed loaded wit"
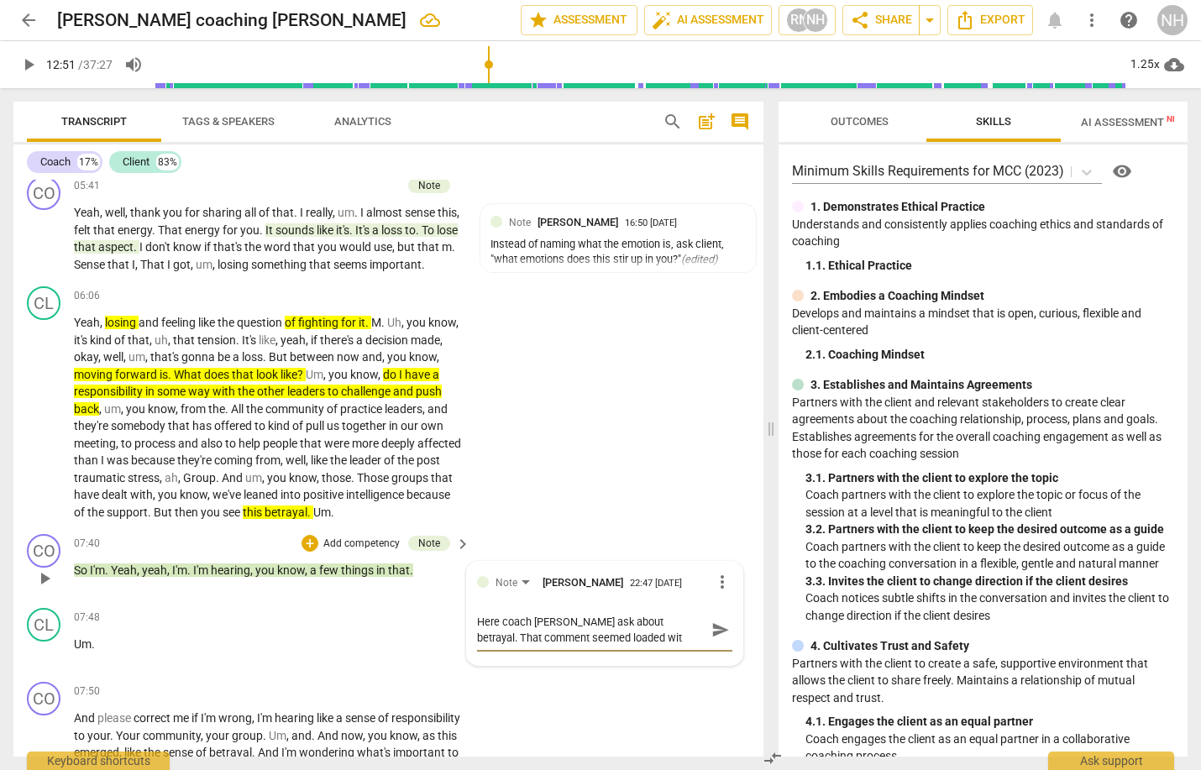
type textarea "Here coach [PERSON_NAME] ask about betrayal. That comment seemed loaded with"
type textarea "Here coach [PERSON_NAME] ask about betrayal. That comment seemed loaded with e"
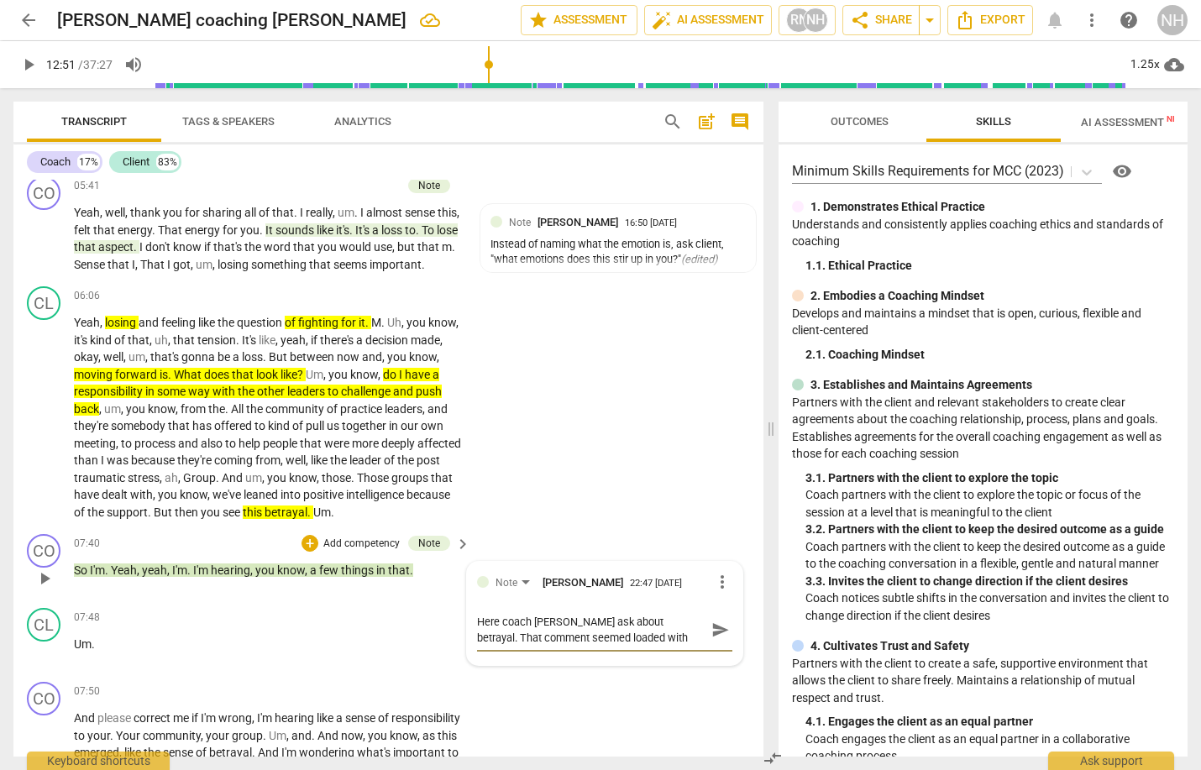
type textarea "Here coach [PERSON_NAME] ask about betrayal. That comment seemed loaded with e"
type textarea "Here coach [PERSON_NAME] ask about betrayal. That comment seemed loaded with em"
type textarea "Here coach [PERSON_NAME] ask about betrayal. That comment seemed loaded with emo"
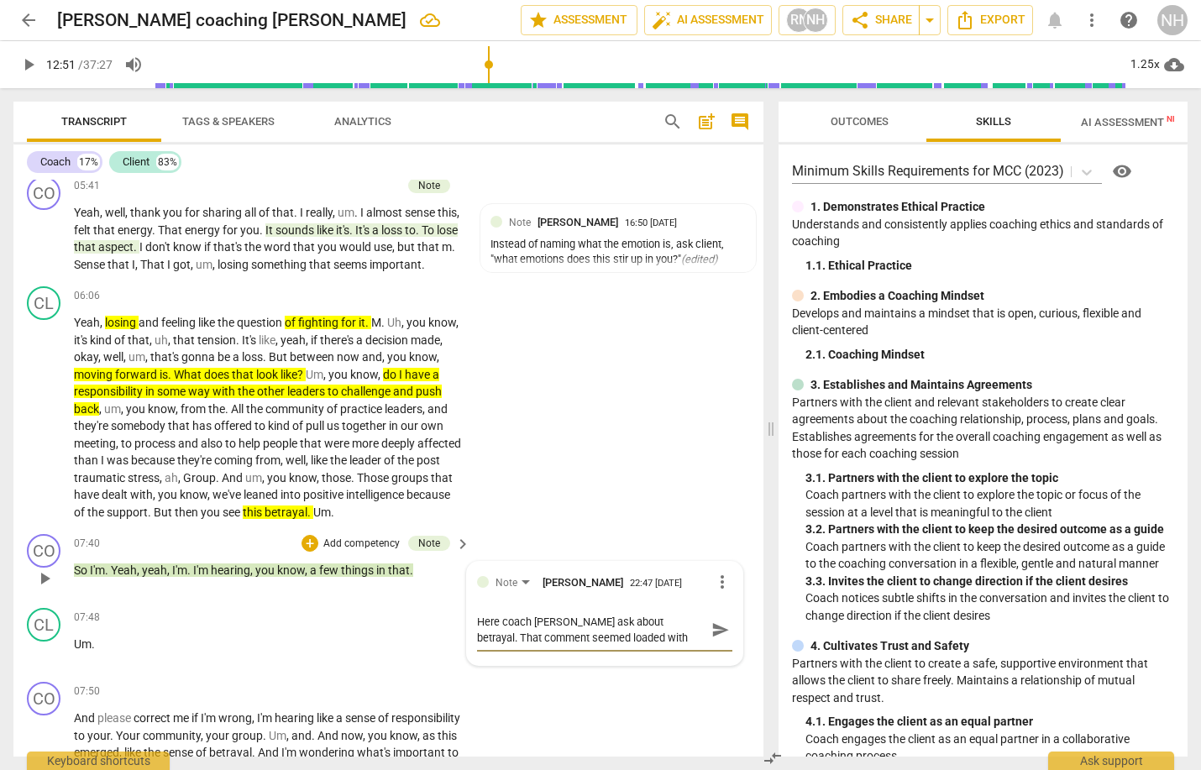
type textarea "Here coach [PERSON_NAME] ask about betrayal. That comment seemed loaded with em…"
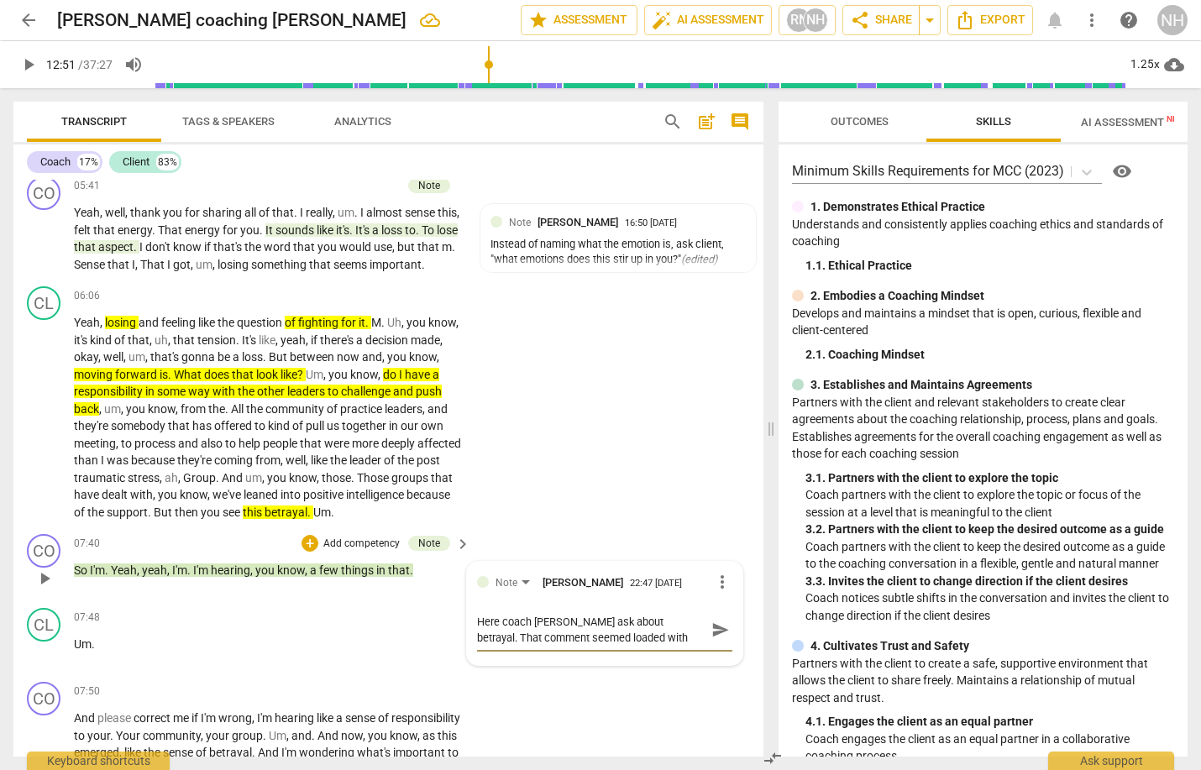
type textarea "Here coach [PERSON_NAME] ask about betrayal. That comment seemed loaded with em…"
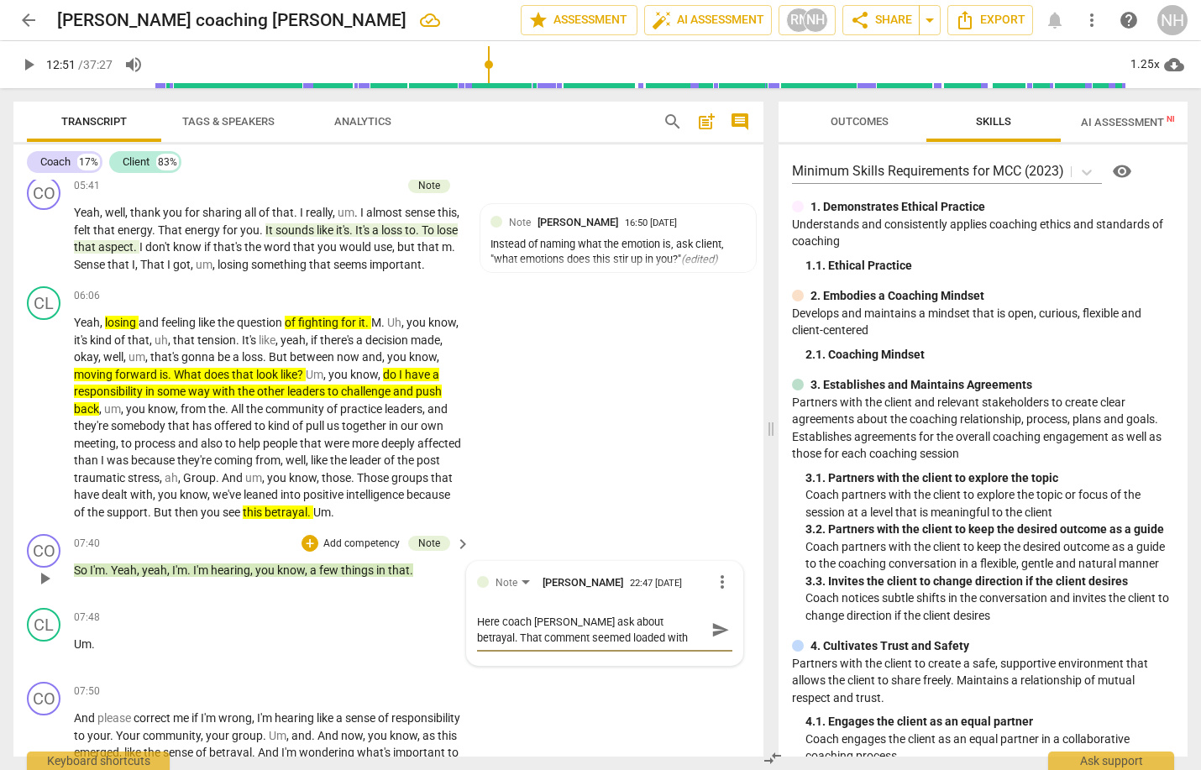
type textarea "Here coach [PERSON_NAME] ask about betrayal. That comment seemed loaded with em…"
click at [1125, 123] on span "AI Assessment New" at bounding box center [1133, 122] width 104 height 13
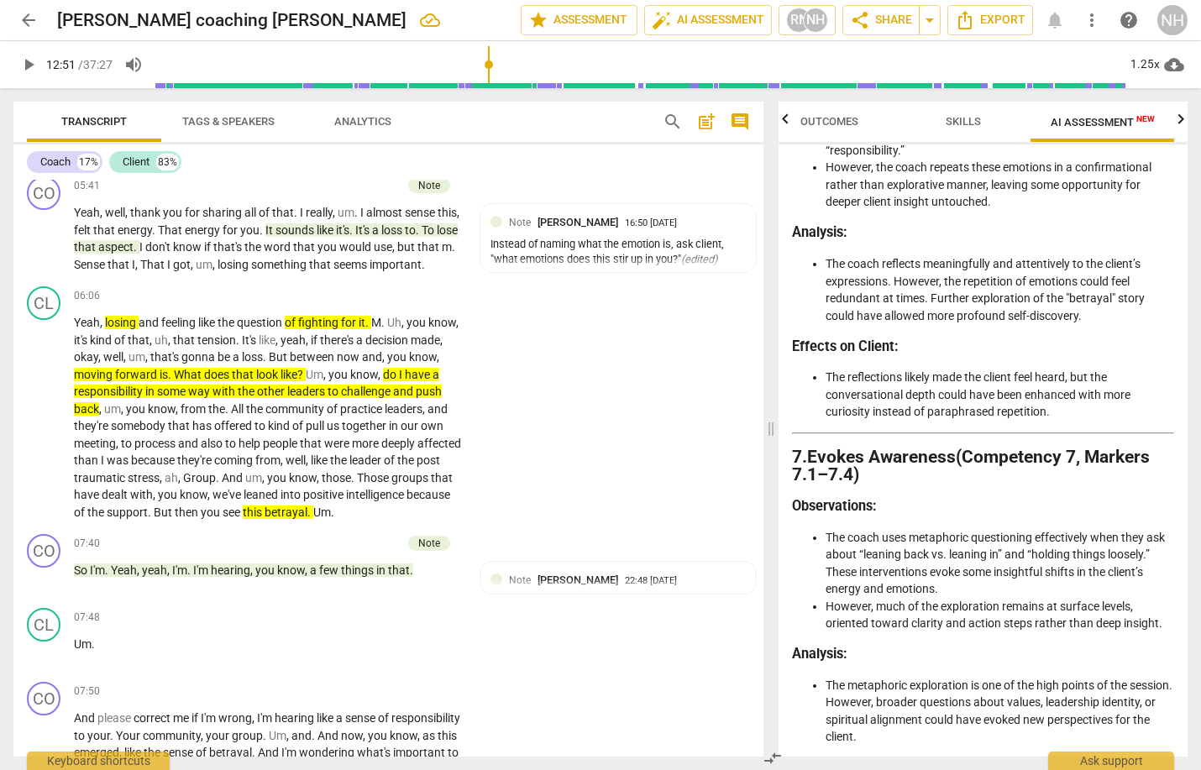
scroll to position [2869, 0]
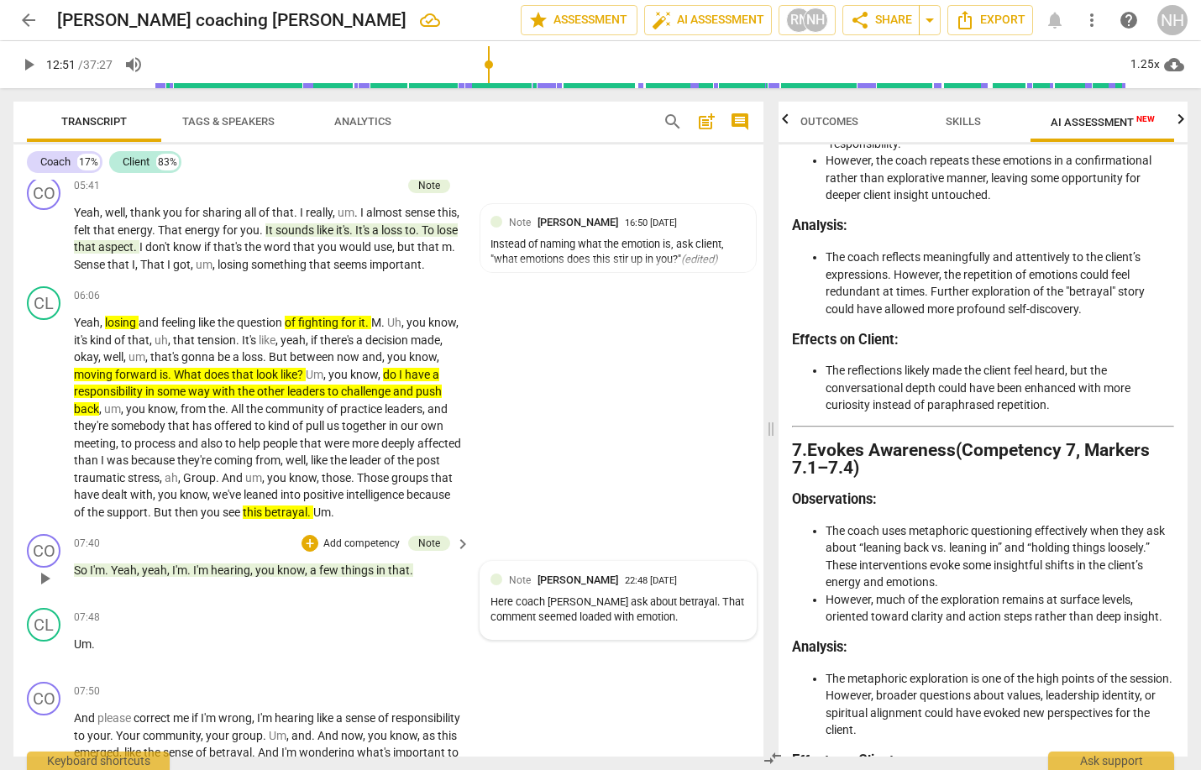
click at [644, 595] on div "Here coach [PERSON_NAME] ask about betrayal. That comment seemed loaded with em…" at bounding box center [618, 611] width 255 height 32
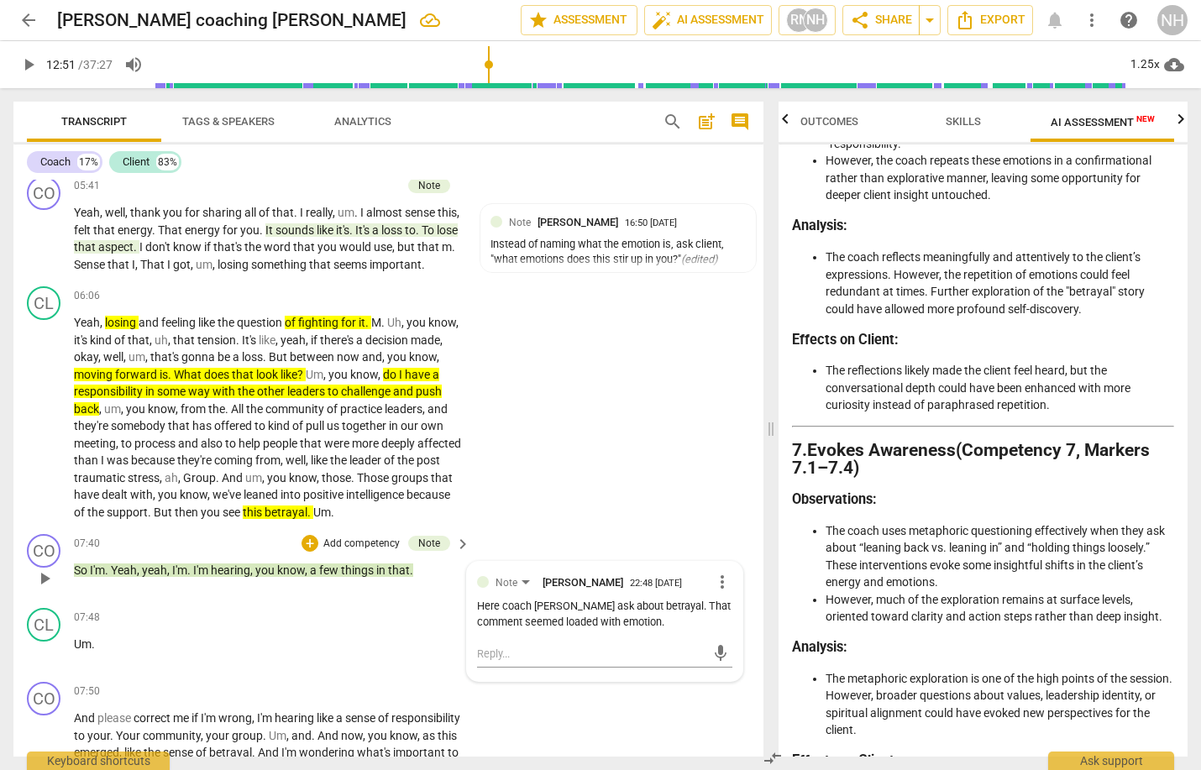
click at [611, 606] on div "Here coach [PERSON_NAME] ask about betrayal. That comment seemed loaded with em…" at bounding box center [604, 615] width 255 height 32
click at [725, 572] on span "more_vert" at bounding box center [722, 582] width 20 height 20
click at [732, 567] on li "Edit" at bounding box center [735, 573] width 58 height 32
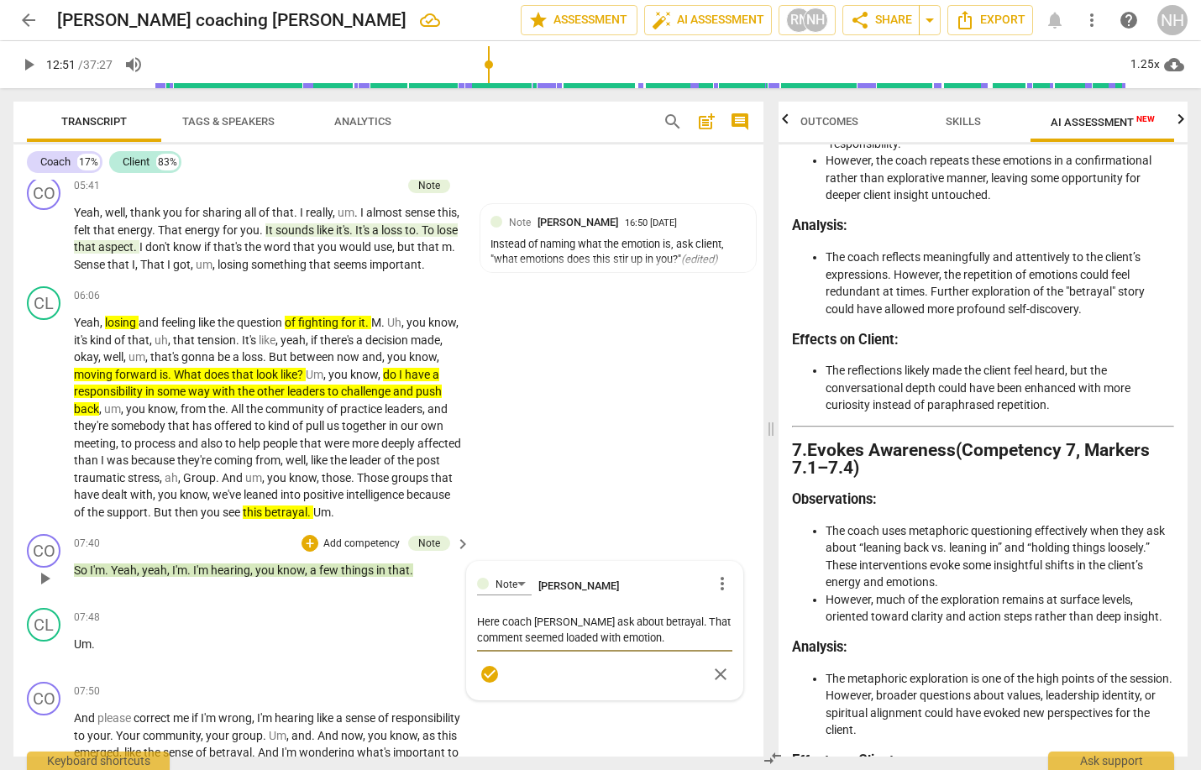
click at [612, 632] on textarea "Here coach [PERSON_NAME] ask about betrayal. That comment seemed loaded with em…" at bounding box center [604, 630] width 255 height 32
click at [630, 631] on textarea "Here coach [PERSON_NAME] ask about betrayal. That comment seemed loaded with em…" at bounding box center [604, 630] width 255 height 32
click at [557, 614] on textarea "Here coach [PERSON_NAME] ask about betrayal. That comment seemed loaded with em…" at bounding box center [604, 630] width 255 height 32
type textarea "Here coach coul ask about betrayal. That comment seemed loaded with emotion."
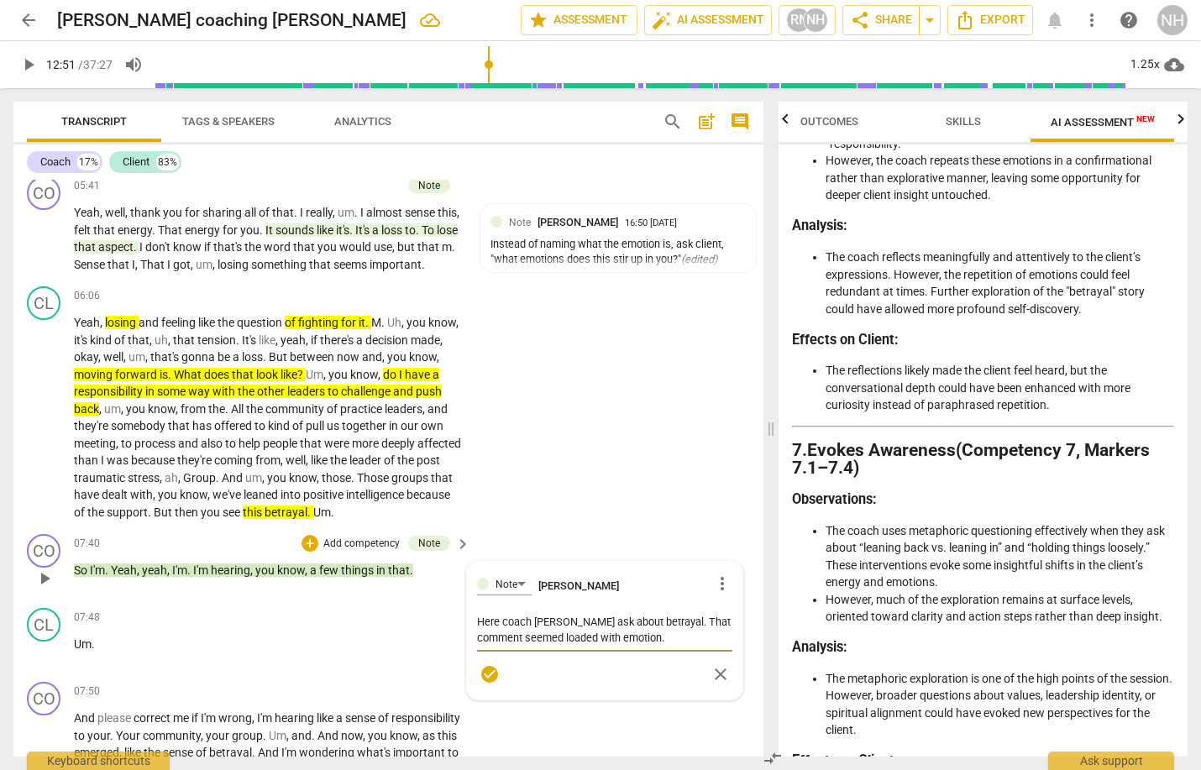
type textarea "Here coach coul ask about betrayal. That comment seemed loaded with emotion."
type textarea "Here coach could ask about betrayal. That comment seemed loaded with emotion."
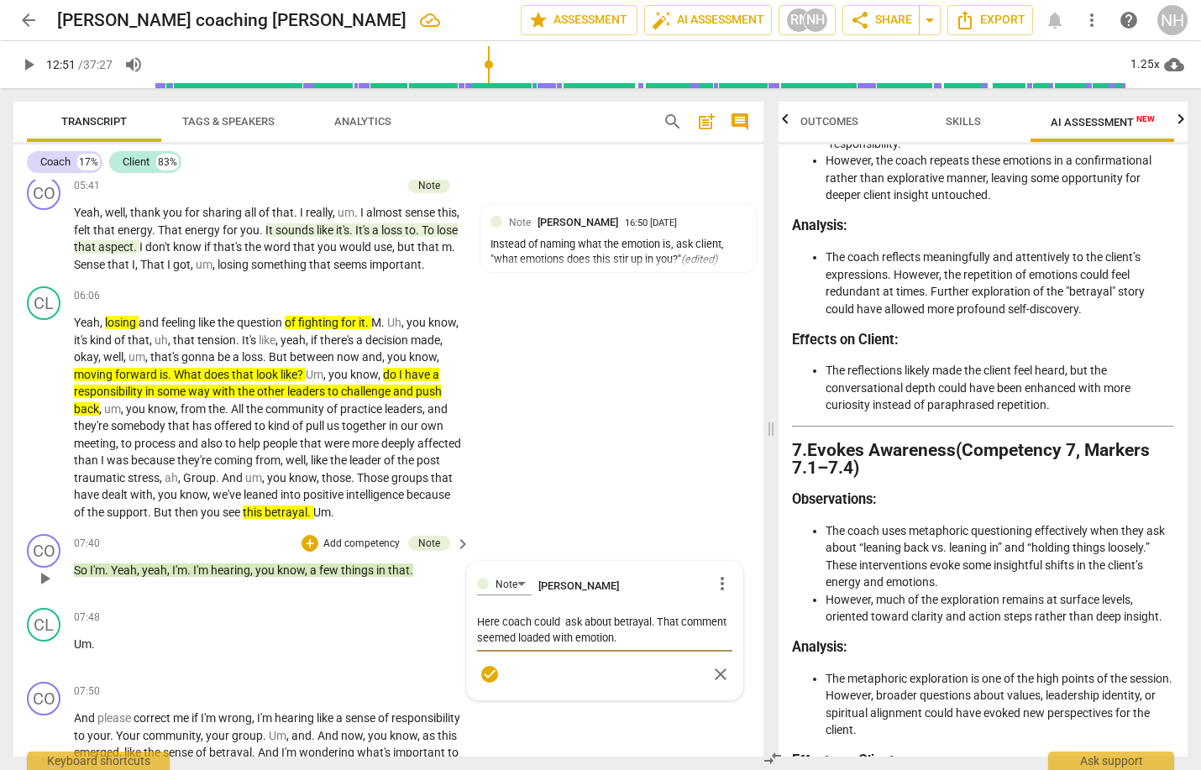
type textarea "Here coach could h ask about betrayal. That comment seemed loaded with emotion."
type textarea "Here coach could ha ask about betrayal. That comment seemed loaded with emotion."
type textarea "Here coach could hav ask about betrayal. That comment seemed loaded with emotio…"
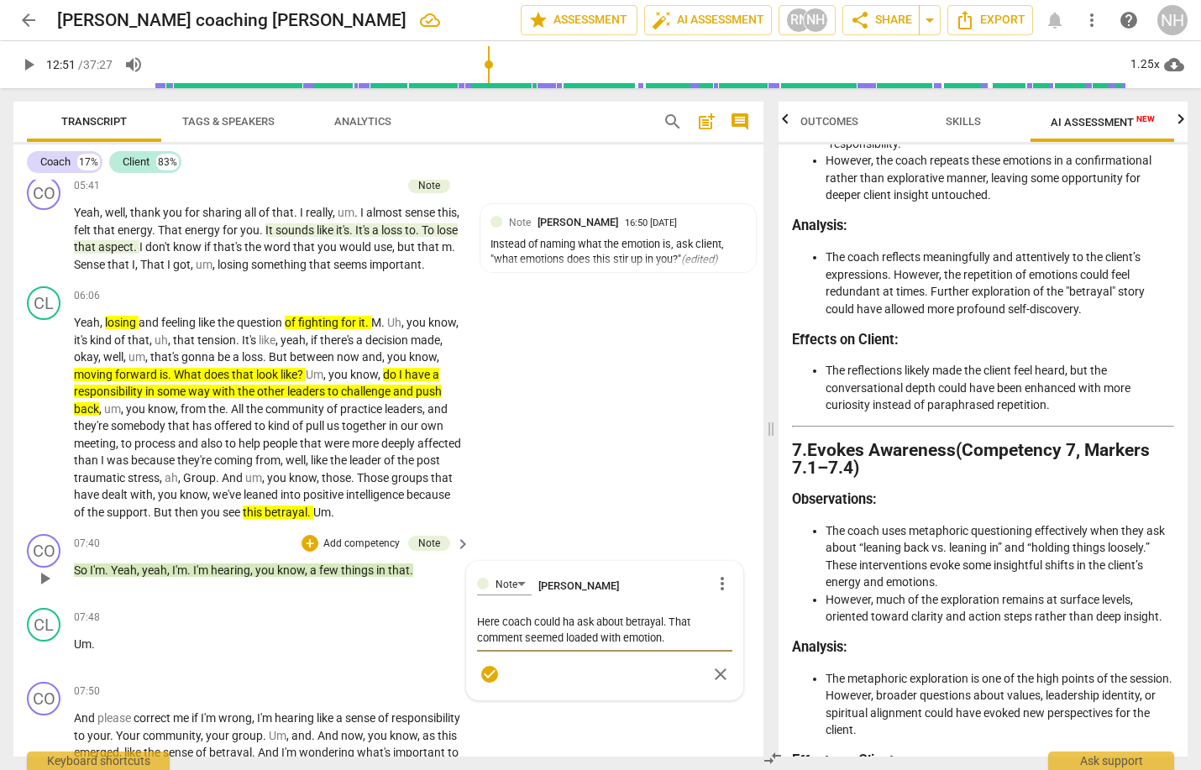
type textarea "Here coach could hav ask about betrayal. That comment seemed loaded with emotio…"
type textarea "Here coach could have ask about betrayal. That comment seemed loaded with emoti…"
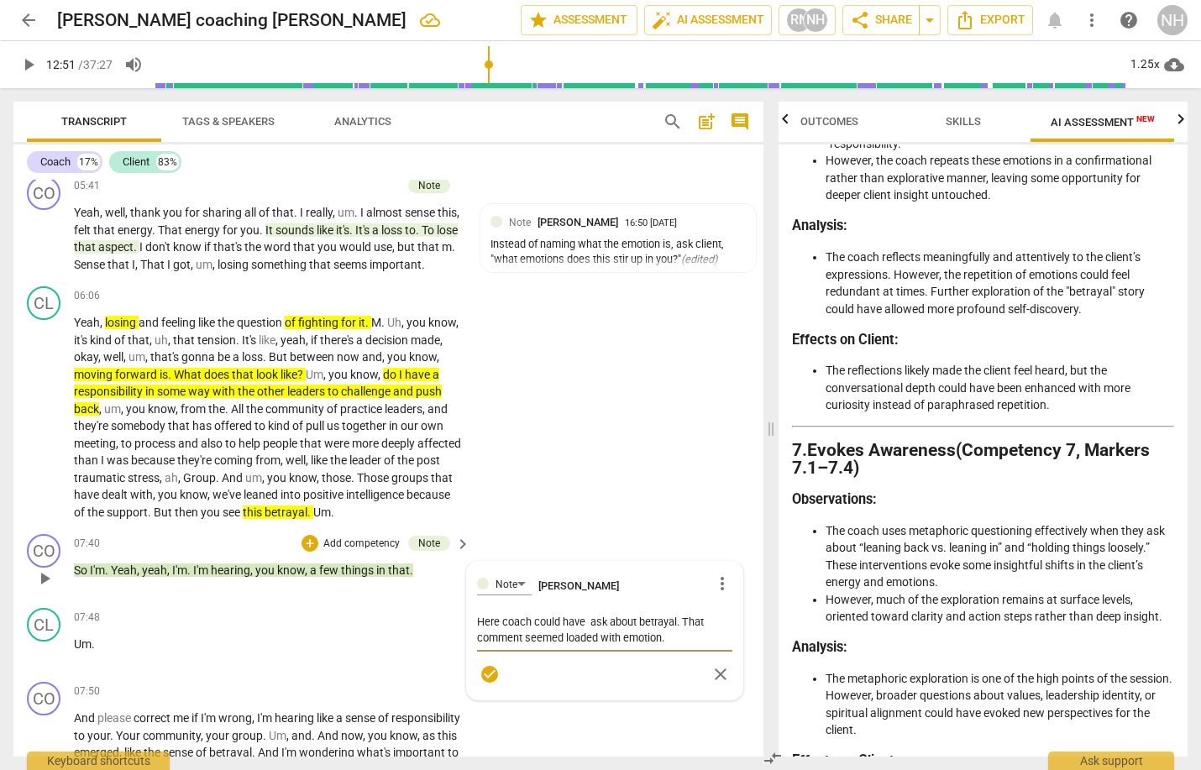
type textarea "Here coach could have d ask about betrayal. That comment seemed loaded with emo…"
click at [627, 627] on textarea "Here coach could have demonstrated responsicveness and ask about betrayal. That…" at bounding box center [604, 638] width 255 height 48
click at [669, 627] on textarea "Here coach could have demonstrated responsicveness and ask about "betrayal. Tha…" at bounding box center [604, 638] width 255 height 48
click at [702, 643] on textarea "Here coach could have demonstrated responsicveness and ask about "betrayal". Th…" at bounding box center [604, 638] width 255 height 48
click at [485, 680] on span "check_circle" at bounding box center [490, 690] width 20 height 20
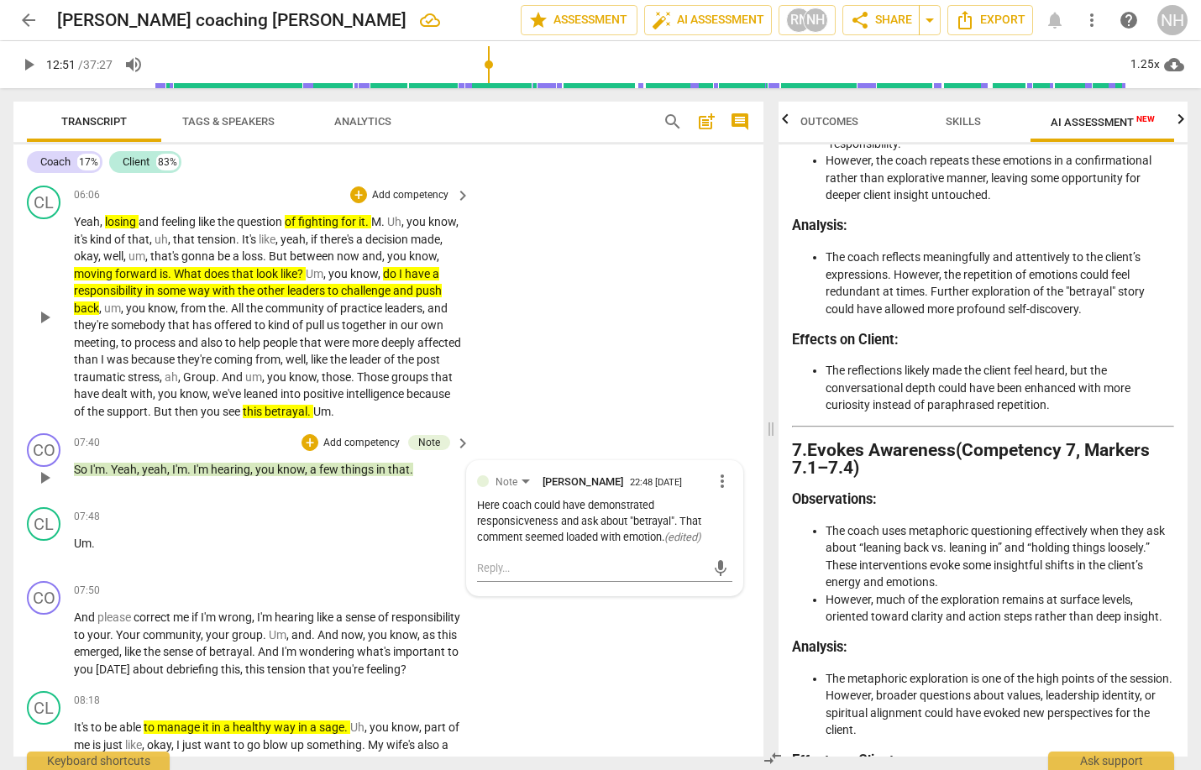
scroll to position [1256, 0]
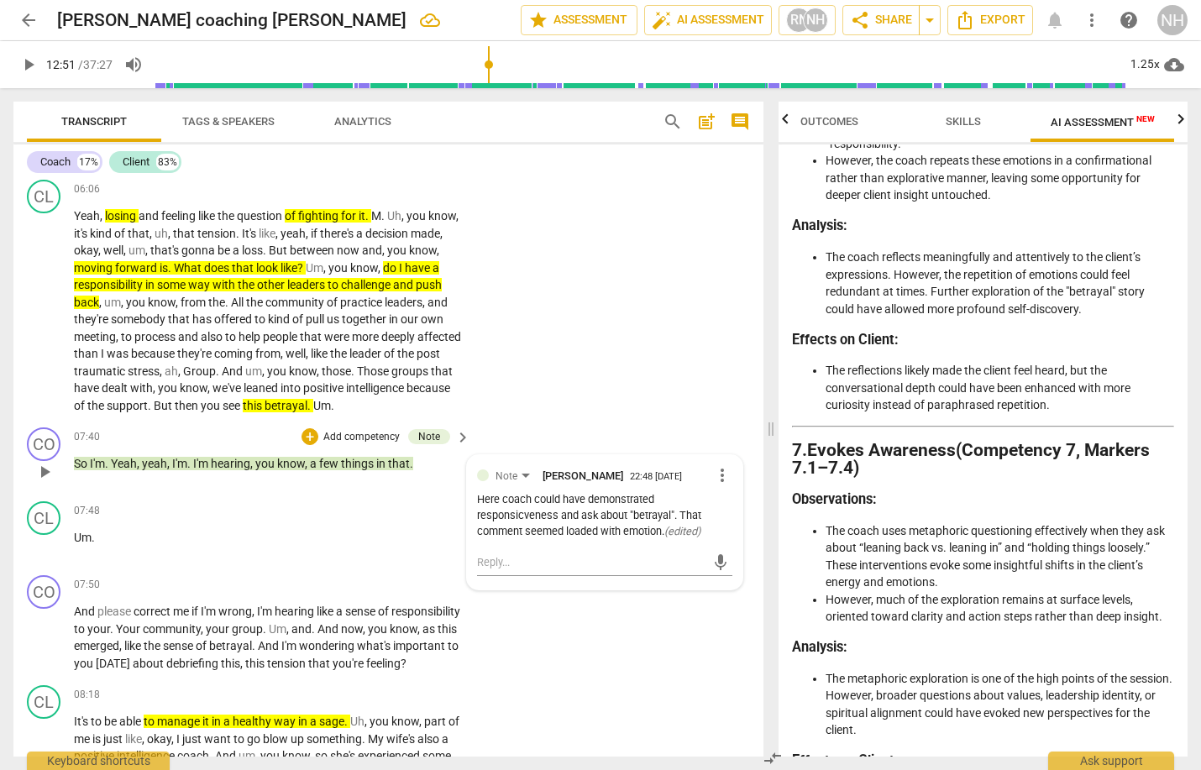
click at [596, 543] on div "mic" at bounding box center [604, 561] width 255 height 37
click at [713, 466] on span "more_vert" at bounding box center [722, 475] width 20 height 20
click at [721, 468] on li "Edit" at bounding box center [735, 466] width 58 height 32
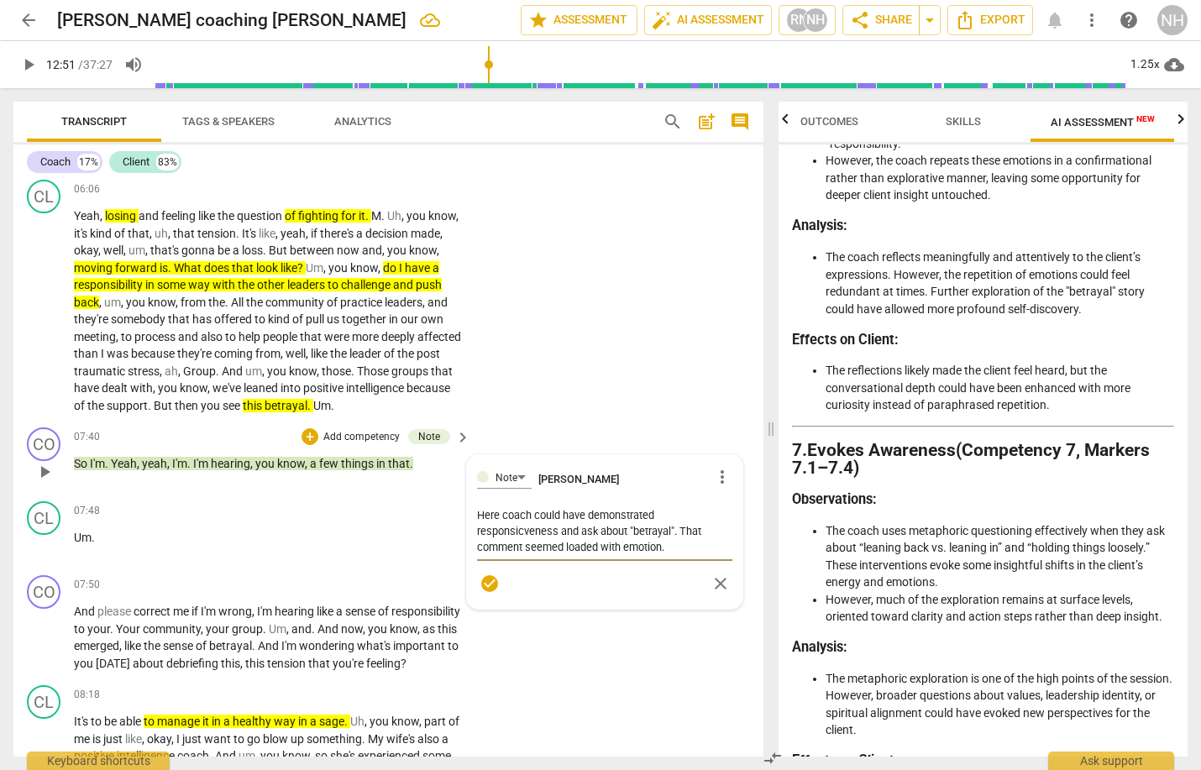
click at [676, 538] on textarea "Here coach could have demonstrated responsicveness and ask about "betrayal". Th…" at bounding box center [604, 531] width 255 height 48
click at [490, 574] on span "check_circle" at bounding box center [490, 584] width 20 height 20
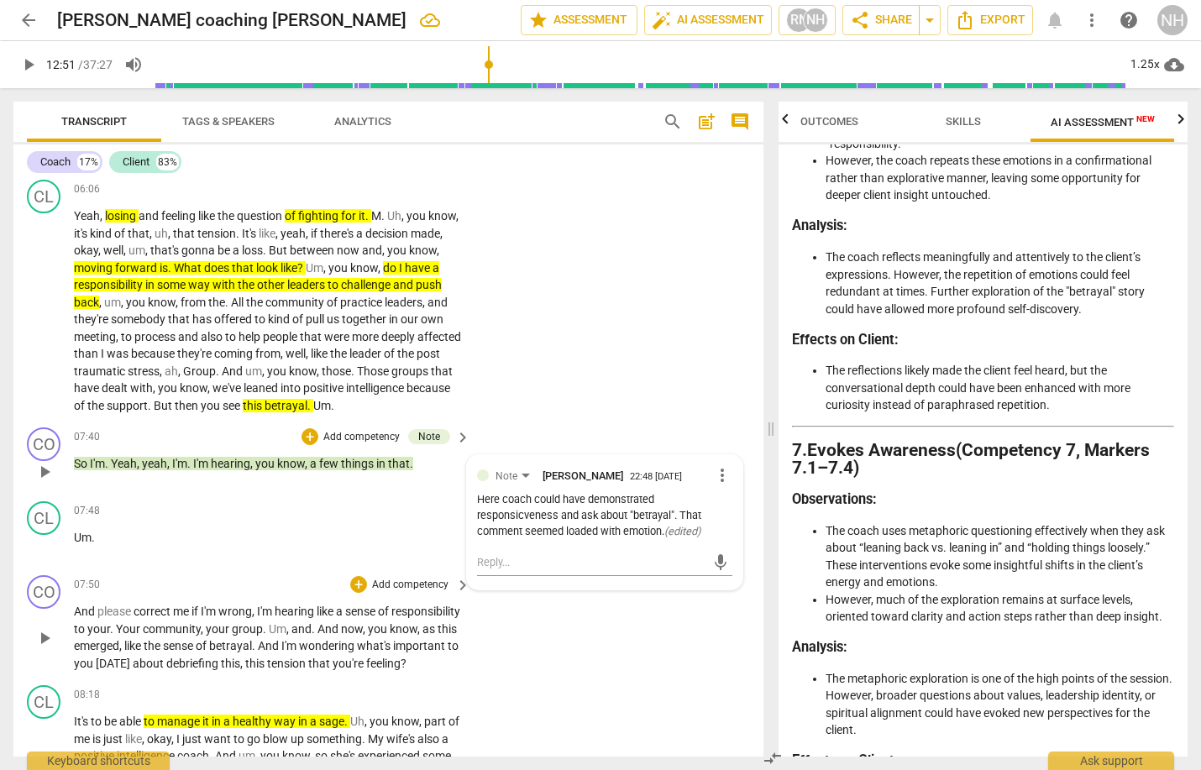
click at [573, 661] on div "CO play_arrow pause 07:50 + Add competency keyboard_arrow_right And please corr…" at bounding box center [388, 624] width 750 height 110
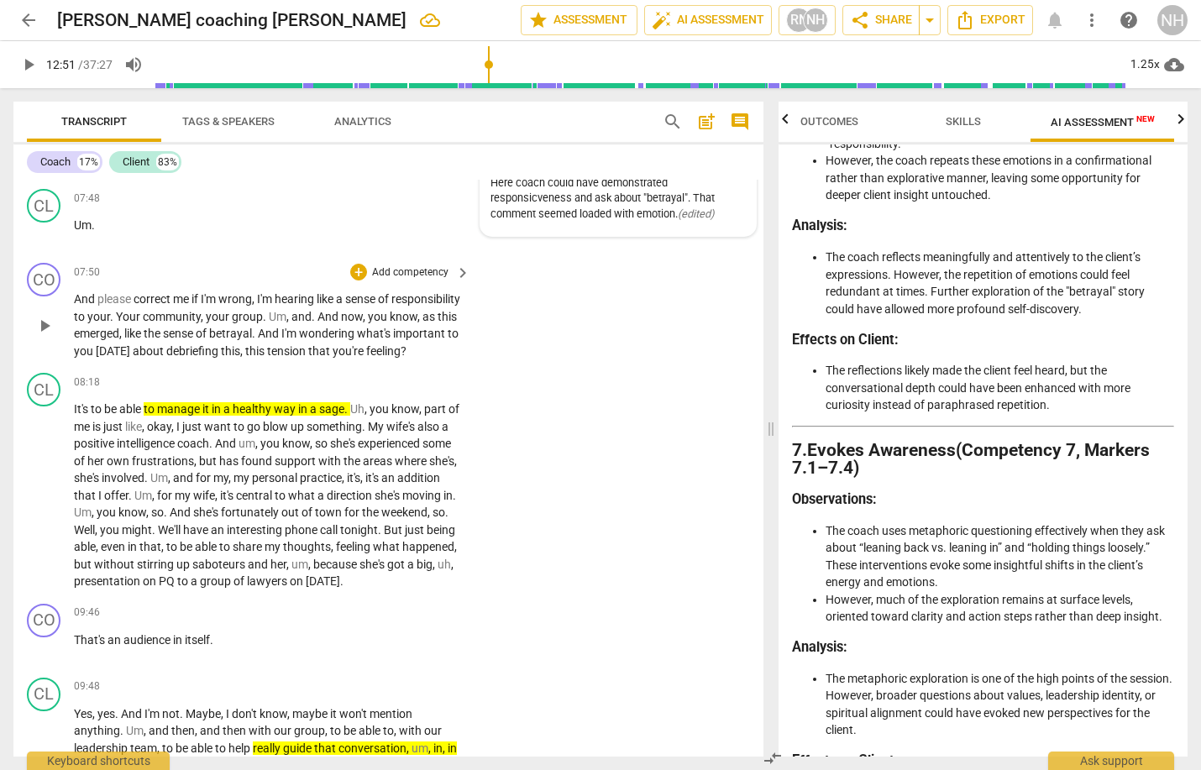
scroll to position [1582, 0]
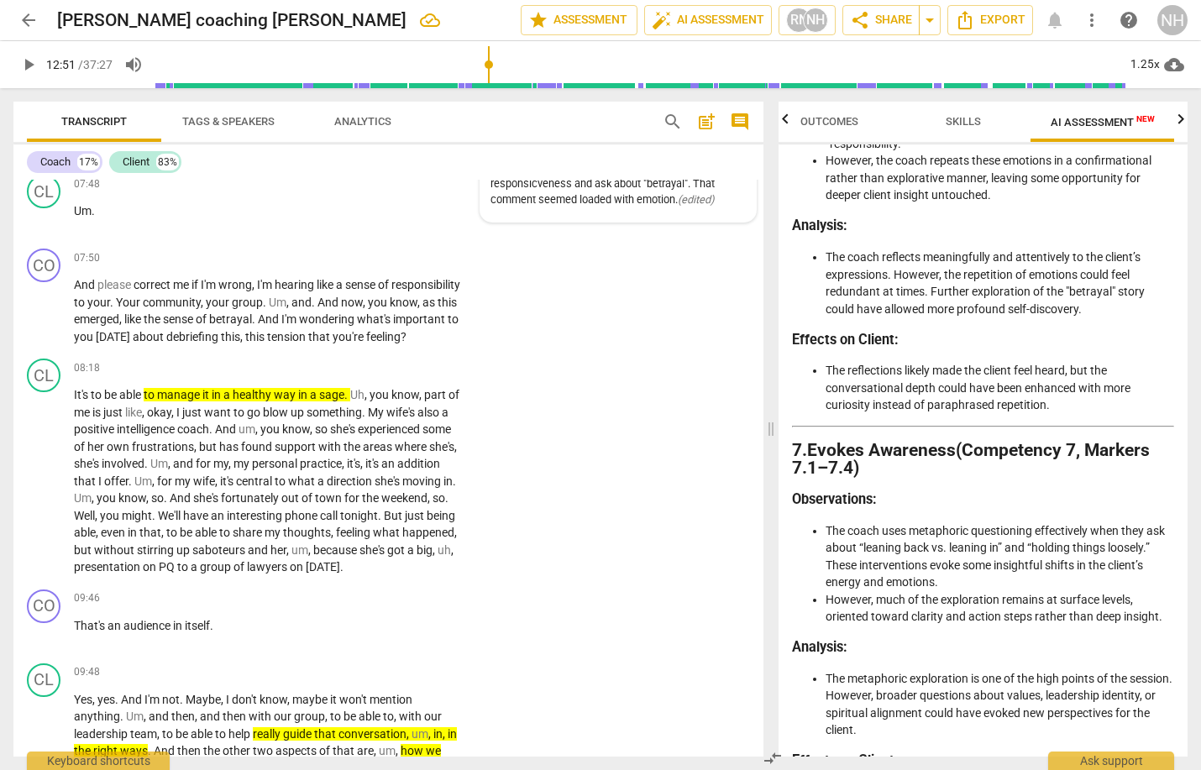
click at [27, 54] on button "play_arrow" at bounding box center [28, 65] width 30 height 30
click at [43, 488] on span "pause" at bounding box center [44, 481] width 20 height 20
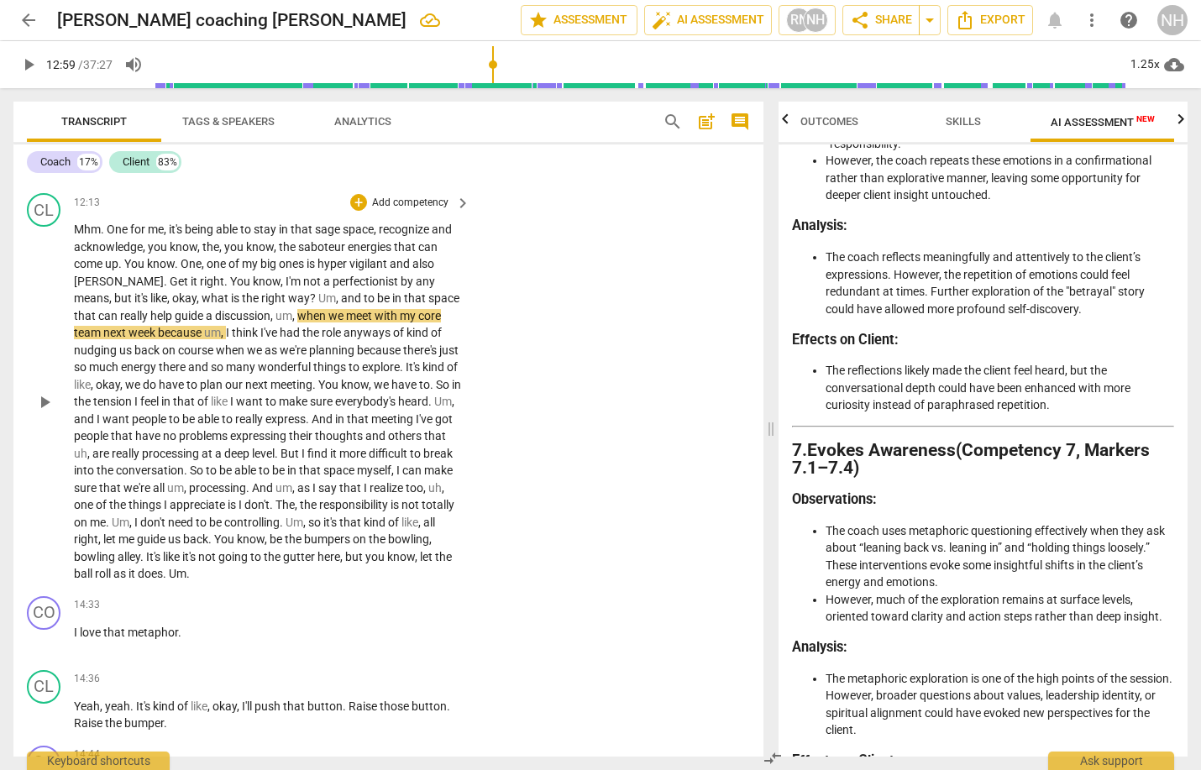
scroll to position [2684, 0]
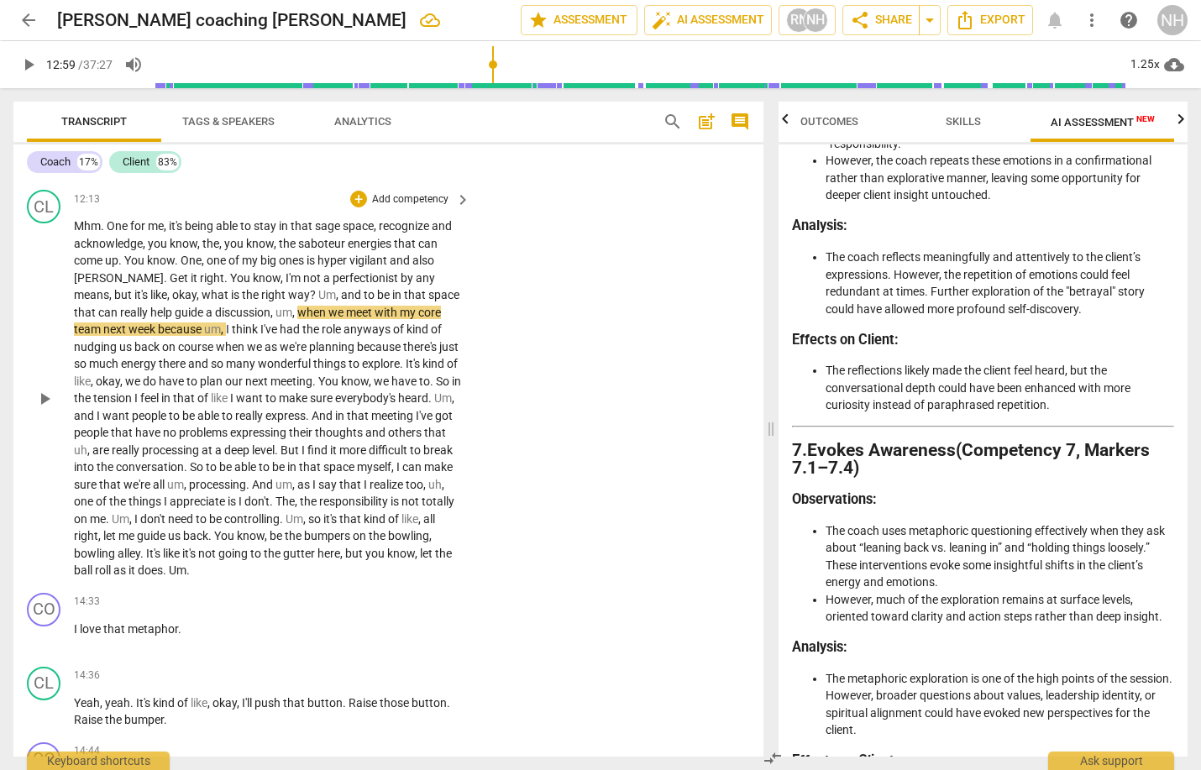
click at [292, 237] on span "the" at bounding box center [288, 243] width 19 height 13
drag, startPoint x: 208, startPoint y: 233, endPoint x: 113, endPoint y: 252, distance: 97.7
click at [113, 252] on p "Mhm . One for me , it's being able to stay in that sage space , recognize and a…" at bounding box center [268, 399] width 388 height 362
click at [149, 225] on icon "button" at bounding box center [149, 225] width 10 height 12
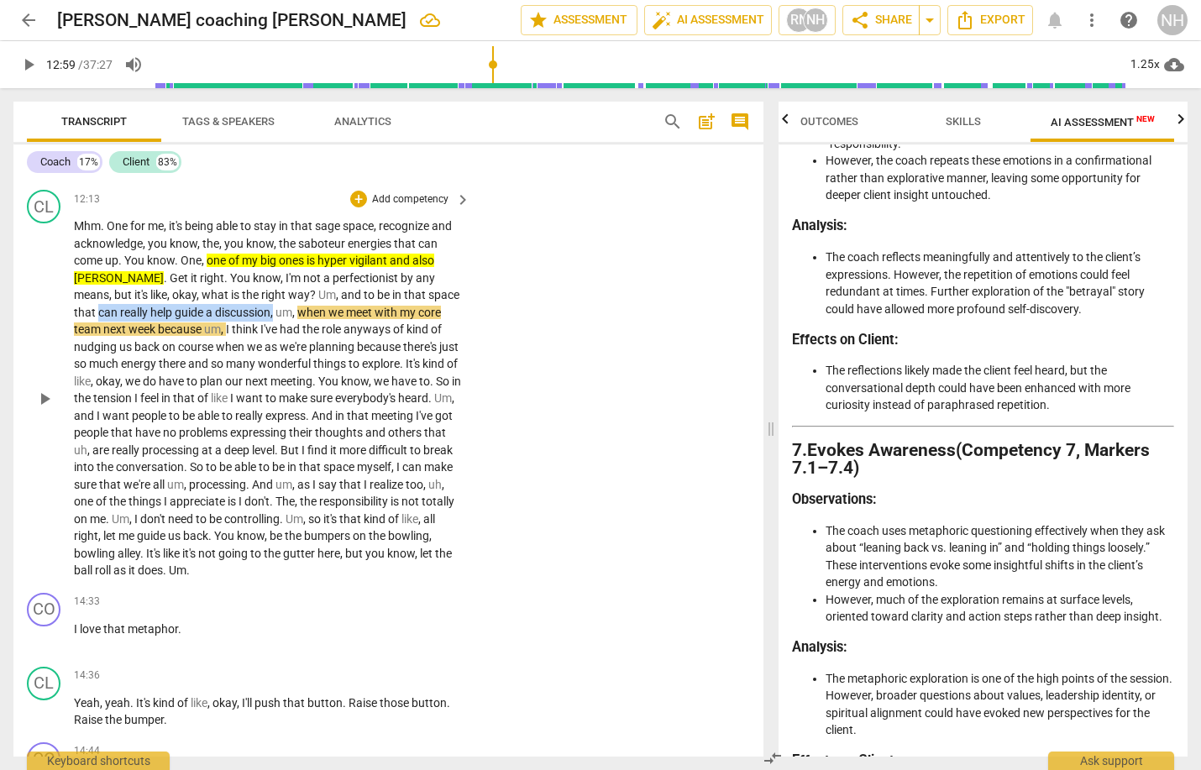
drag, startPoint x: 427, startPoint y: 264, endPoint x: 228, endPoint y: 282, distance: 199.1
click at [228, 282] on p "Mhm . One for me , it's being able to stay in that sage space , recognize and a…" at bounding box center [268, 399] width 388 height 362
click at [269, 258] on icon "button" at bounding box center [270, 259] width 10 height 12
click at [39, 389] on span "play_arrow" at bounding box center [44, 399] width 20 height 20
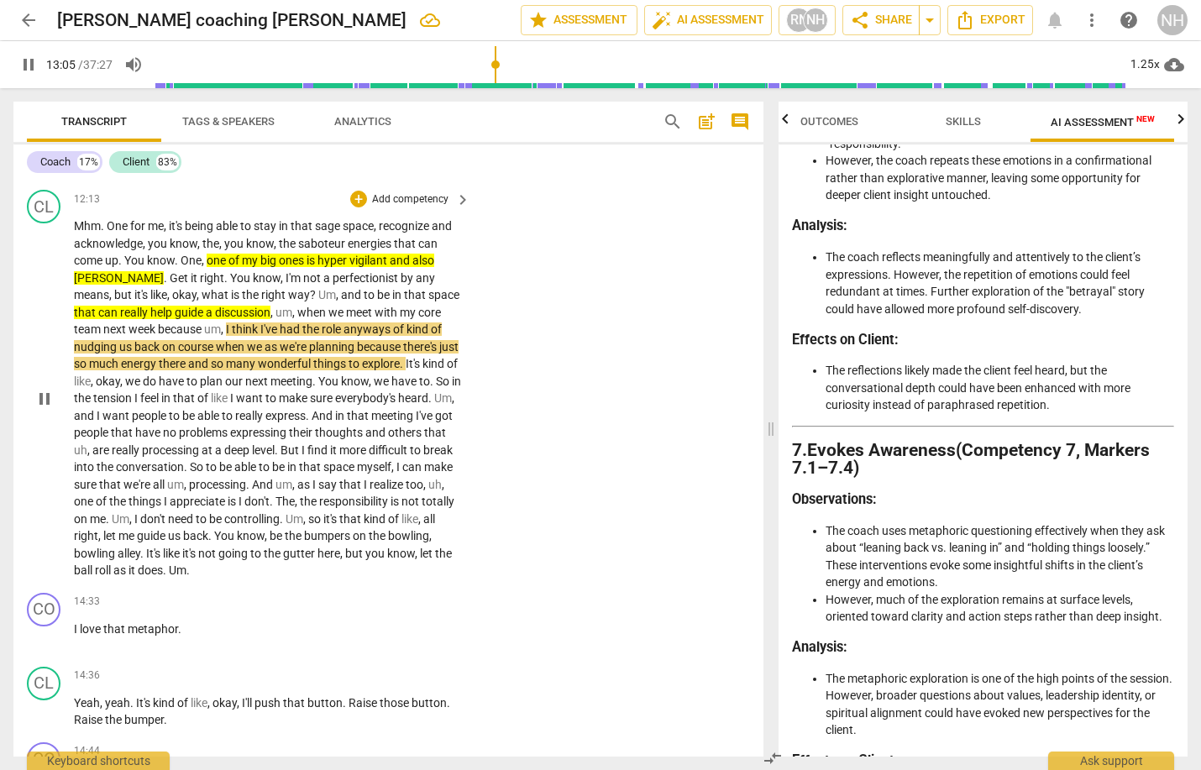
scroll to position [2659, 0]
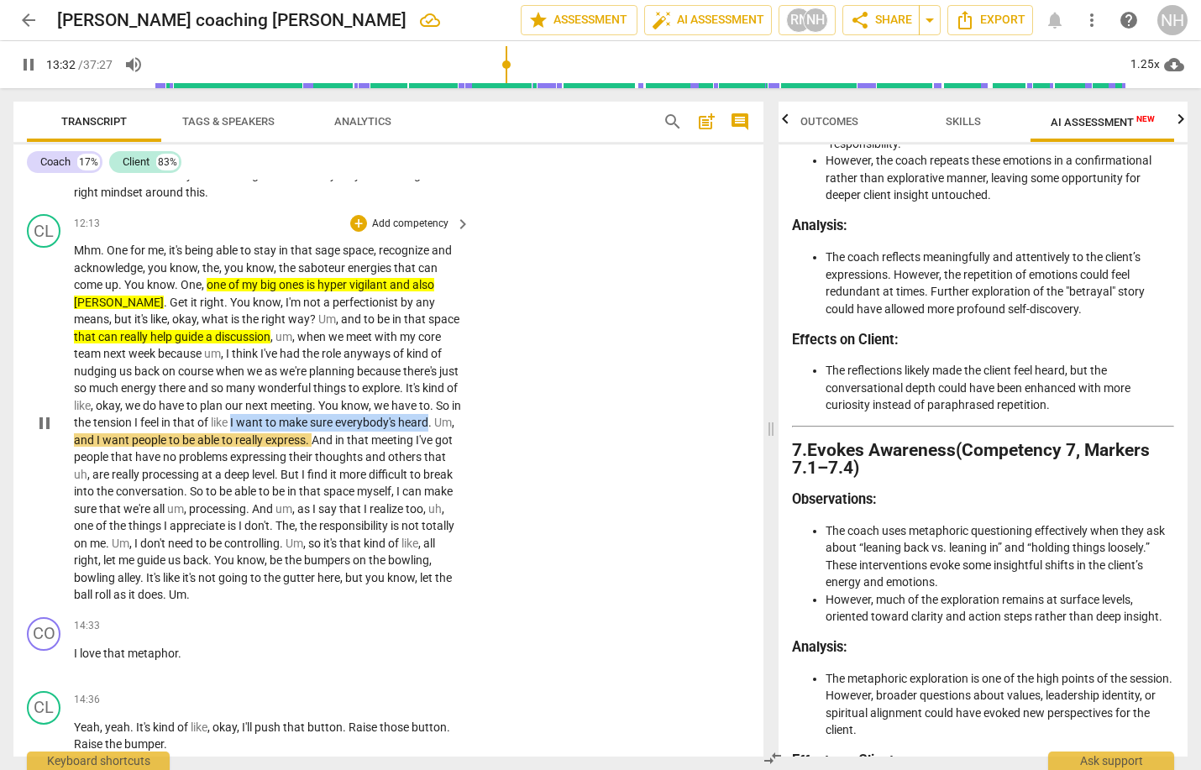
drag, startPoint x: 233, startPoint y: 389, endPoint x: 433, endPoint y: 382, distance: 200.0
click at [433, 382] on p "Mhm . One for me , it's being able to stay in that sage space , recognize and a…" at bounding box center [268, 423] width 388 height 362
click at [472, 366] on icon "button" at bounding box center [470, 367] width 10 height 12
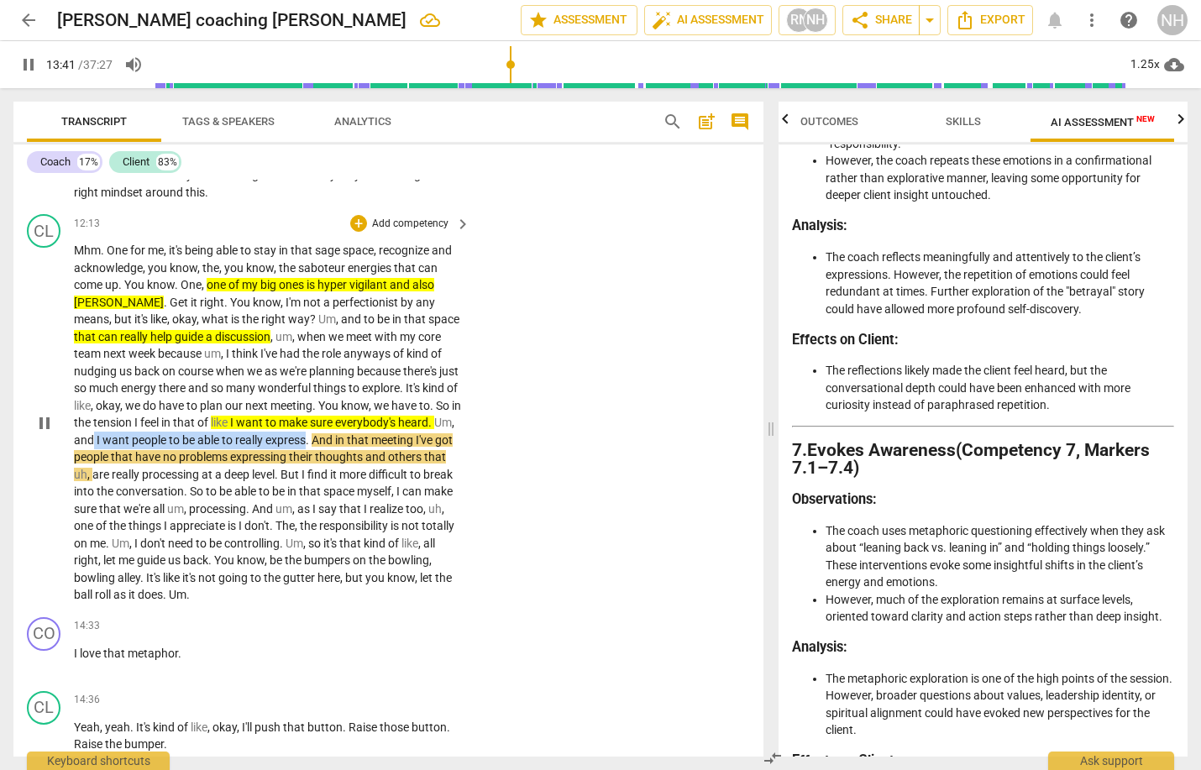
drag, startPoint x: 333, startPoint y: 411, endPoint x: 117, endPoint y: 402, distance: 216.0
click at [117, 402] on p "Mhm . One for me , it's being able to stay in that sage space , recognize and a…" at bounding box center [268, 423] width 388 height 362
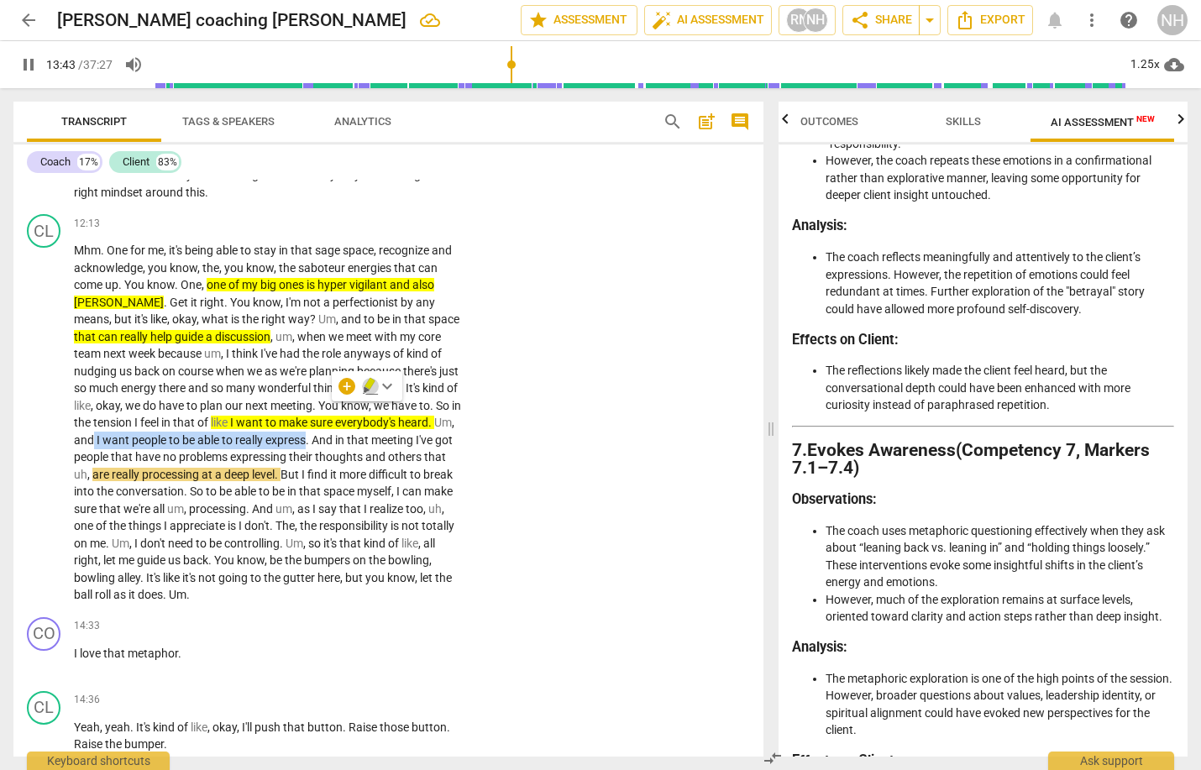
click at [367, 390] on icon "button" at bounding box center [367, 390] width 6 height 7
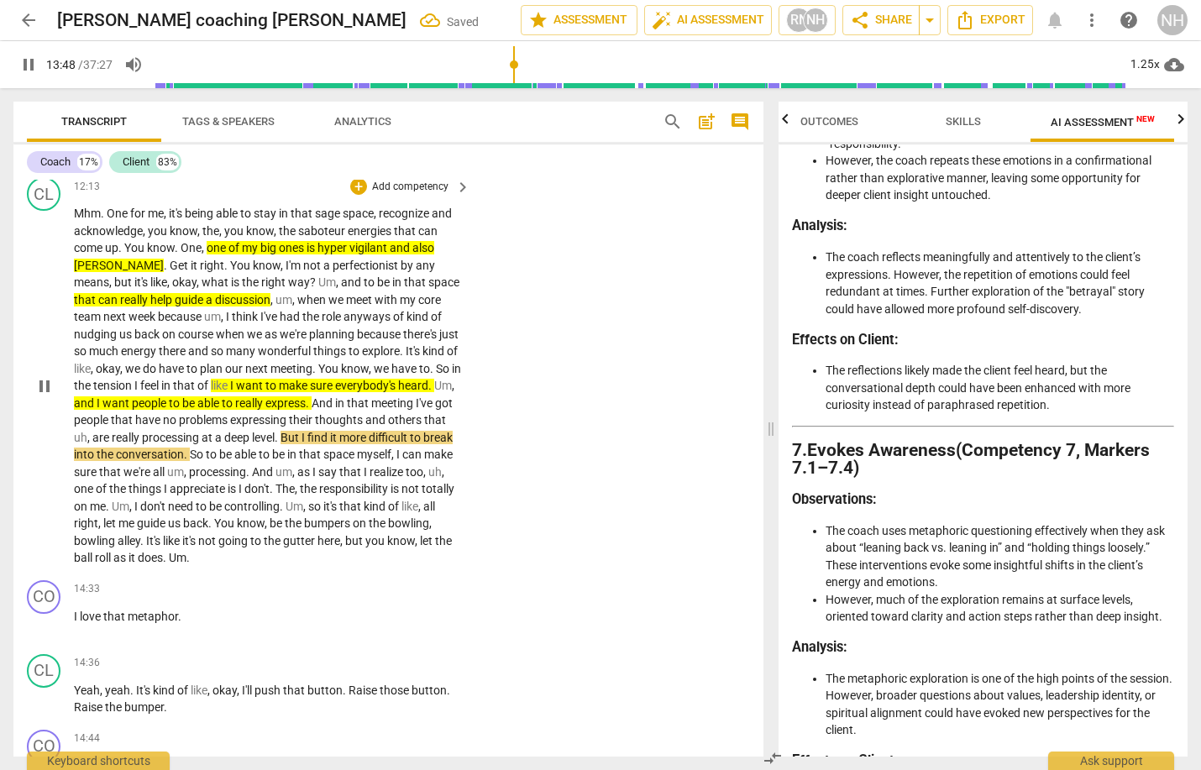
scroll to position [2721, 0]
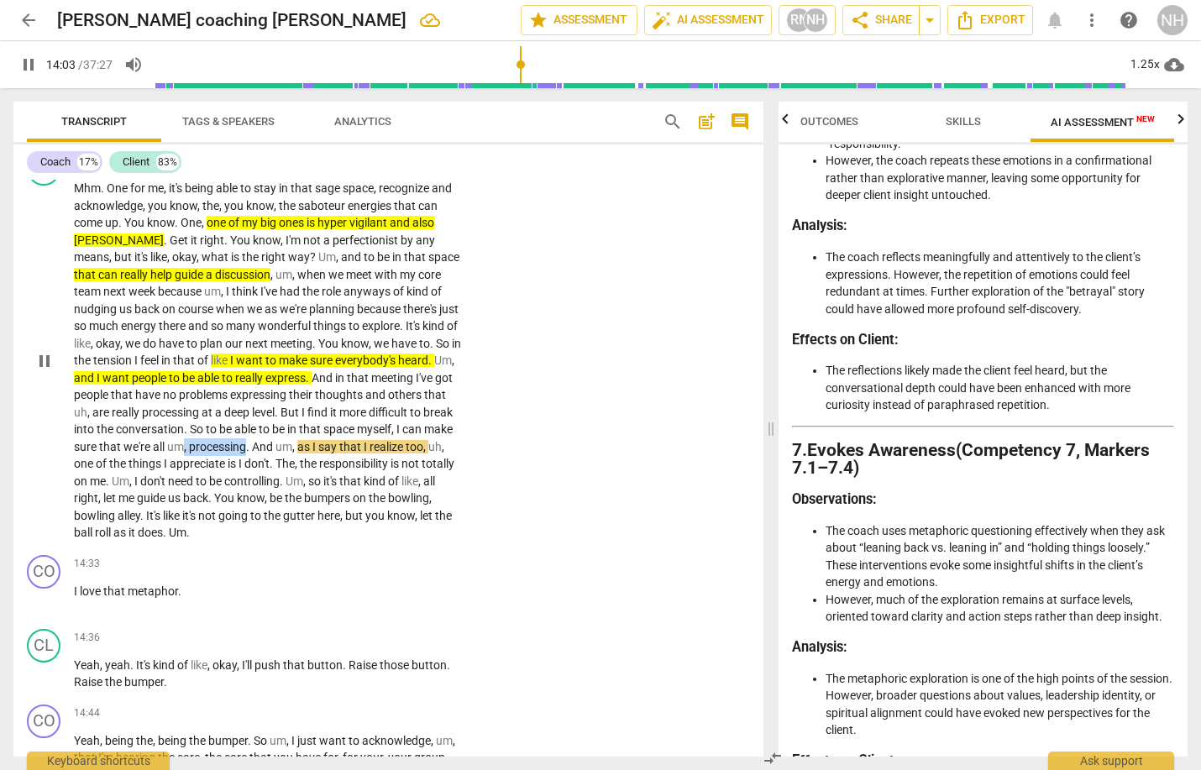
drag, startPoint x: 349, startPoint y: 412, endPoint x: 284, endPoint y: 413, distance: 64.7
click at [284, 413] on p "Mhm . One for me , it's being able to stay in that sage space , recognize and a…" at bounding box center [268, 361] width 388 height 362
click at [168, 491] on span "guide" at bounding box center [152, 497] width 31 height 13
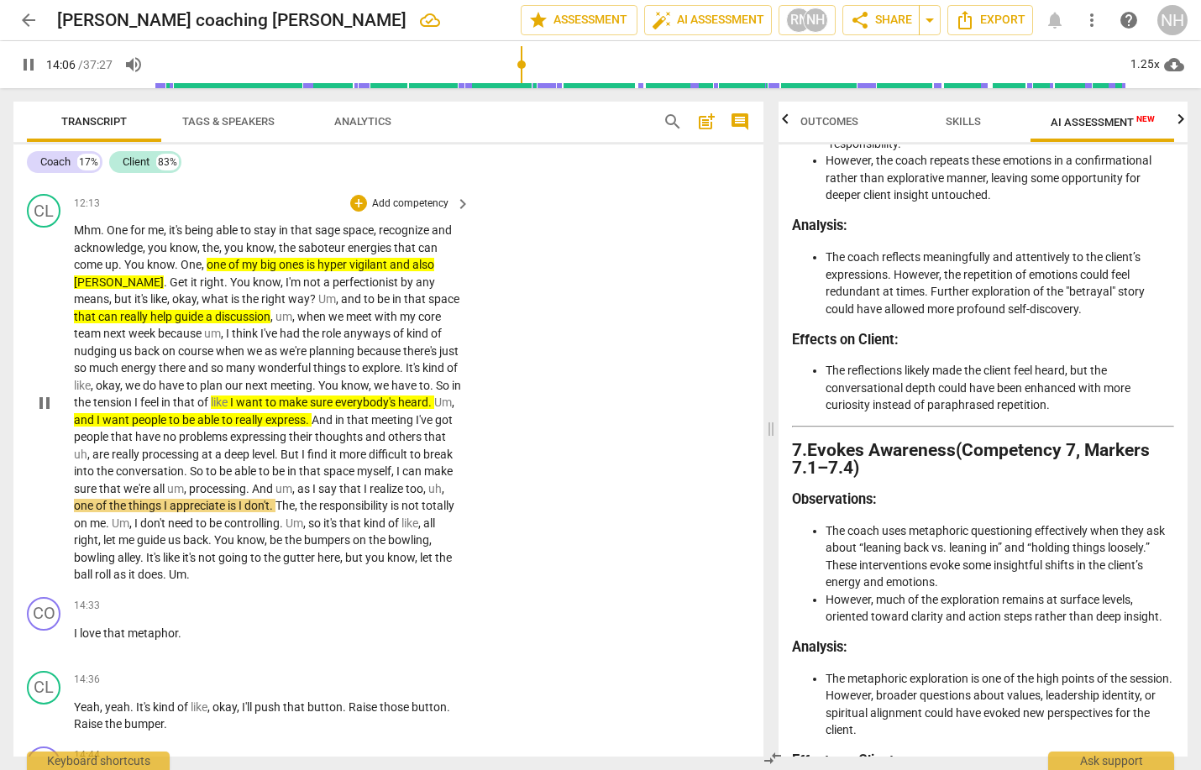
scroll to position [2678, 0]
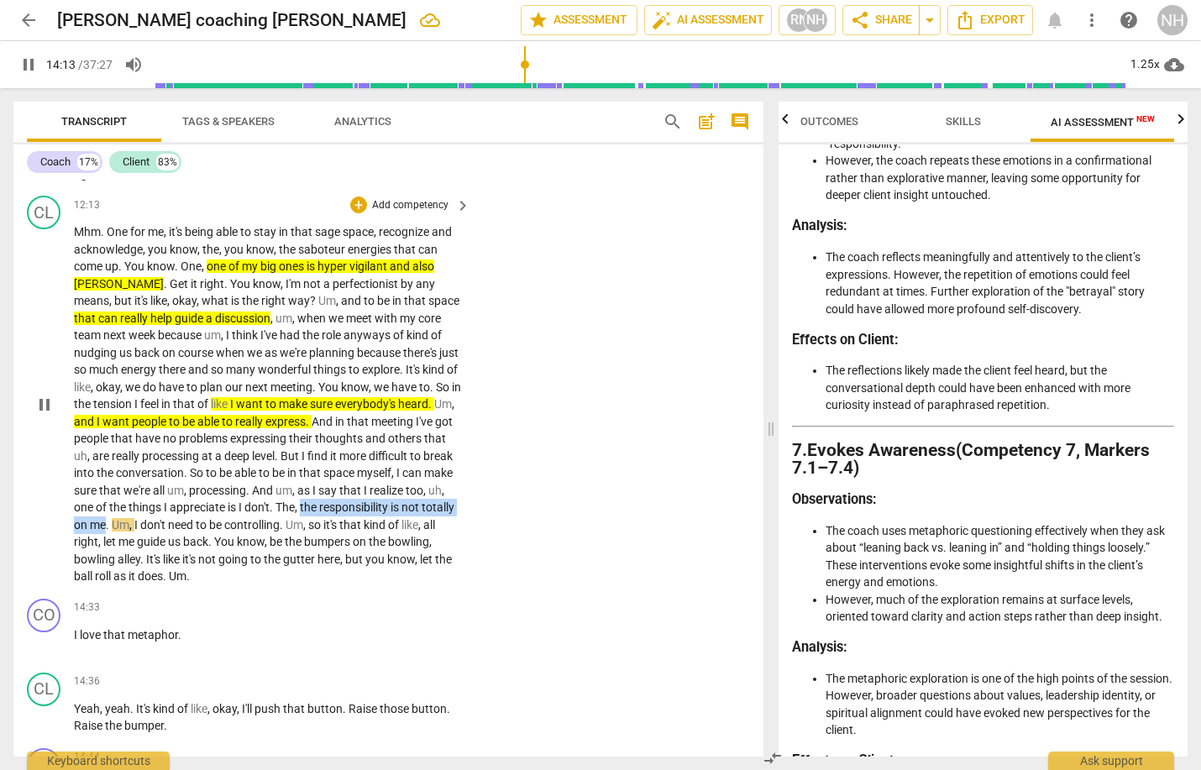
drag, startPoint x: 412, startPoint y: 472, endPoint x: 245, endPoint y: 492, distance: 167.5
click at [245, 492] on p "Mhm . One for me , it's being able to stay in that sage space , recognize and a…" at bounding box center [268, 404] width 388 height 362
click at [282, 468] on icon "button" at bounding box center [284, 466] width 10 height 12
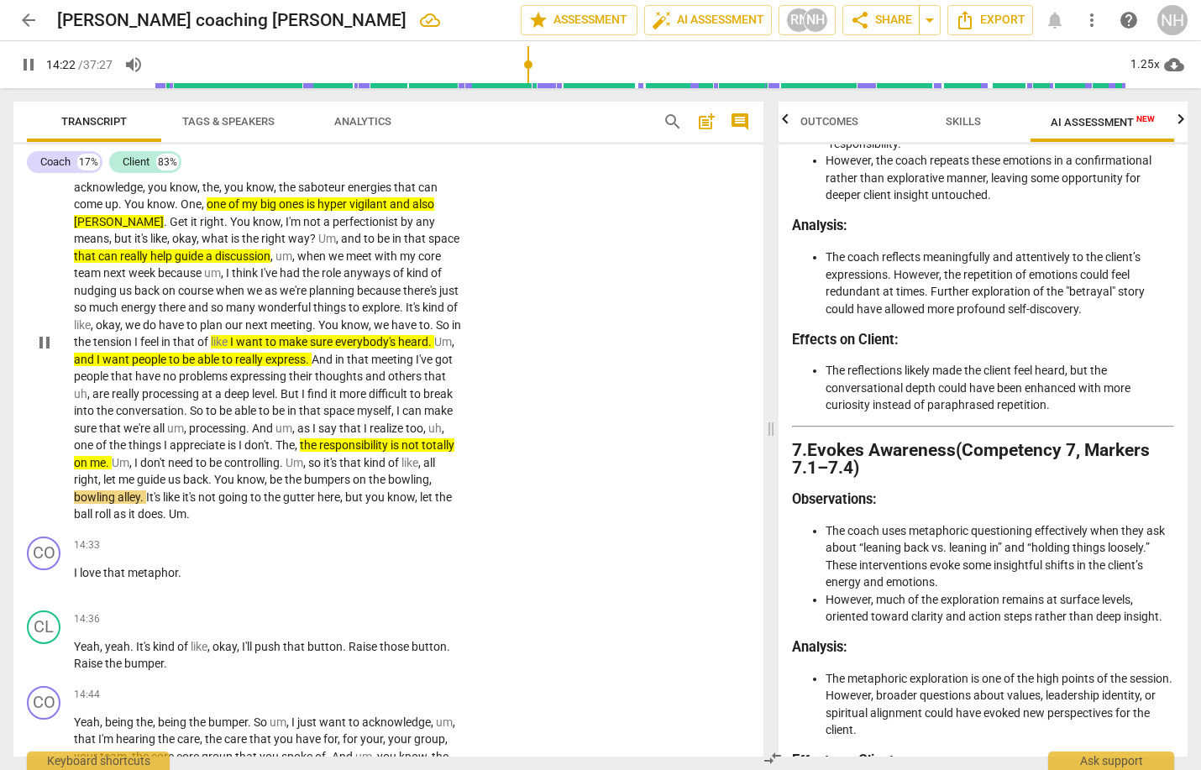
scroll to position [2747, 0]
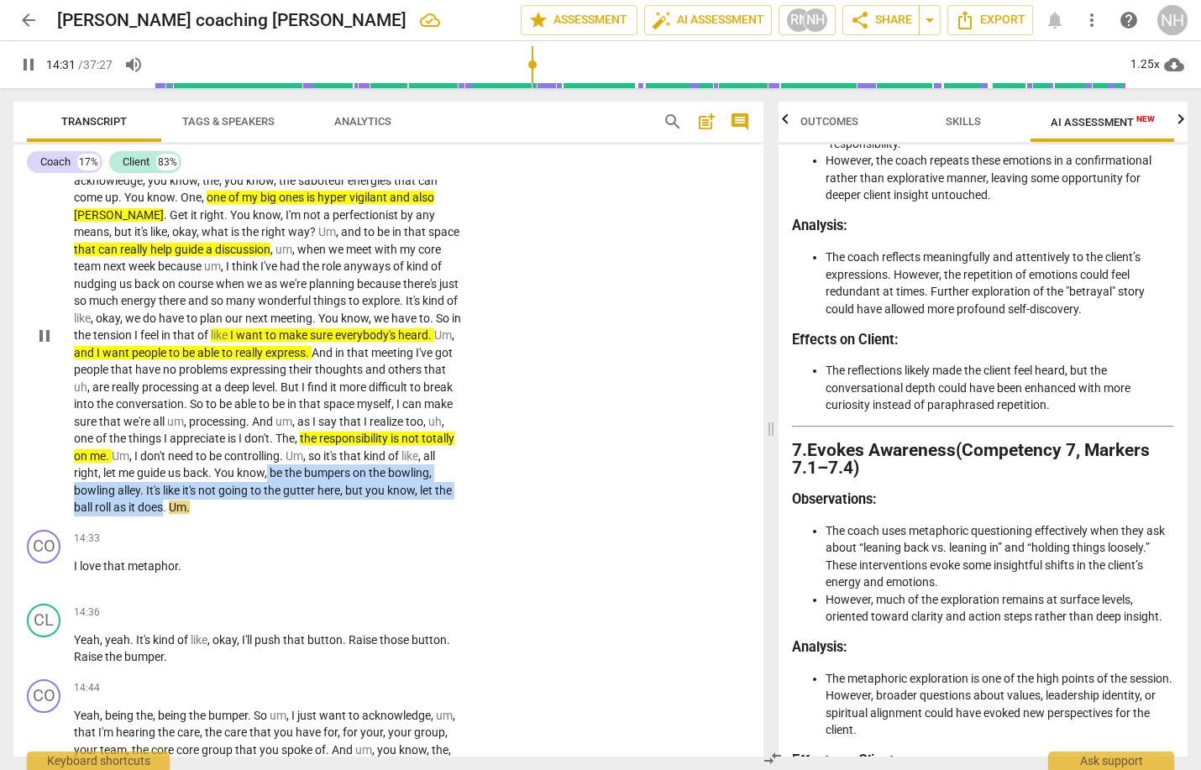
drag, startPoint x: 403, startPoint y: 440, endPoint x: 305, endPoint y: 473, distance: 103.6
click at [305, 473] on p "Mhm . One for me , it's being able to stay in that sage space , recognize and a…" at bounding box center [268, 336] width 388 height 362
click at [338, 447] on icon "button" at bounding box center [341, 448] width 10 height 12
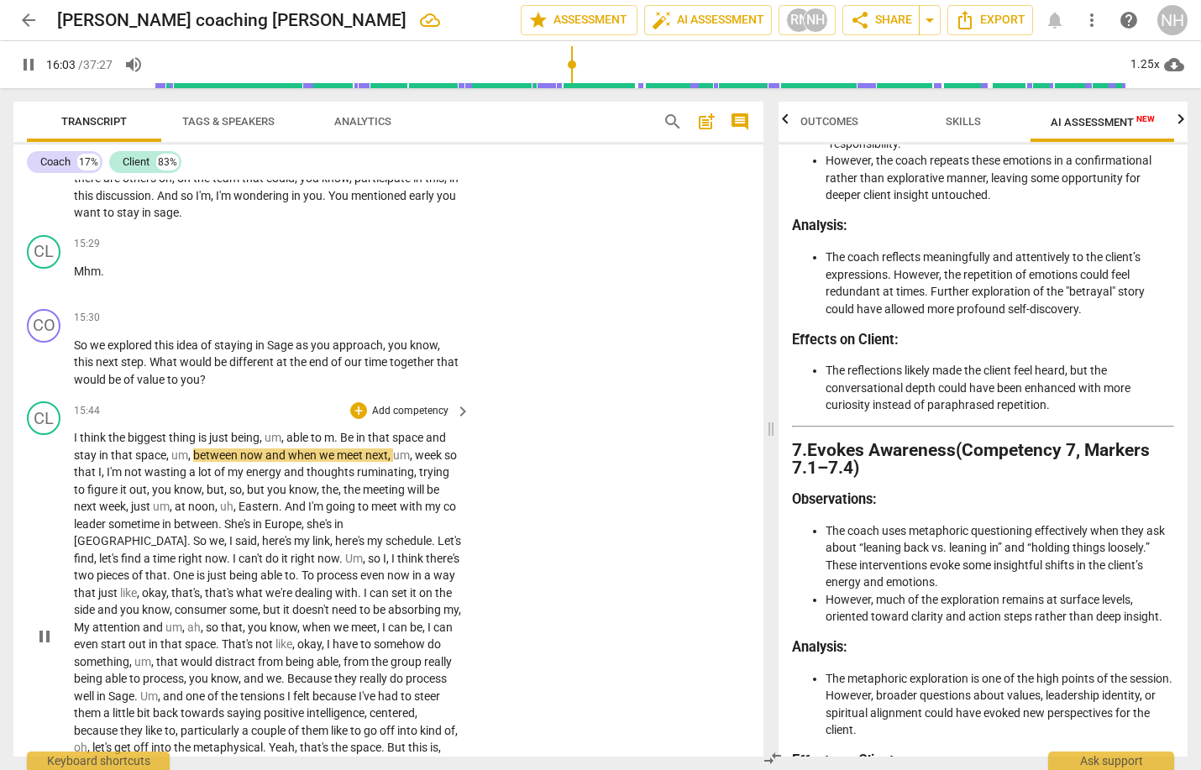
scroll to position [3376, 0]
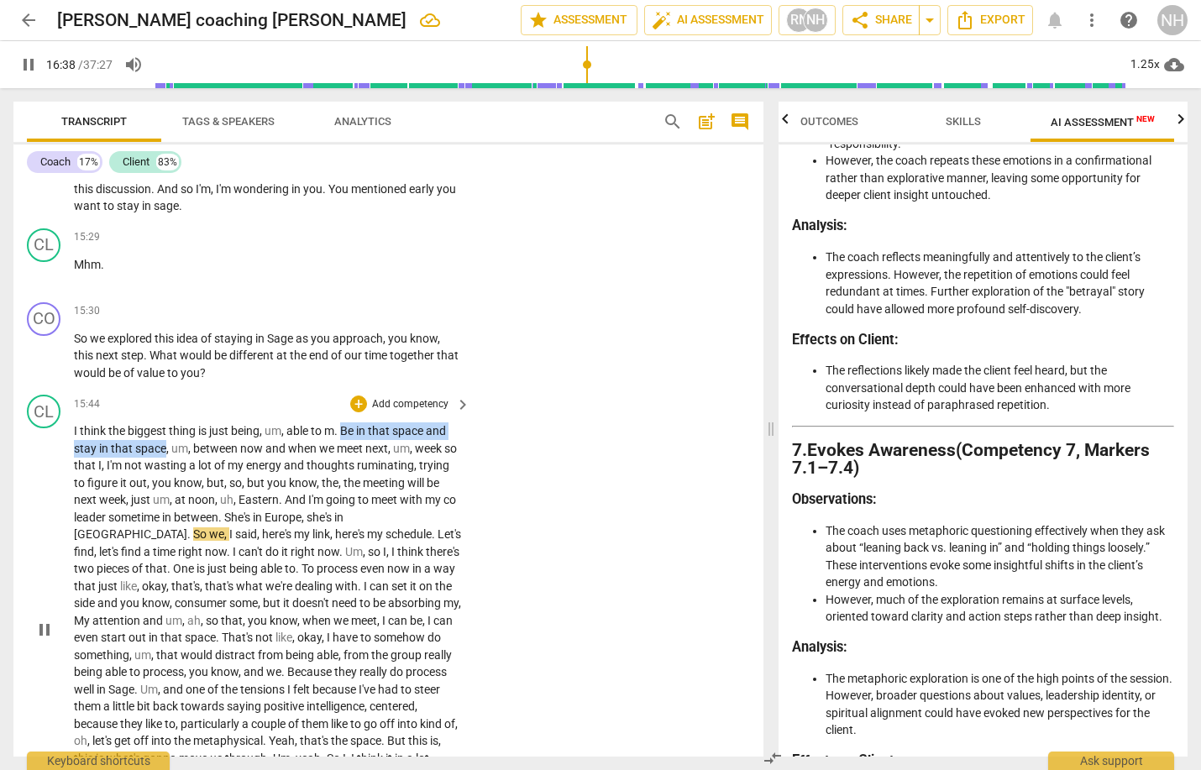
drag, startPoint x: 343, startPoint y: 391, endPoint x: 166, endPoint y: 406, distance: 177.0
click at [166, 422] on p "I think the biggest thing is just being , um , able to m . Be in that space and…" at bounding box center [268, 628] width 388 height 413
click at [202, 382] on icon "button" at bounding box center [203, 382] width 10 height 12
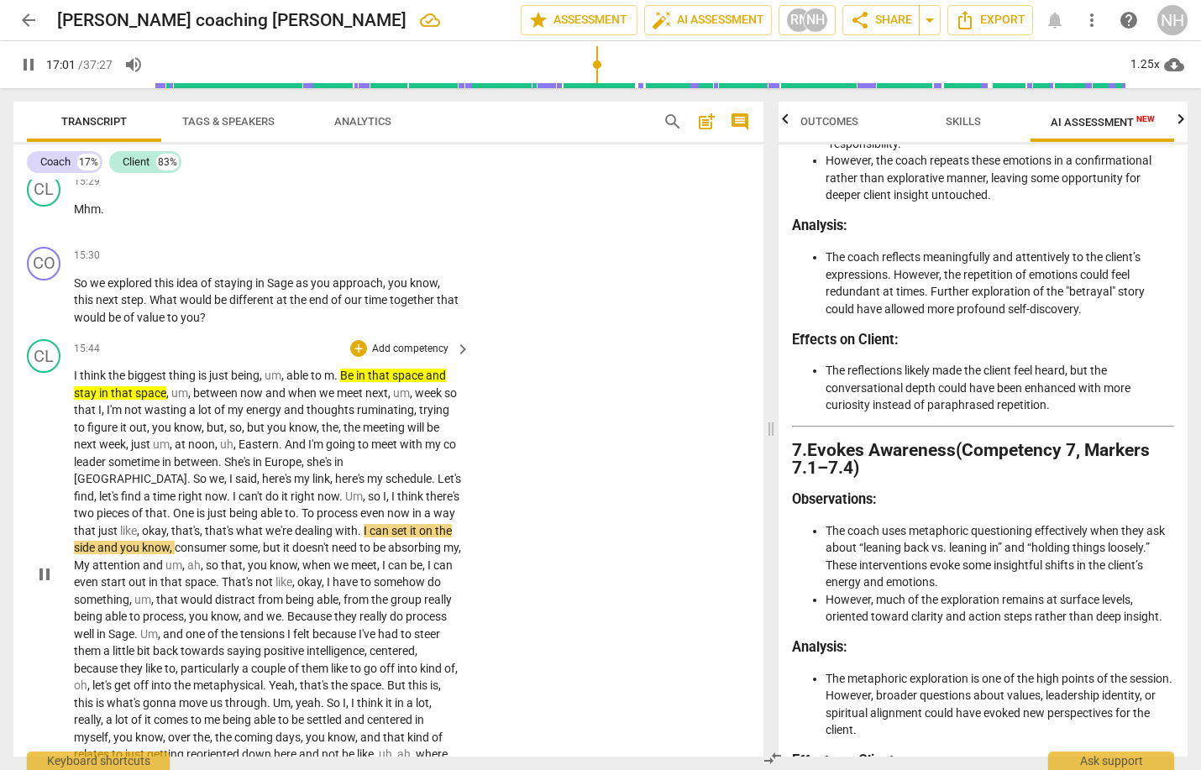
scroll to position [3434, 0]
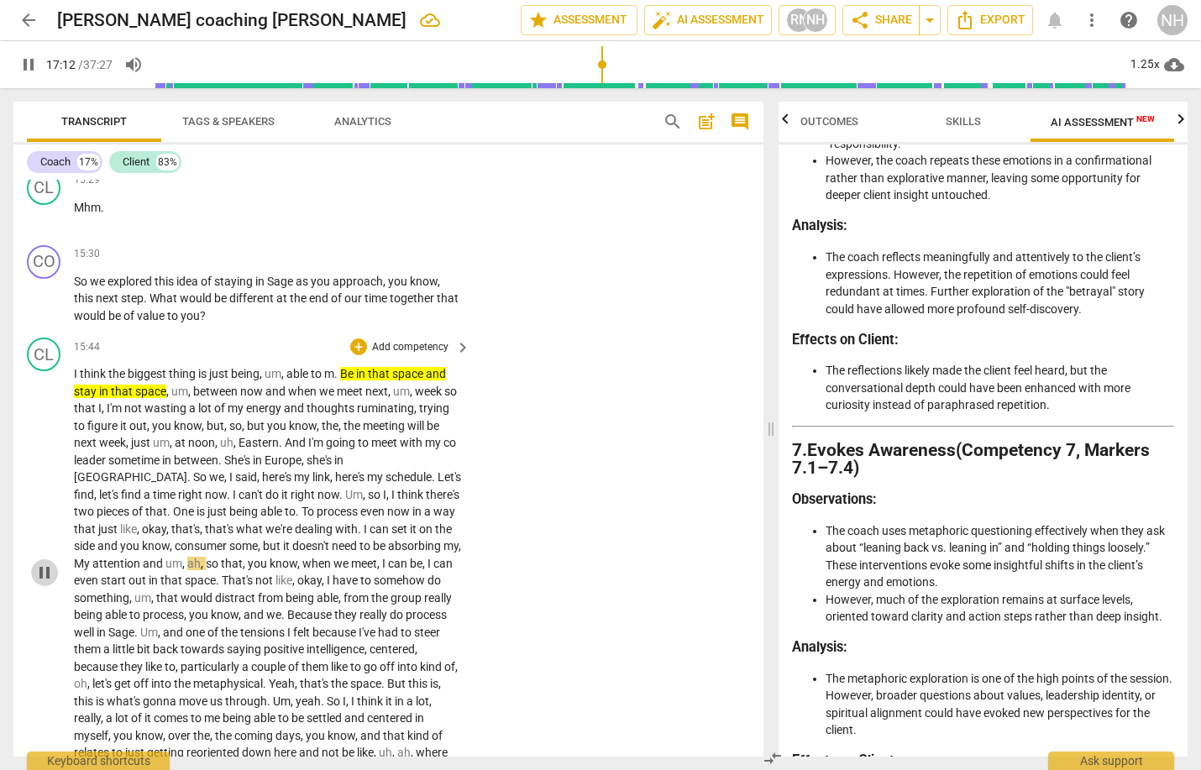
click at [47, 563] on span "pause" at bounding box center [44, 573] width 20 height 20
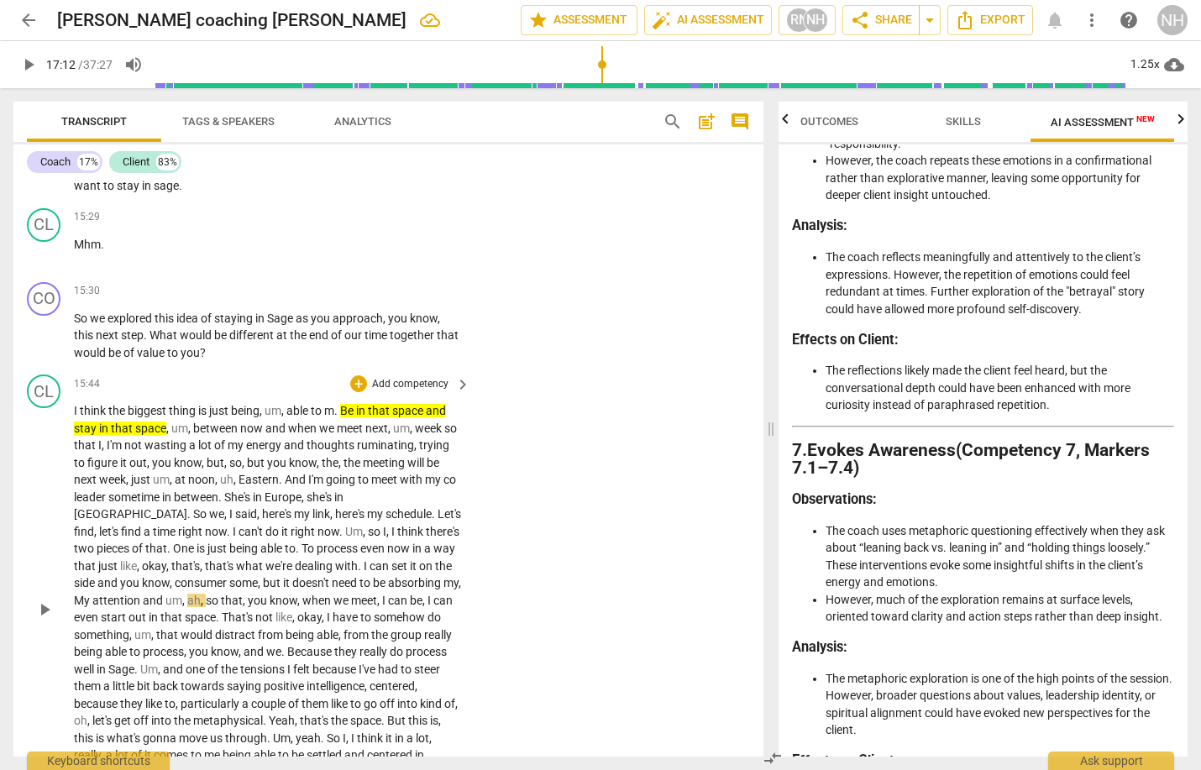
scroll to position [3373, 0]
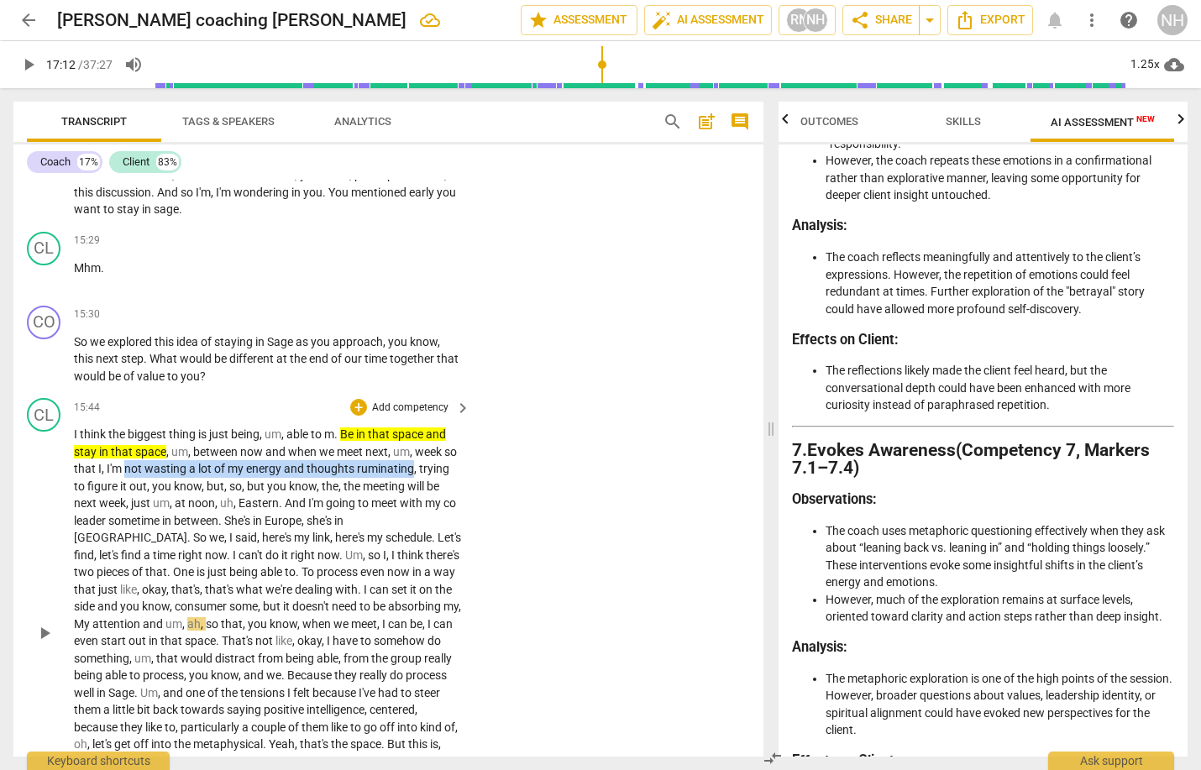
drag, startPoint x: 142, startPoint y: 424, endPoint x: 428, endPoint y: 427, distance: 285.6
click at [428, 427] on p "I think the biggest thing is just being , um , able to m . Be in that space and…" at bounding box center [268, 632] width 388 height 413
click at [466, 404] on icon "button" at bounding box center [466, 402] width 10 height 12
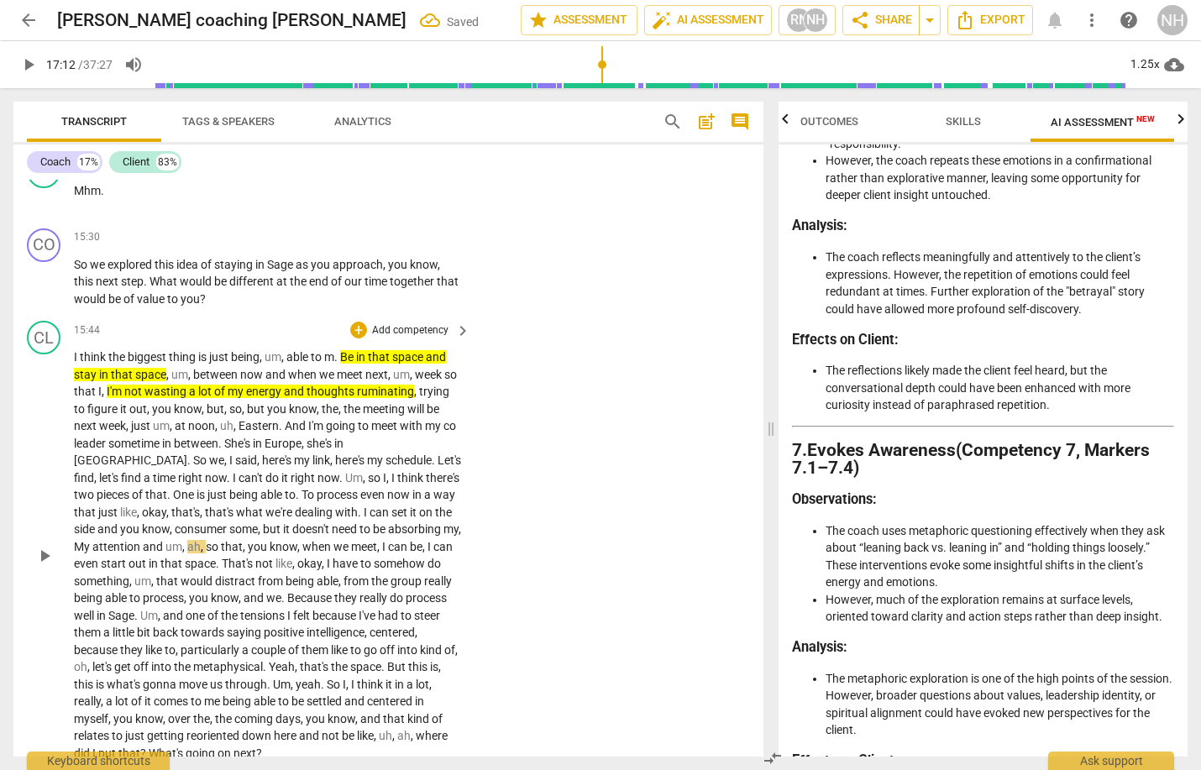
scroll to position [3463, 0]
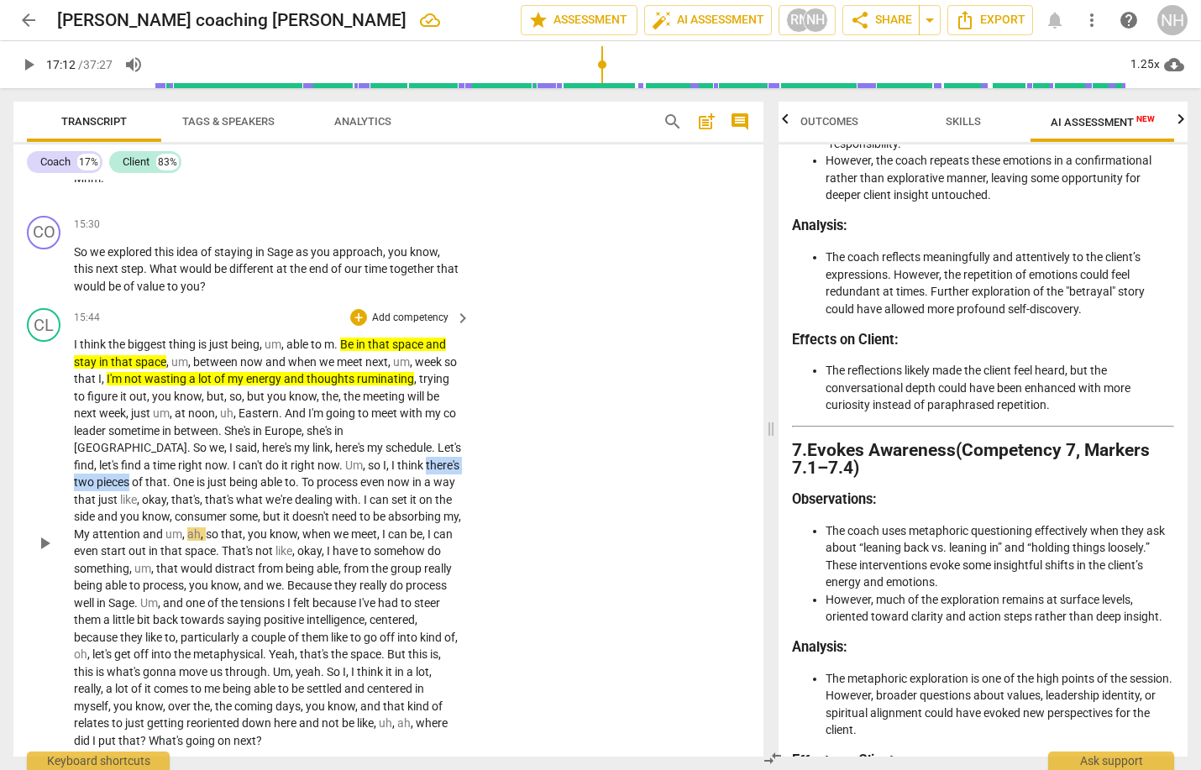
drag, startPoint x: 325, startPoint y: 422, endPoint x: 417, endPoint y: 425, distance: 91.6
click at [417, 425] on p "I think the biggest thing is just being , um , able to m . Be in that space and…" at bounding box center [268, 542] width 388 height 413
click at [458, 396] on icon "button" at bounding box center [459, 397] width 10 height 12
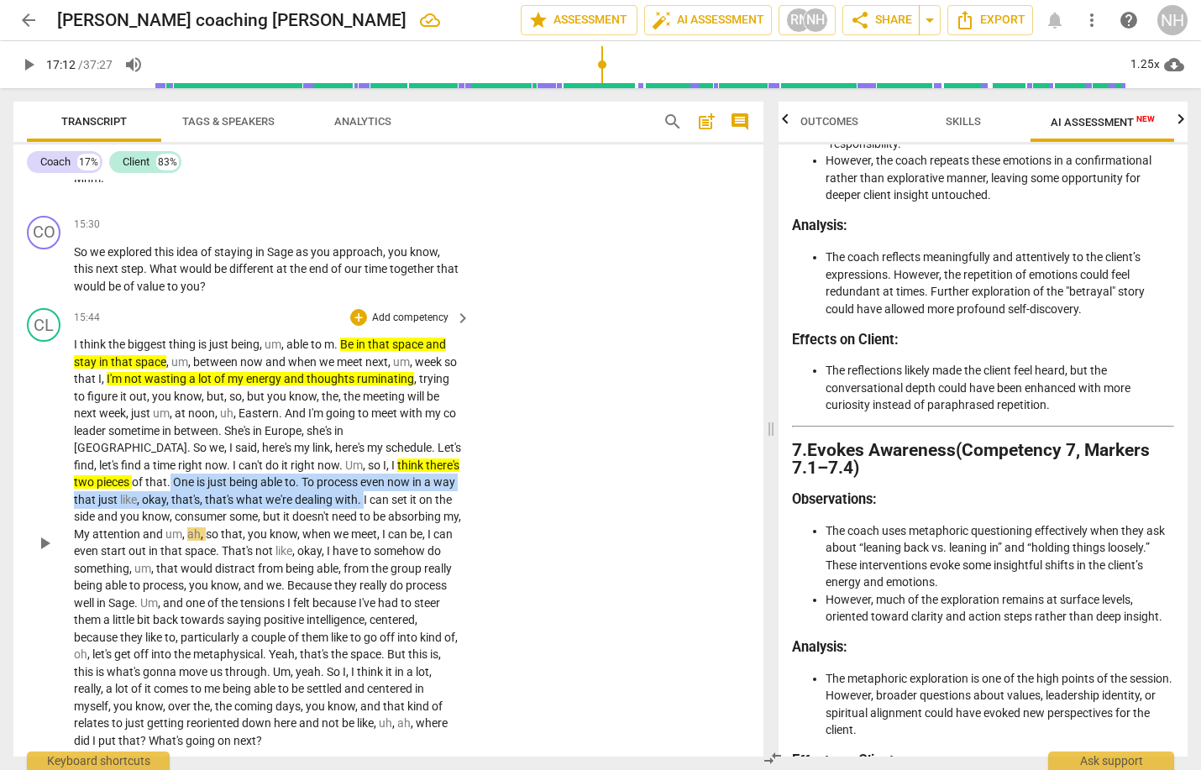
drag, startPoint x: 97, startPoint y: 440, endPoint x: 294, endPoint y: 455, distance: 197.1
click at [294, 455] on p "I think the biggest thing is just being , um , able to m . Be in that space and…" at bounding box center [268, 542] width 388 height 413
click at [332, 427] on icon "button" at bounding box center [334, 432] width 17 height 20
click at [43, 533] on span "play_arrow" at bounding box center [44, 543] width 20 height 20
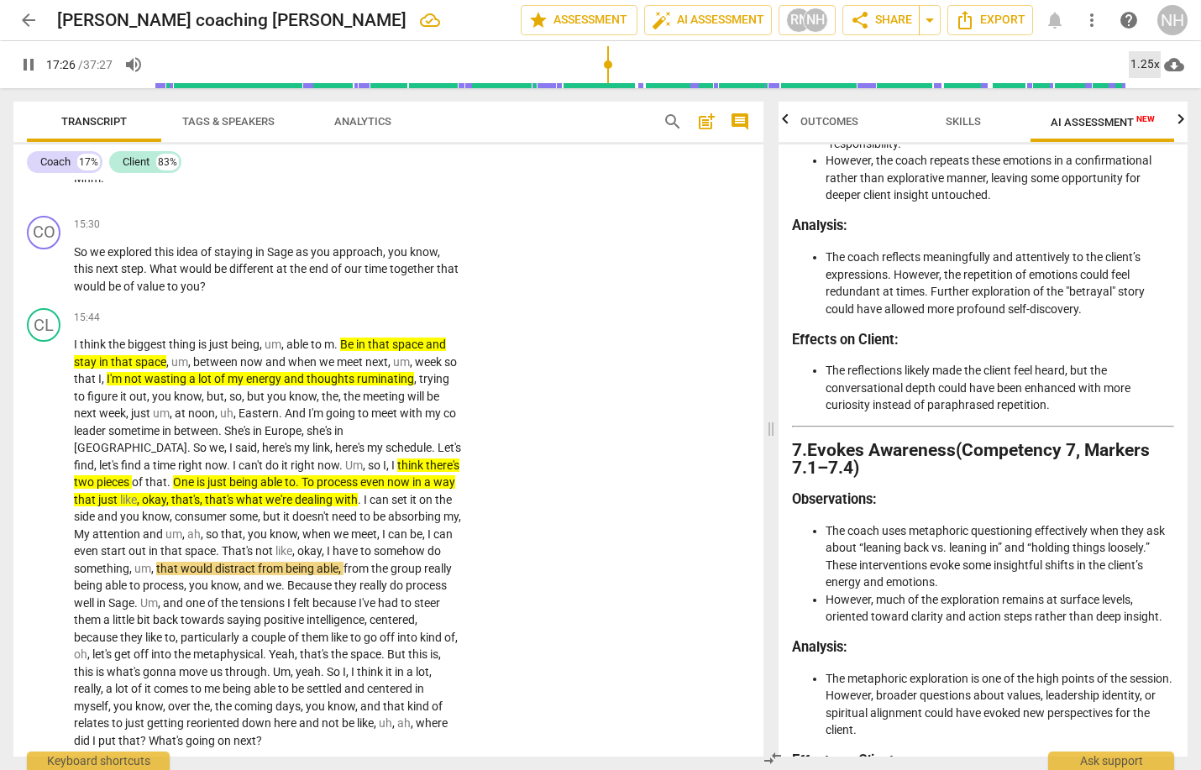
click at [1147, 60] on div "1.25x" at bounding box center [1145, 64] width 32 height 27
click at [1146, 155] on li "1.5x" at bounding box center [1157, 162] width 56 height 32
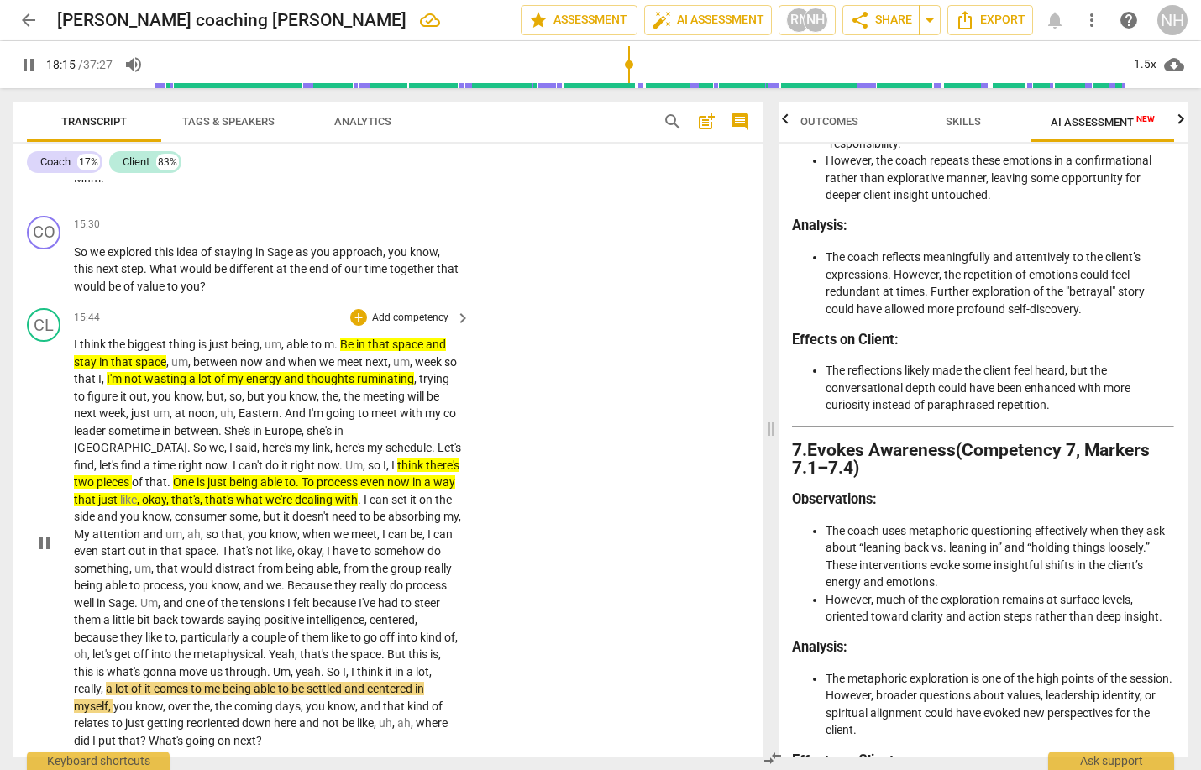
click at [373, 700] on span "and" at bounding box center [371, 706] width 23 height 13
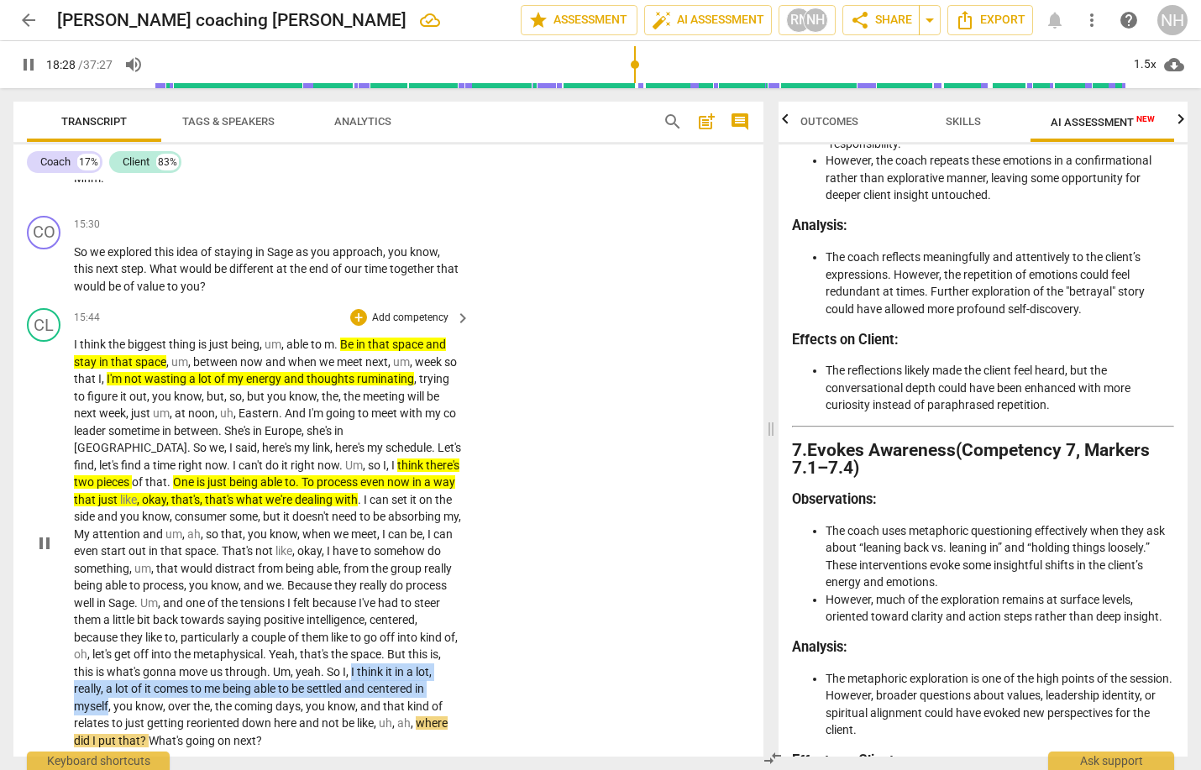
drag, startPoint x: 367, startPoint y: 622, endPoint x: 110, endPoint y: 656, distance: 259.3
click at [110, 656] on p "I think the biggest thing is just being , um , able to m . Be in that space and…" at bounding box center [268, 542] width 388 height 413
click at [148, 632] on icon "button" at bounding box center [147, 632] width 10 height 12
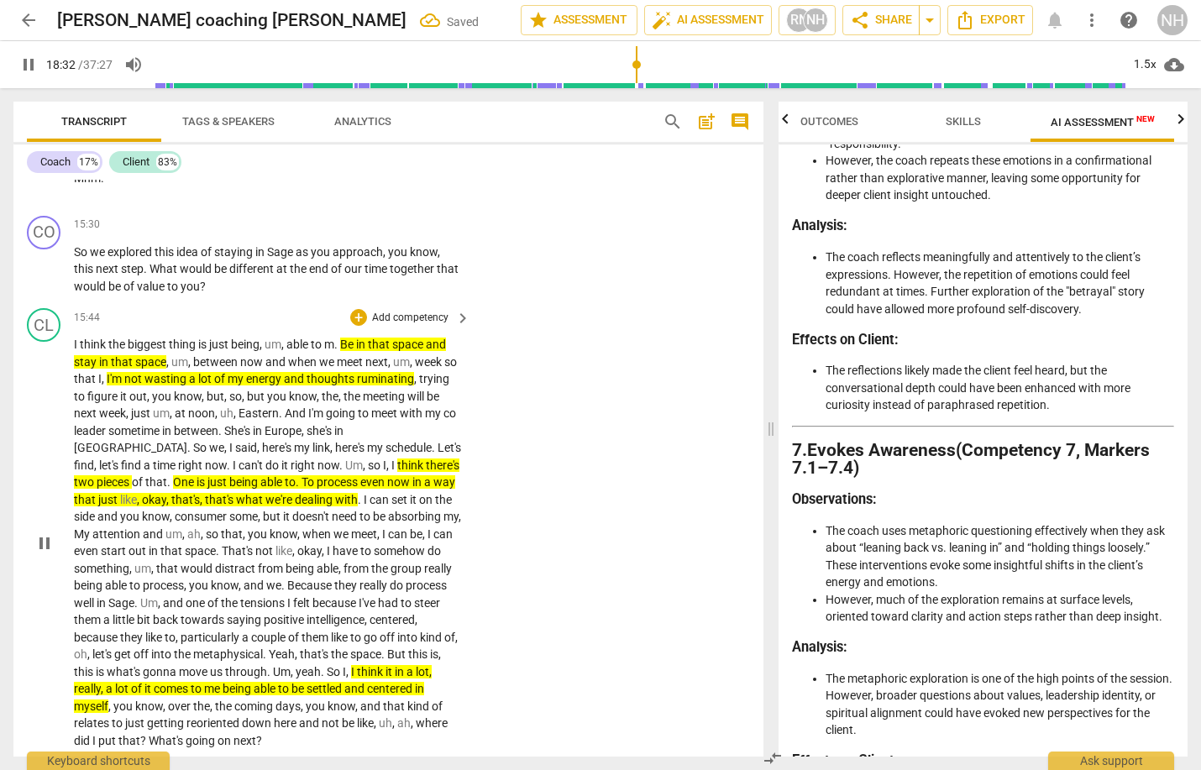
click at [44, 533] on span "pause" at bounding box center [44, 543] width 20 height 20
click at [286, 544] on span "like" at bounding box center [283, 550] width 17 height 13
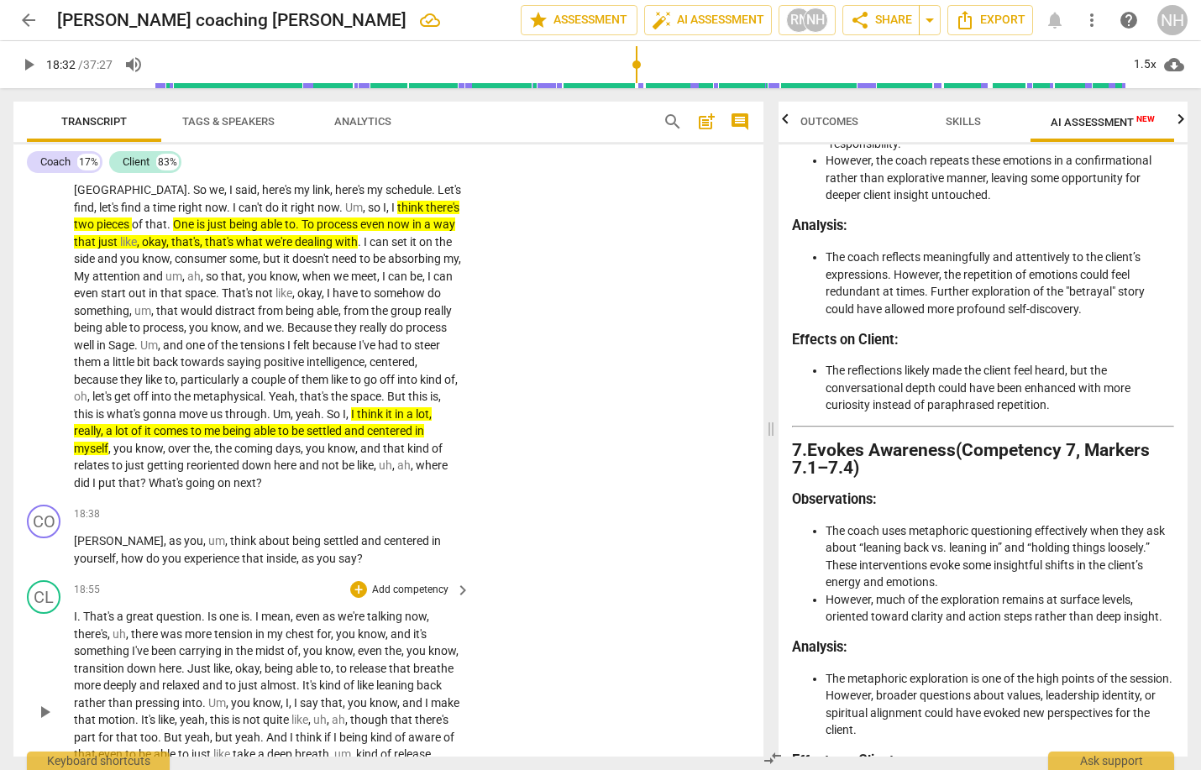
scroll to position [3718, 0]
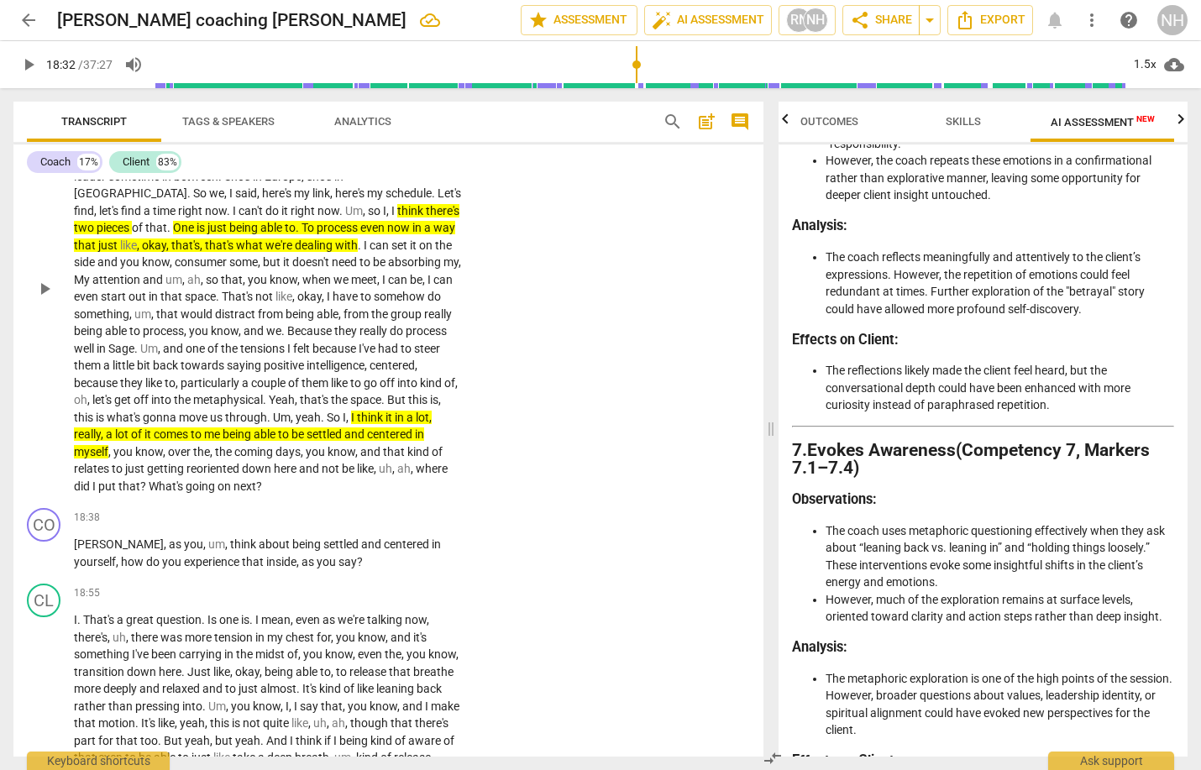
click at [38, 279] on span "play_arrow" at bounding box center [44, 289] width 20 height 20
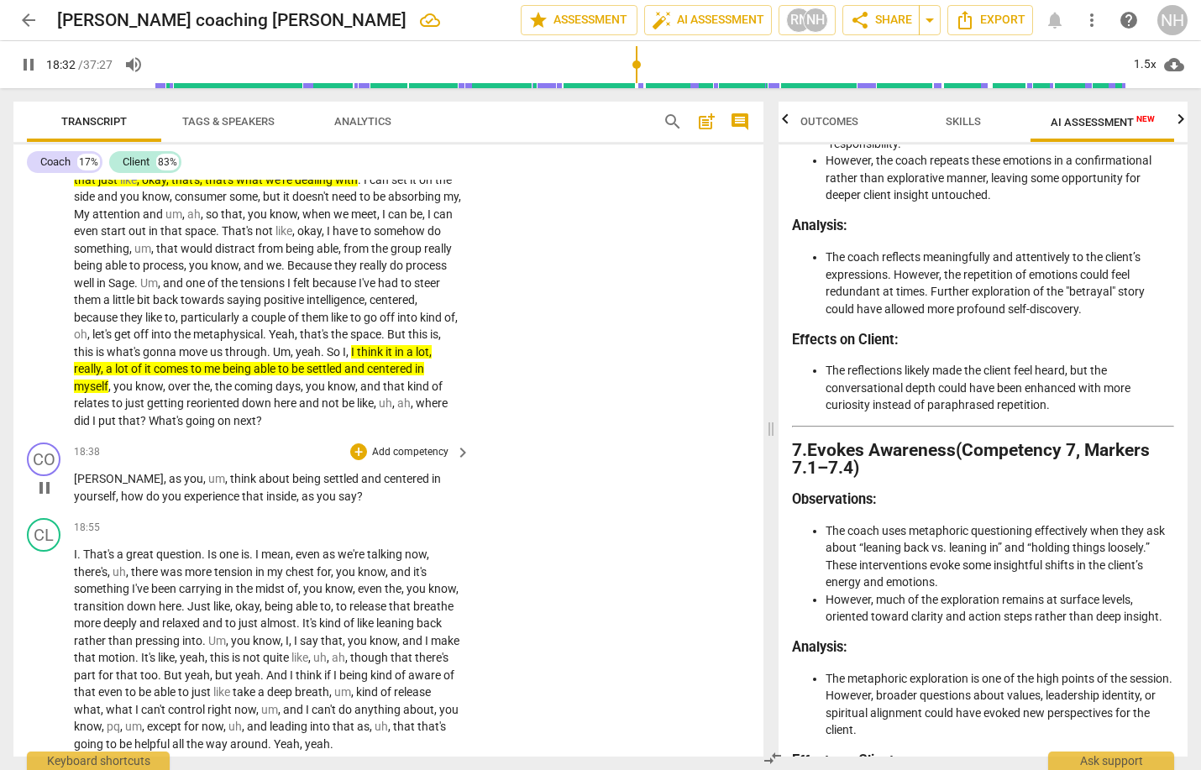
scroll to position [3805, 0]
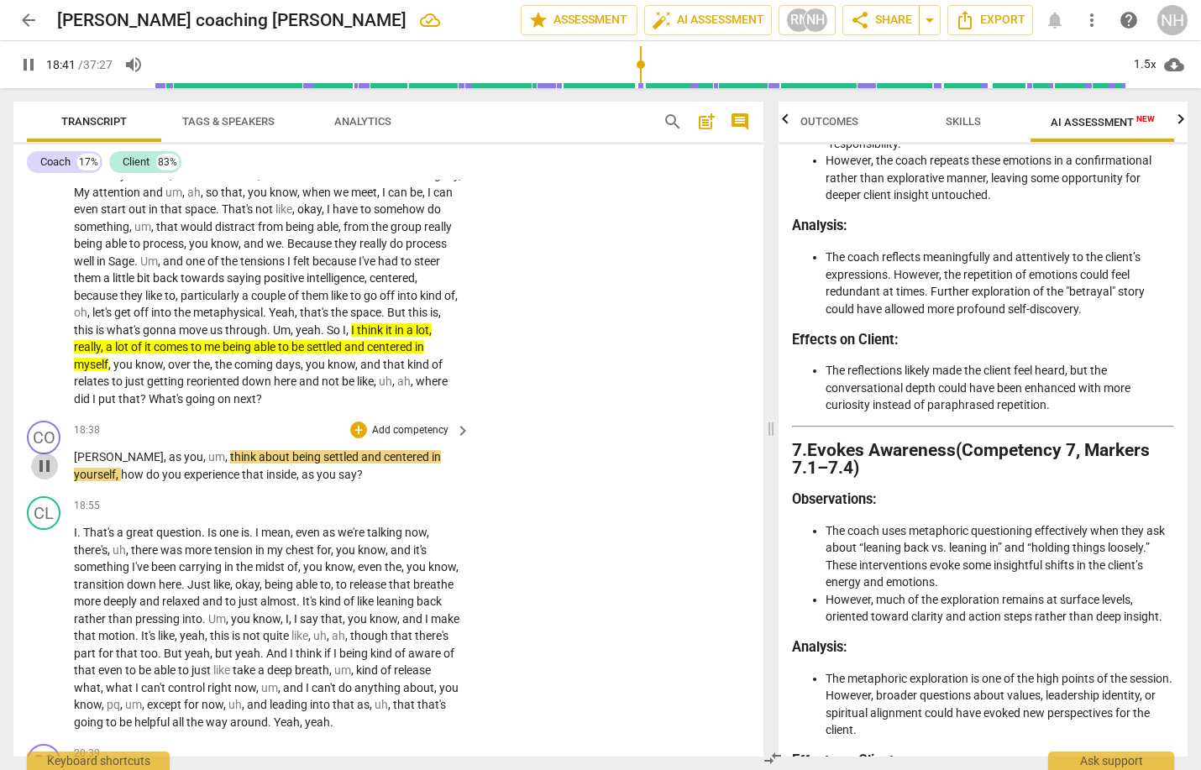
click at [45, 456] on span "pause" at bounding box center [44, 466] width 20 height 20
click at [76, 450] on span "[PERSON_NAME]" at bounding box center [119, 456] width 90 height 13
click at [42, 456] on span "play_arrow" at bounding box center [44, 466] width 20 height 20
click at [357, 468] on span "?" at bounding box center [360, 474] width 6 height 13
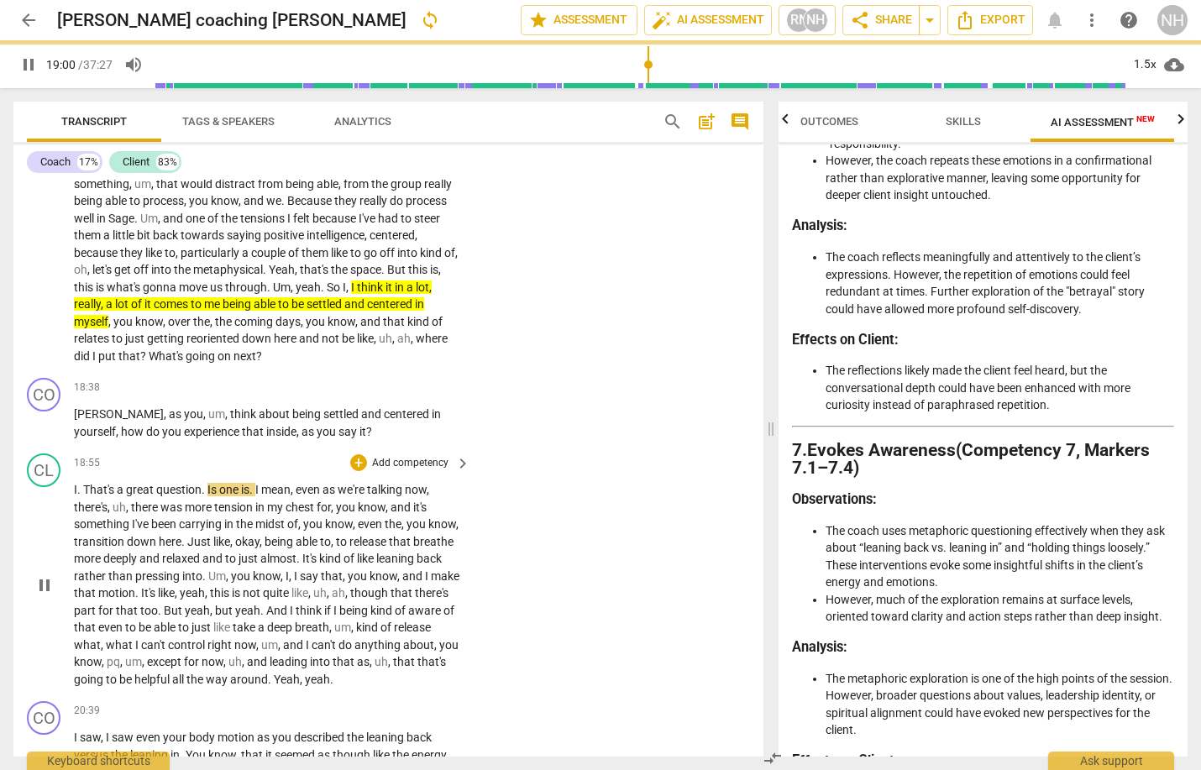
scroll to position [3867, 0]
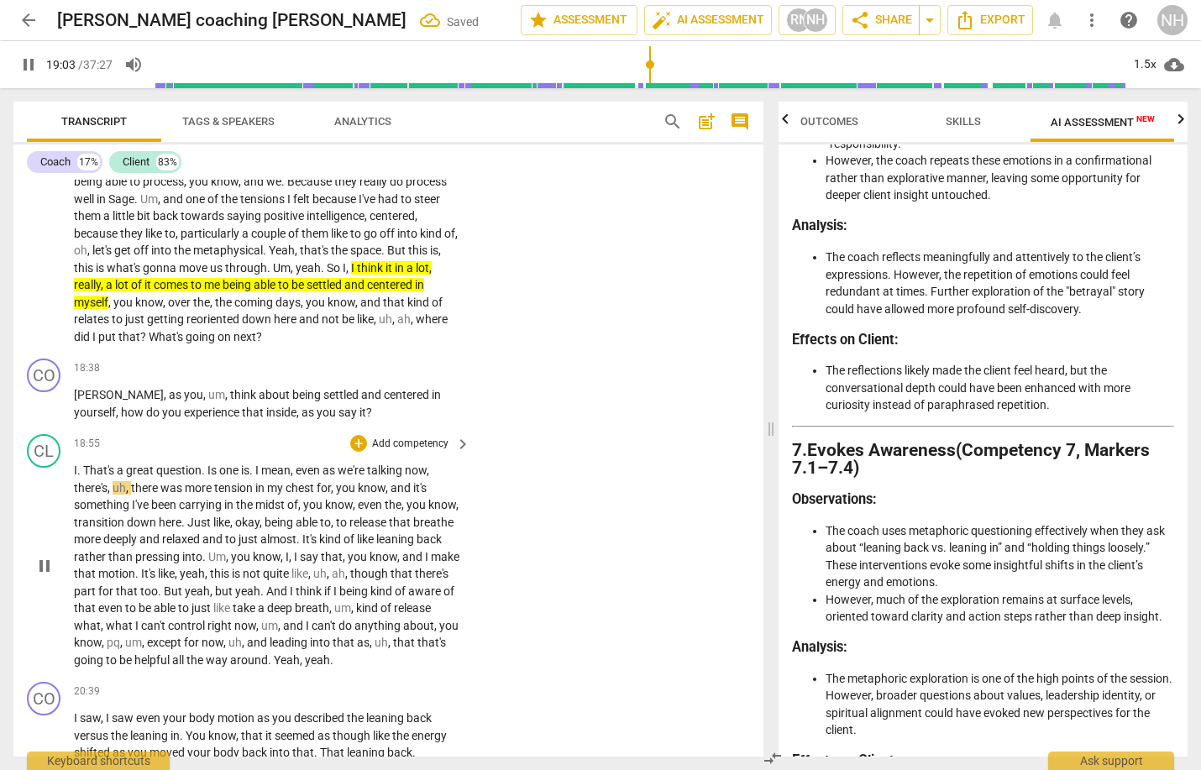
click at [84, 464] on span "That's" at bounding box center [100, 470] width 34 height 13
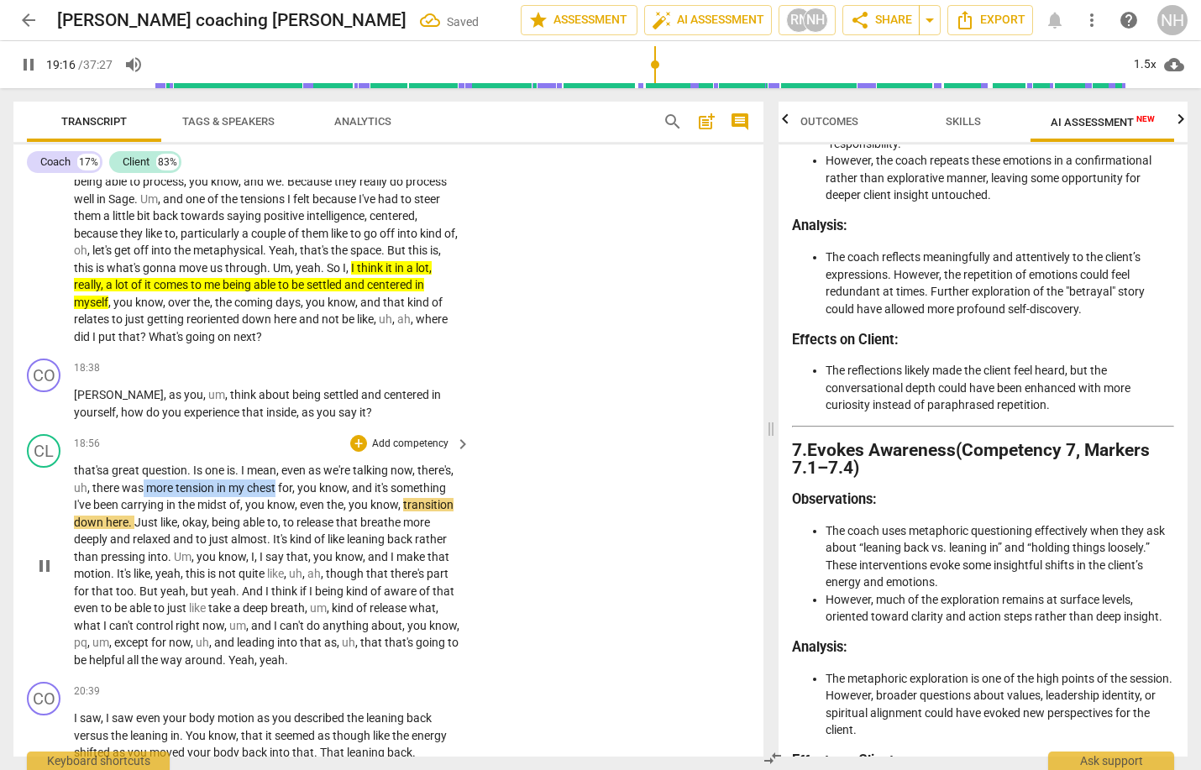
drag, startPoint x: 318, startPoint y: 433, endPoint x: 180, endPoint y: 429, distance: 138.7
click at [180, 462] on p "that's a great question . Is one is . I mean , even as we're talking now , ther…" at bounding box center [268, 565] width 388 height 207
click at [354, 416] on icon "button" at bounding box center [355, 417] width 6 height 7
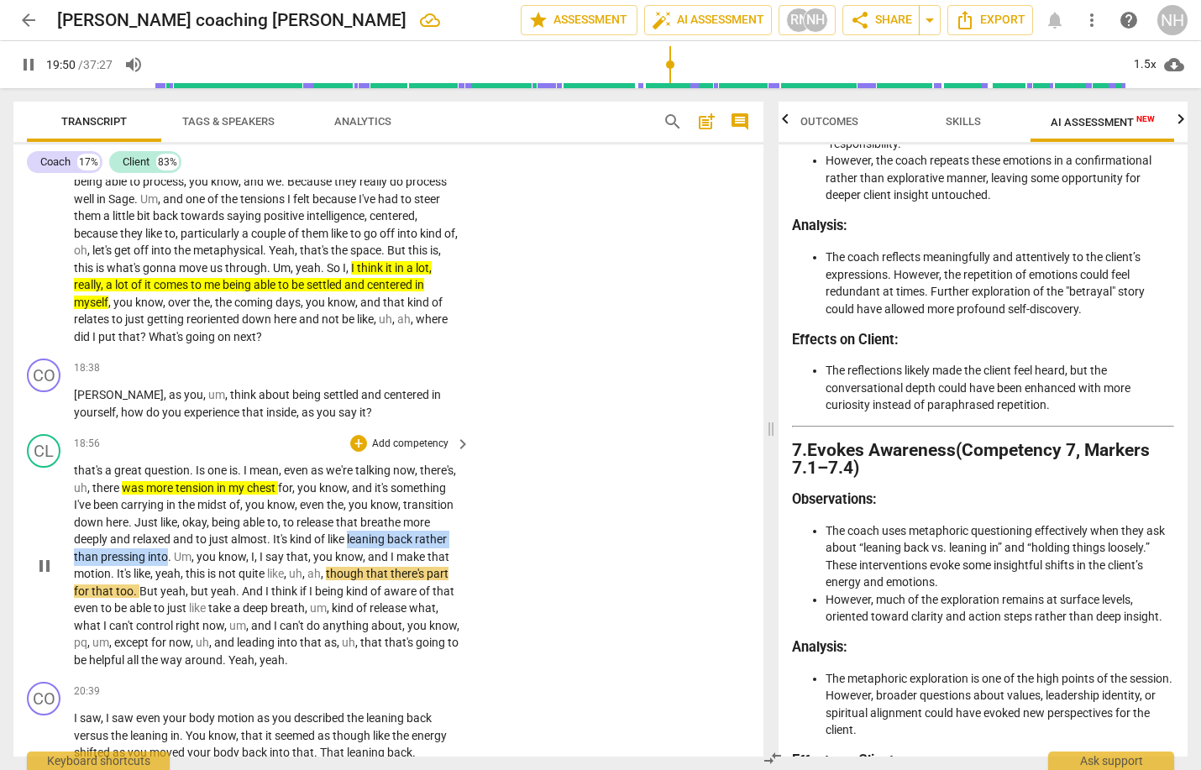
drag, startPoint x: 270, startPoint y: 503, endPoint x: 74, endPoint y: 506, distance: 196.6
click at [74, 506] on p "that's a great question . Is one is . I mean , even as we're talking now , ther…" at bounding box center [268, 565] width 388 height 207
click at [308, 482] on icon "button" at bounding box center [308, 478] width 10 height 12
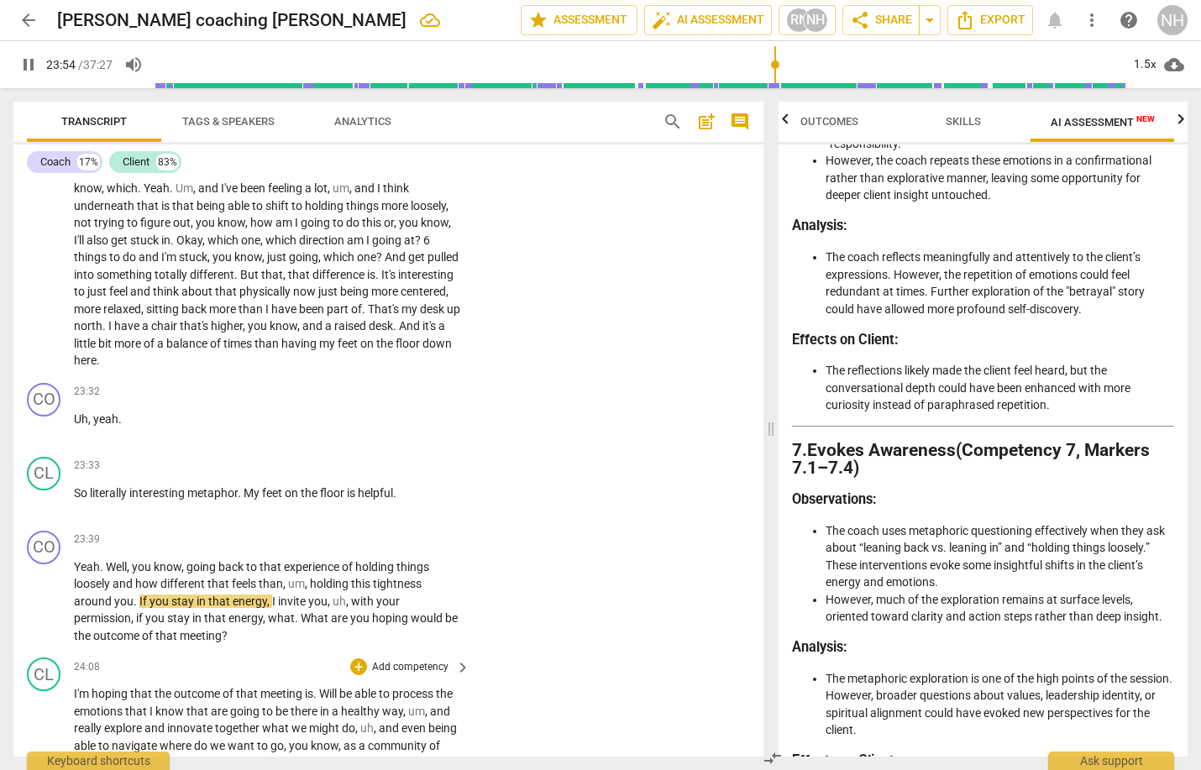
scroll to position [4864, 0]
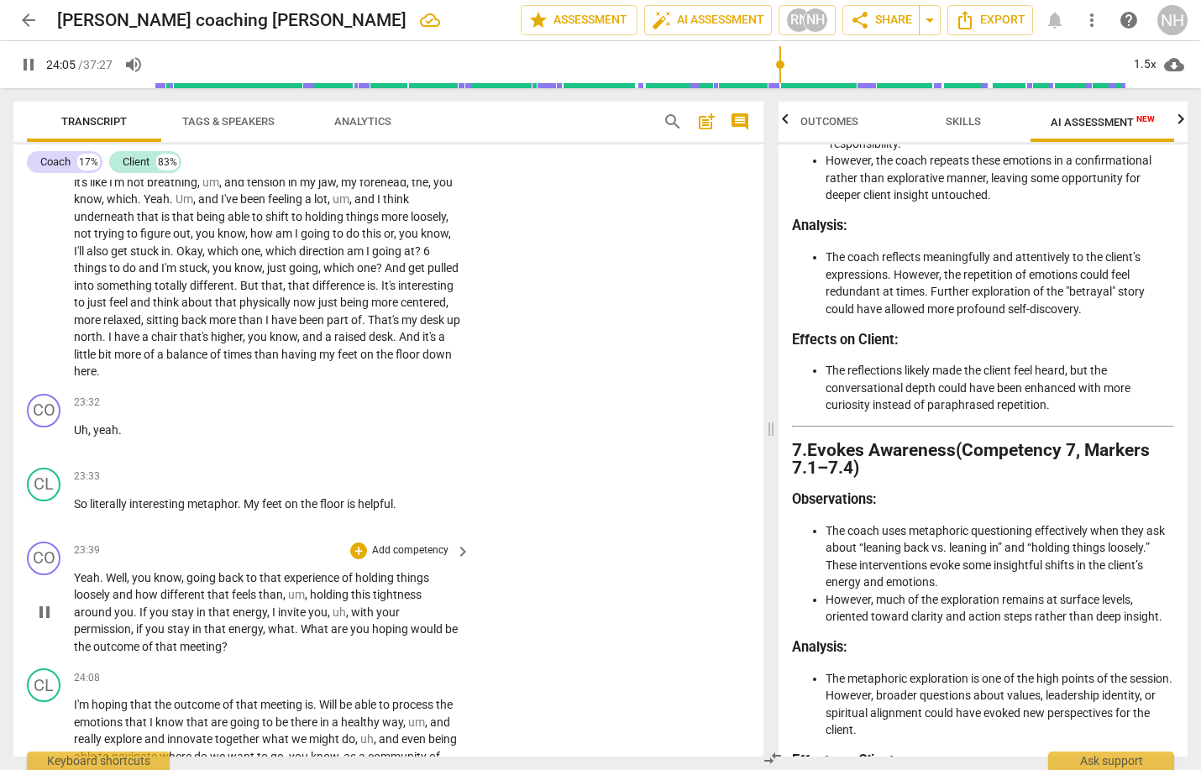
click at [49, 602] on span "pause" at bounding box center [44, 612] width 20 height 20
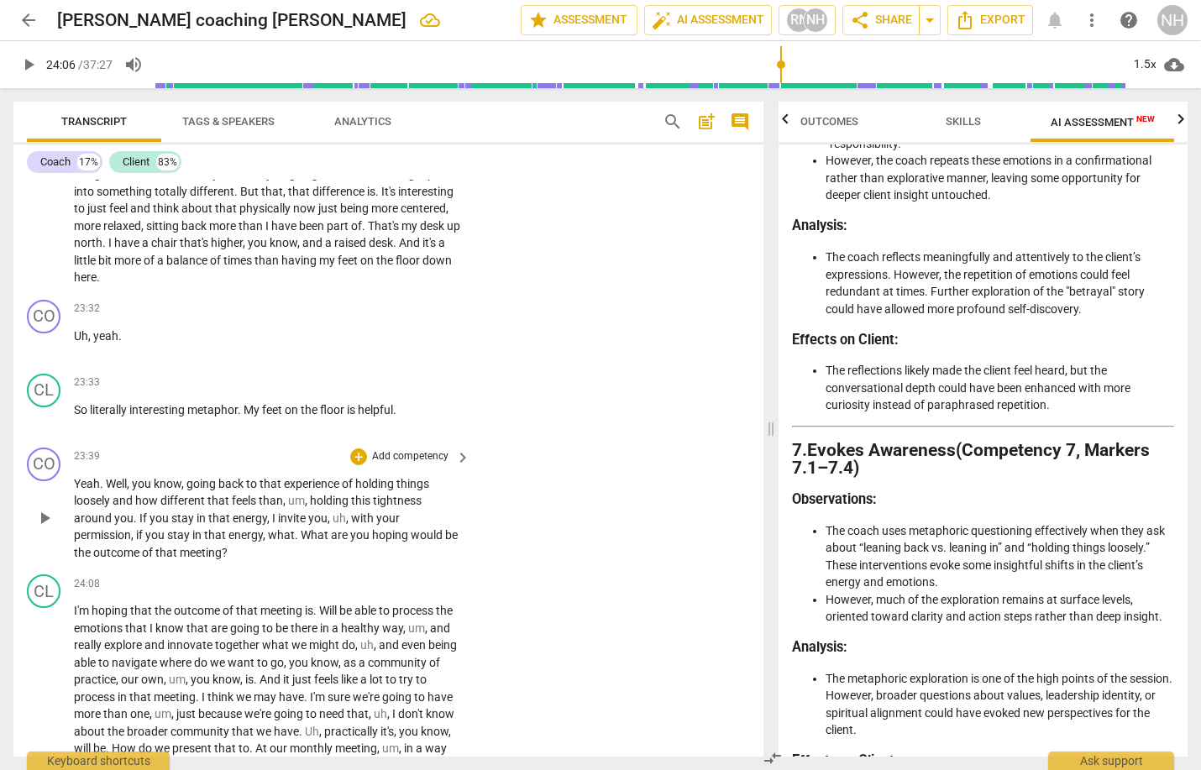
scroll to position [4967, 0]
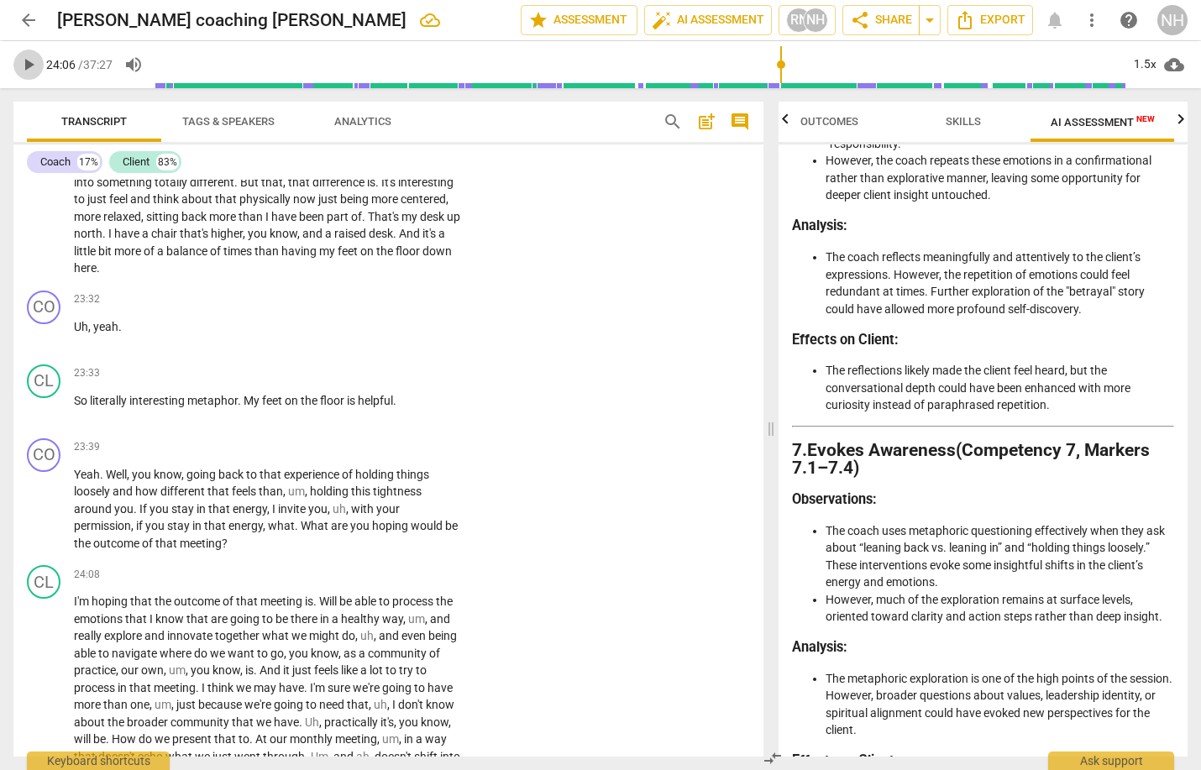
click at [29, 64] on span "play_arrow" at bounding box center [28, 65] width 20 height 20
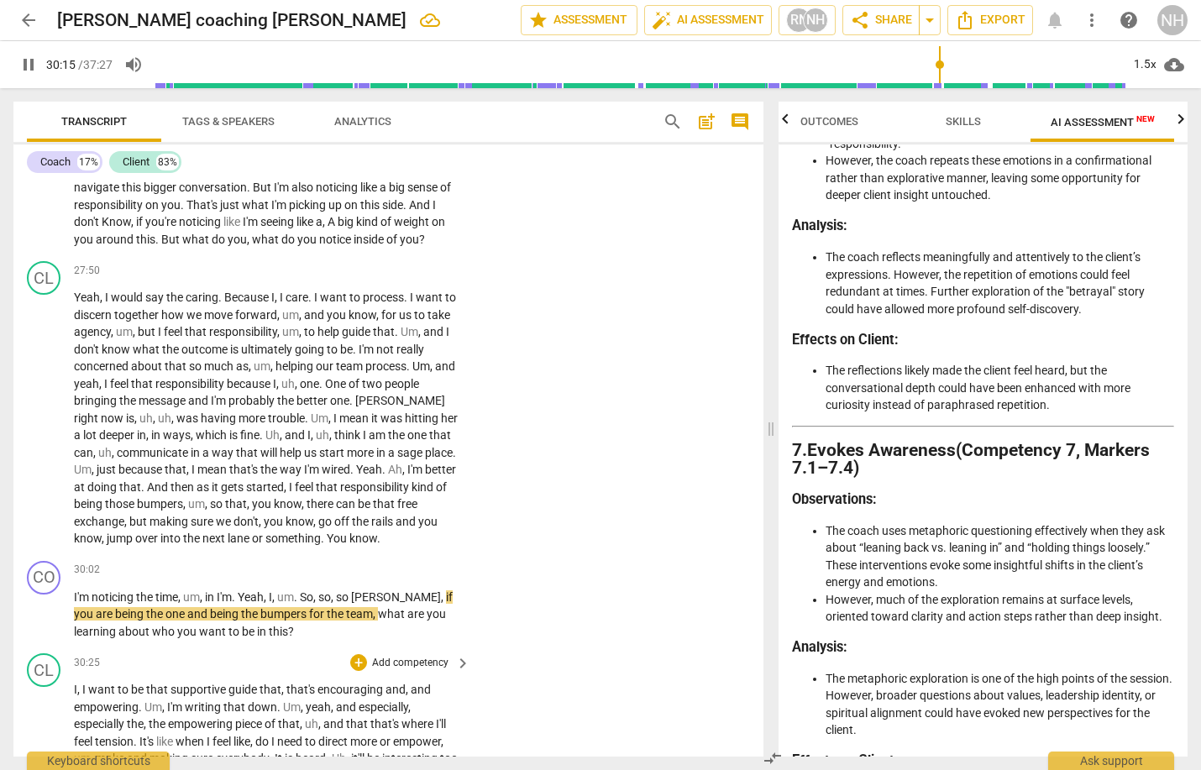
scroll to position [5909, 0]
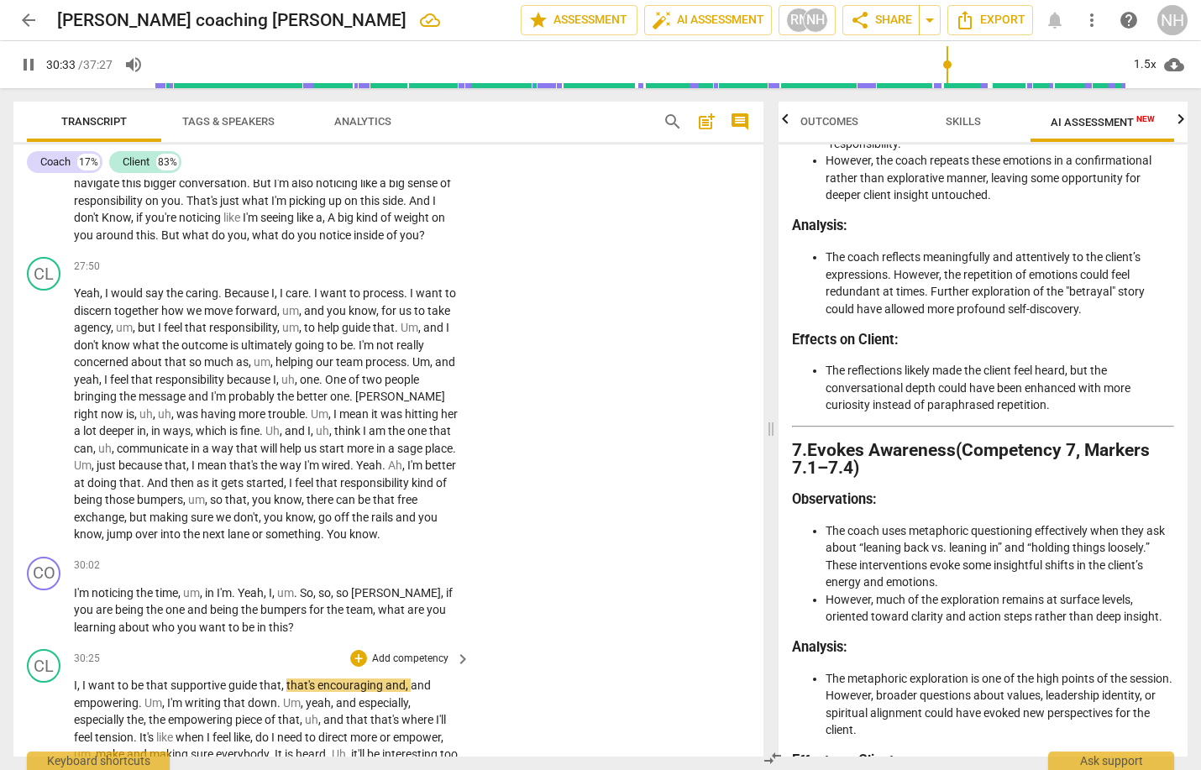
click at [81, 679] on span "," at bounding box center [79, 685] width 5 height 13
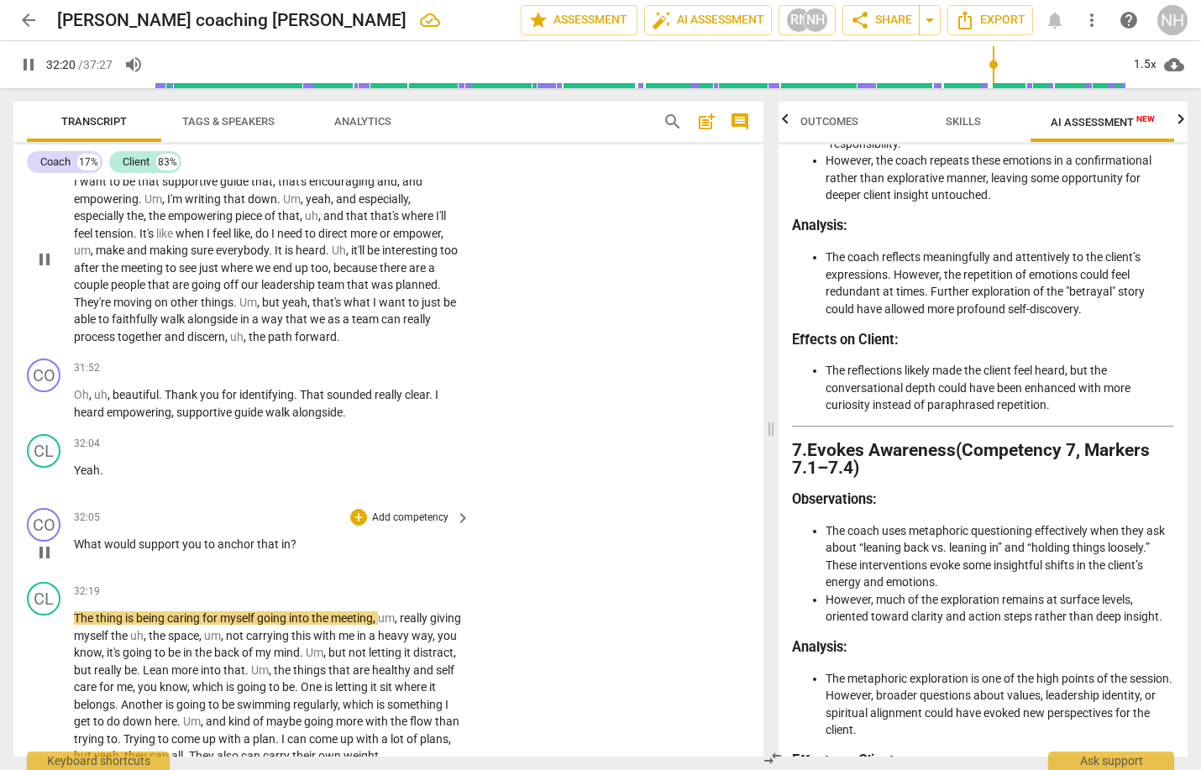
scroll to position [6411, 0]
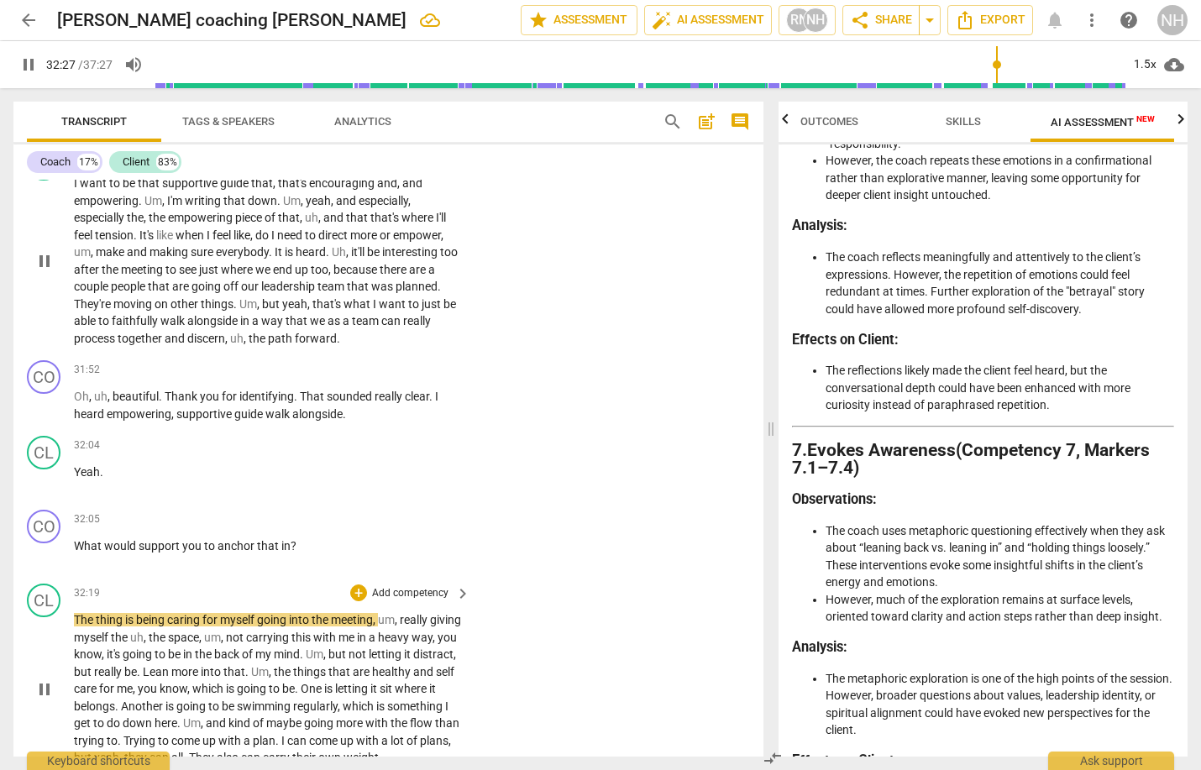
click at [119, 751] on span "yeah" at bounding box center [106, 757] width 25 height 13
click at [174, 613] on span "caring" at bounding box center [184, 619] width 35 height 13
drag, startPoint x: 171, startPoint y: 506, endPoint x: 375, endPoint y: 501, distance: 203.3
click at [375, 611] on p "The thing is being caring for myself going into the meeting , um , really givin…" at bounding box center [268, 688] width 388 height 155
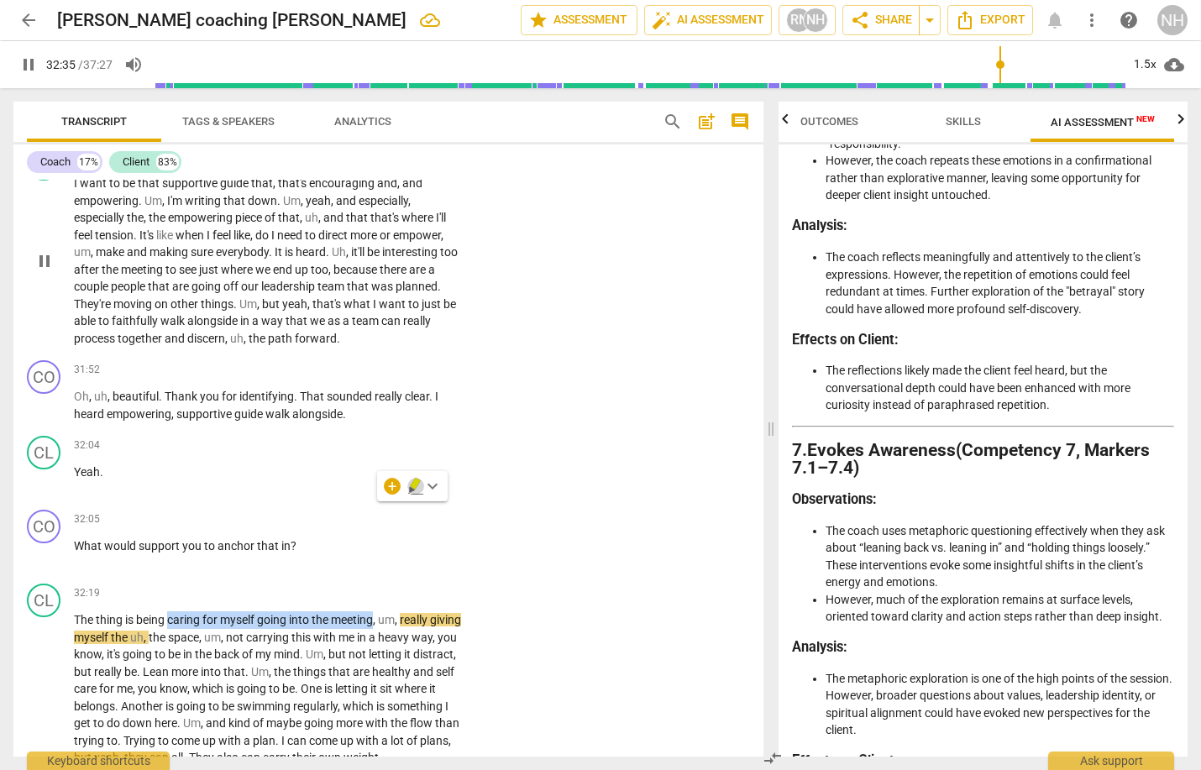
click at [417, 483] on icon "button" at bounding box center [415, 484] width 10 height 12
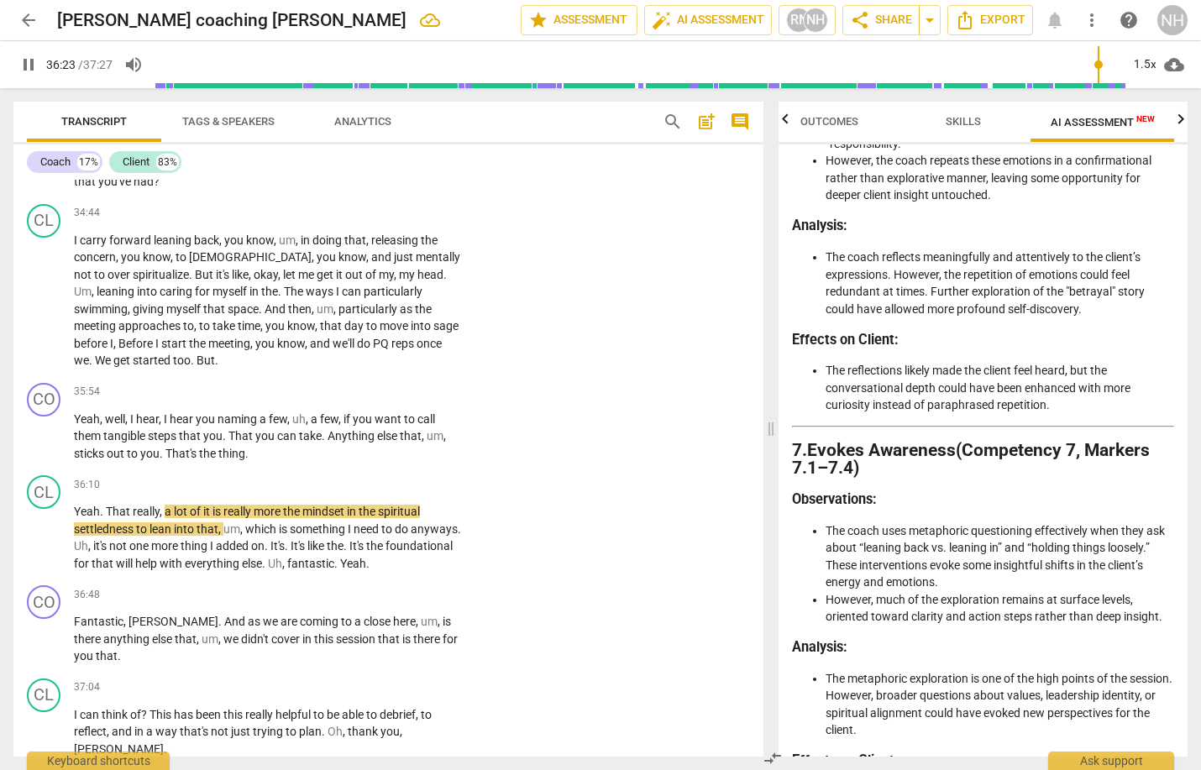
scroll to position [7282, 0]
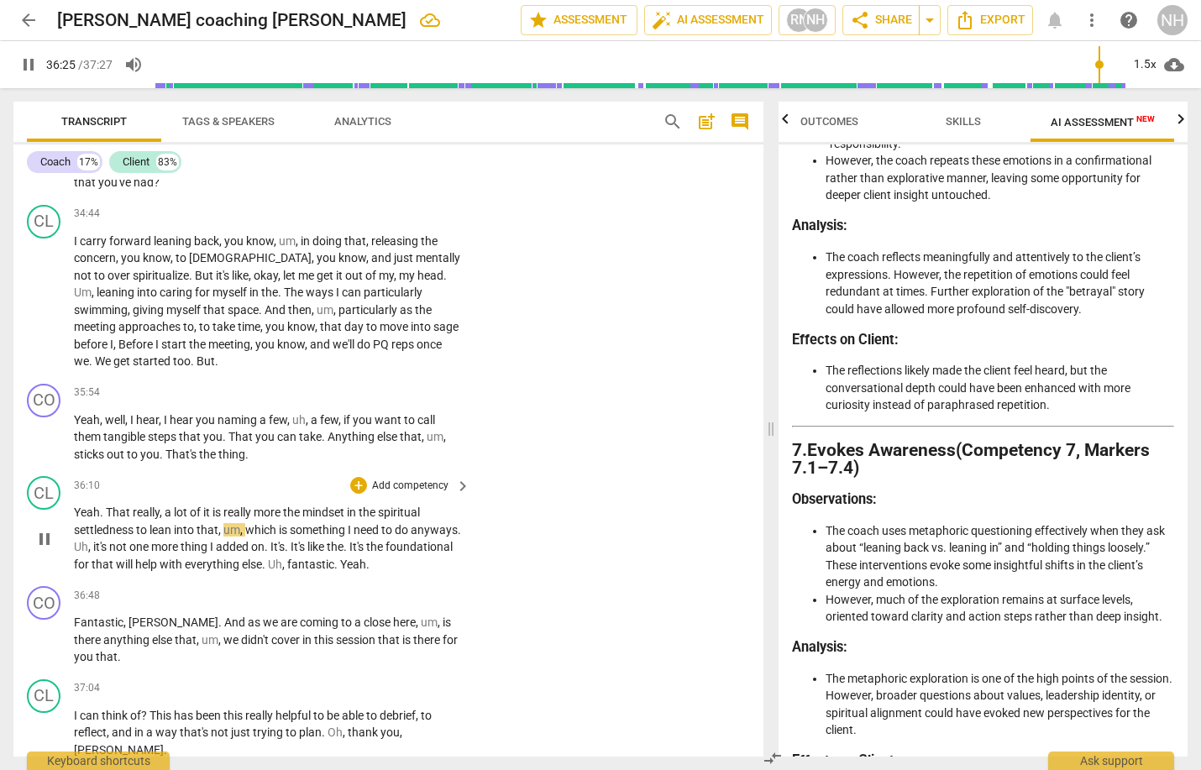
click at [433, 504] on p "Yeah . That really , a lot of it is really more the mindset in the spiritual se…" at bounding box center [268, 538] width 388 height 69
click at [307, 506] on span "mindset" at bounding box center [324, 512] width 45 height 13
drag, startPoint x: 307, startPoint y: 386, endPoint x: 135, endPoint y: 403, distance: 172.2
click at [135, 504] on p "Yeah . That really , a lot of it is really more the mindset in the spiritual se…" at bounding box center [268, 538] width 388 height 69
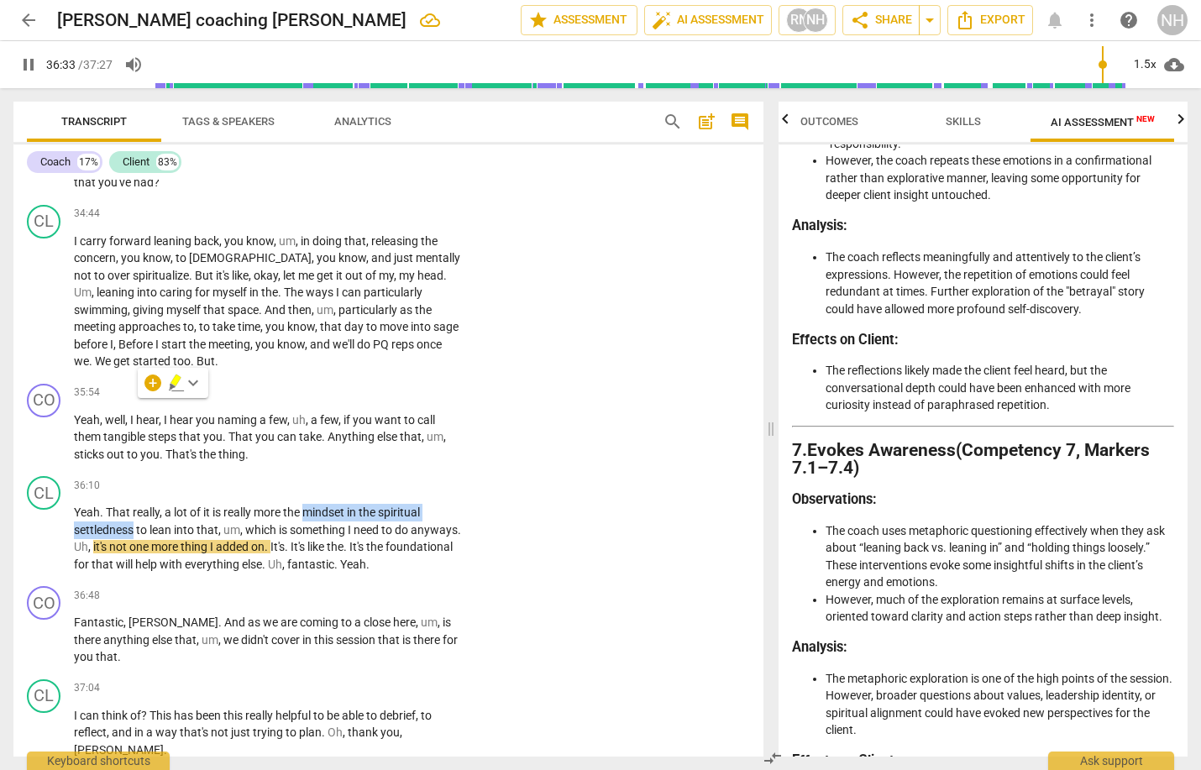
click at [171, 384] on icon "button" at bounding box center [176, 383] width 17 height 20
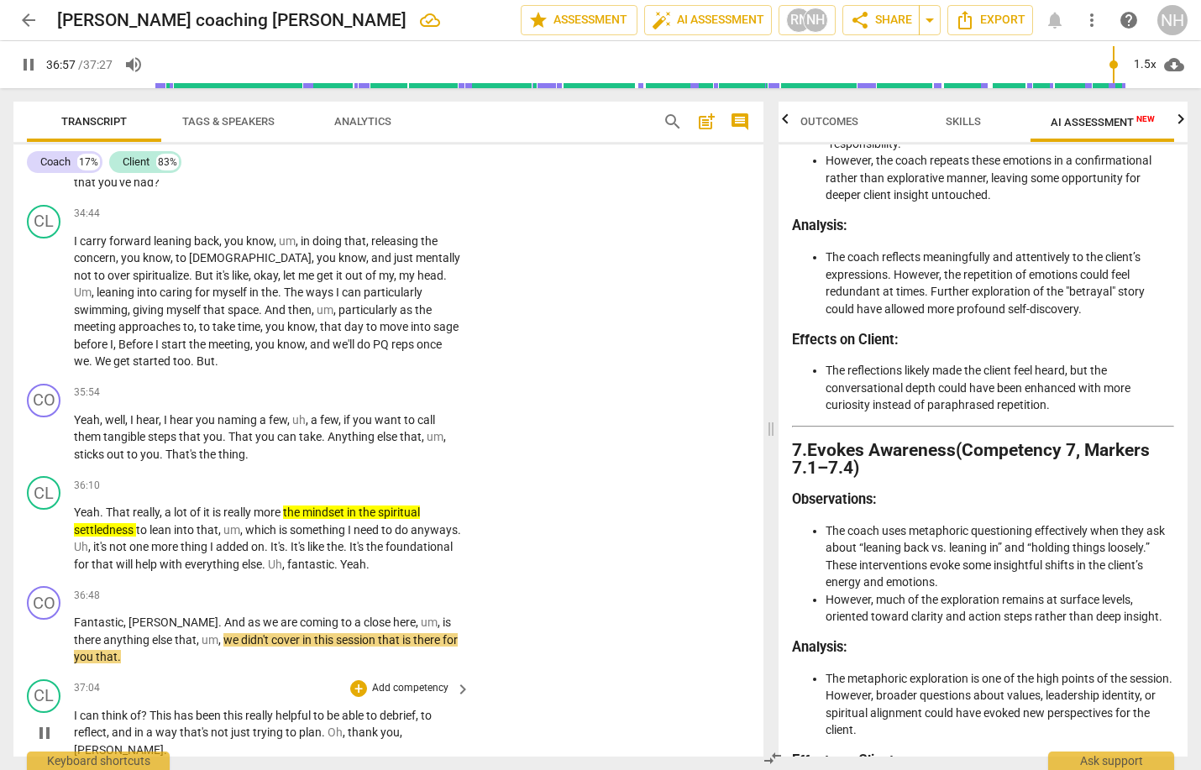
scroll to position [0, 0]
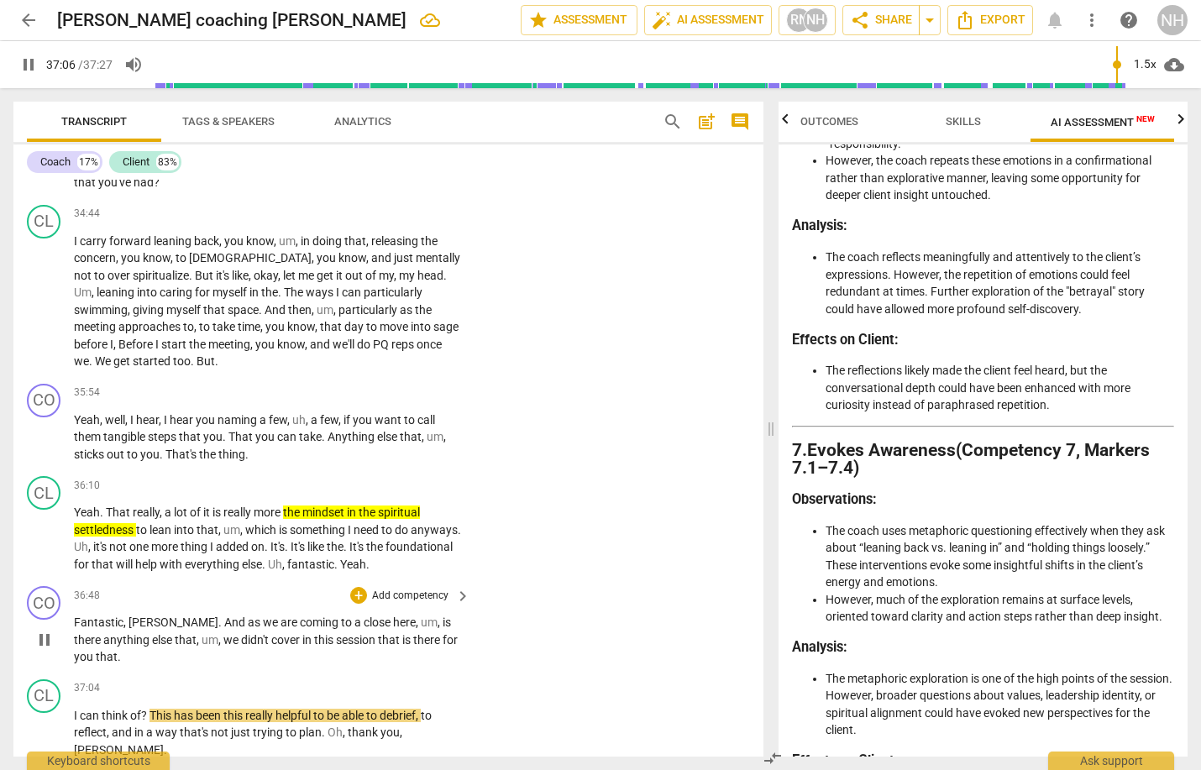
click at [118, 650] on span "." at bounding box center [119, 656] width 3 height 13
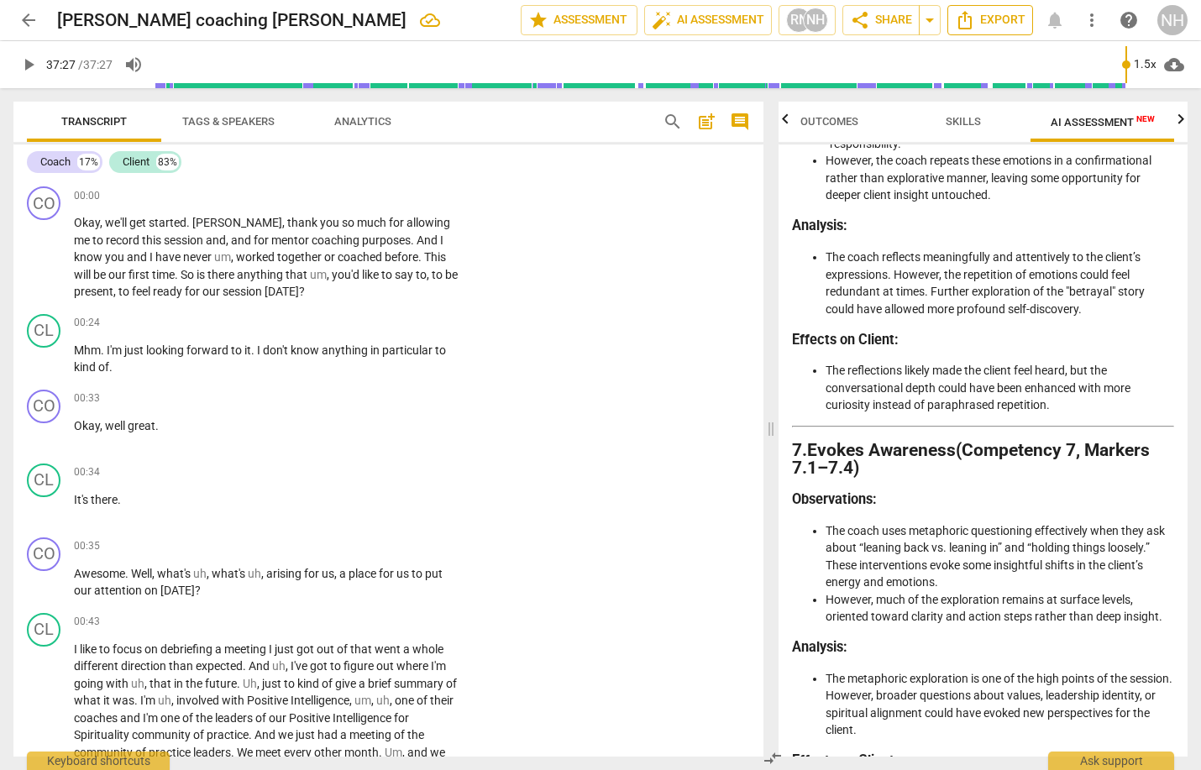
click at [1012, 13] on span "Export" at bounding box center [990, 20] width 71 height 20
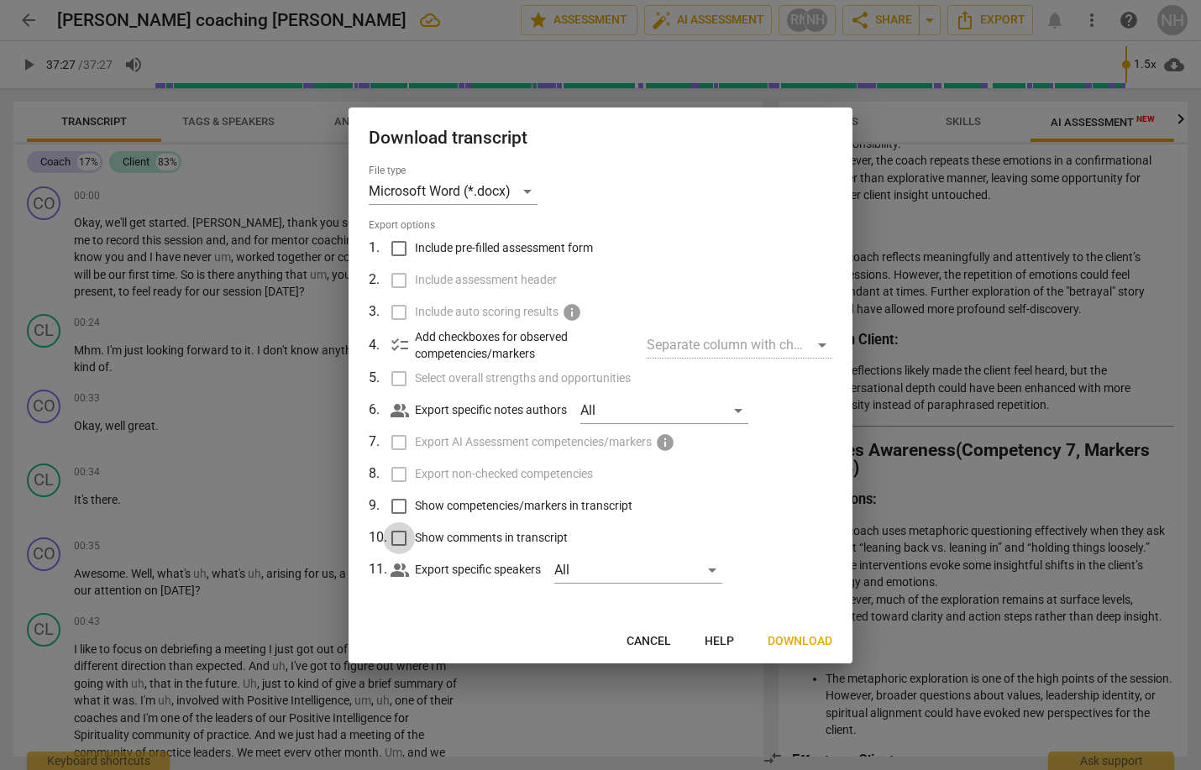
click at [397, 537] on input "Show comments in transcript" at bounding box center [399, 538] width 32 height 32
click at [398, 438] on label "Export AI Assessment competencies/markers info" at bounding box center [599, 443] width 440 height 32
click at [396, 440] on label "Export AI Assessment competencies/markers info" at bounding box center [599, 443] width 440 height 32
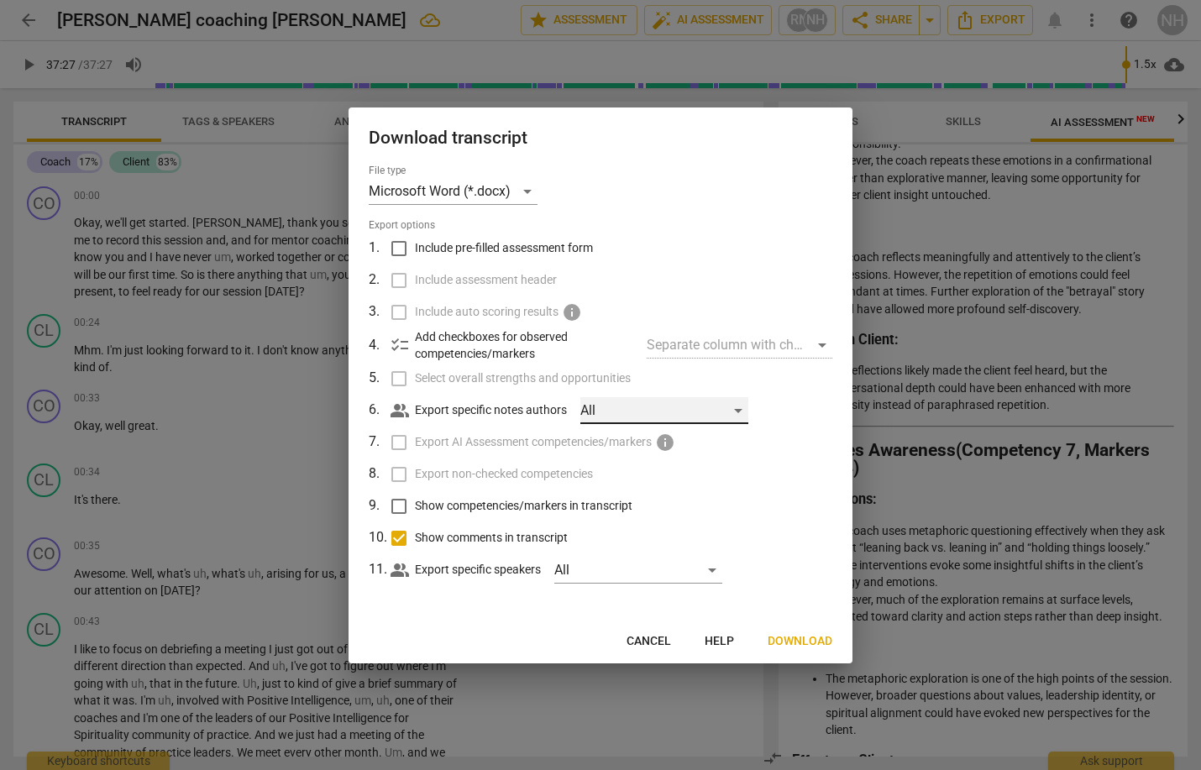
click at [654, 408] on div "All" at bounding box center [664, 410] width 168 height 27
click at [606, 408] on input "checkbox" at bounding box center [608, 410] width 40 height 40
click at [632, 488] on div at bounding box center [600, 385] width 1201 height 770
click at [400, 438] on label "Export AI Assessment competencies/markers info" at bounding box center [599, 443] width 440 height 32
click at [737, 412] on div "[PERSON_NAME]" at bounding box center [664, 410] width 168 height 27
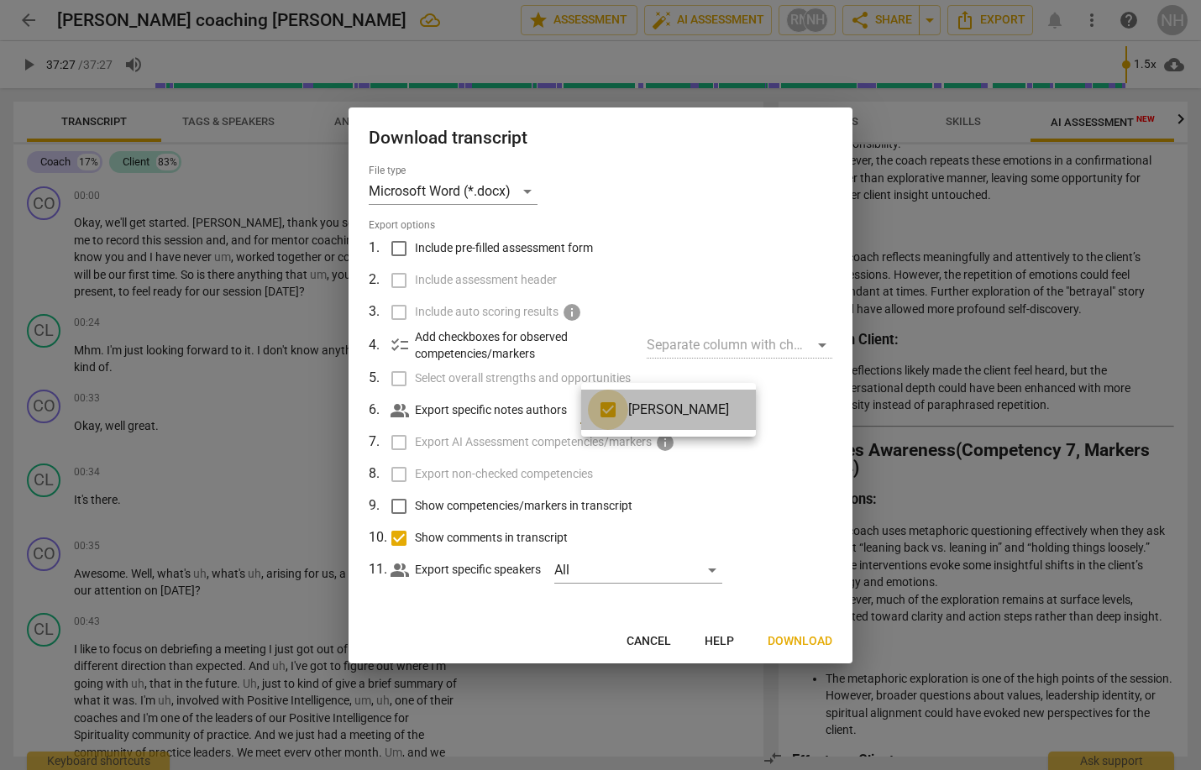
click at [604, 405] on input "checkbox" at bounding box center [608, 410] width 40 height 40
click at [696, 524] on div at bounding box center [600, 385] width 1201 height 770
click at [405, 507] on input "Show competencies/markers in transcript" at bounding box center [399, 507] width 32 height 32
click at [787, 634] on span "Download" at bounding box center [800, 641] width 65 height 17
